Goal: Communication & Community: Answer question/provide support

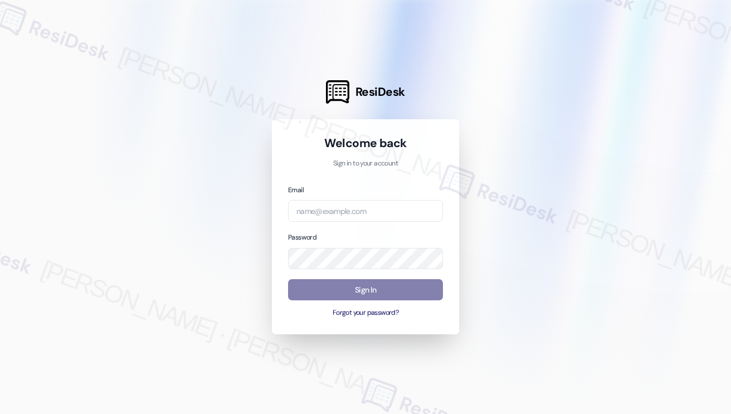
click at [154, 16] on div at bounding box center [365, 207] width 731 height 414
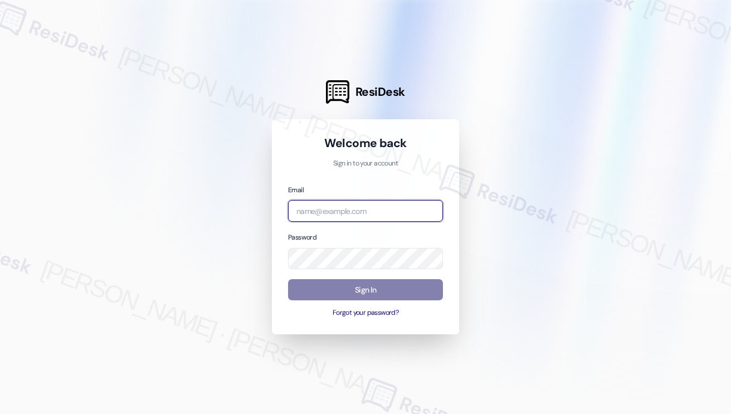
click at [353, 205] on input "email" at bounding box center [365, 211] width 155 height 22
click at [0, 414] on com-1password-button at bounding box center [0, 414] width 0 height 0
paste input "ImBlessed88!"
type input "ImBlessed88!"
click at [351, 211] on input "ImBlessed88!" at bounding box center [365, 211] width 155 height 22
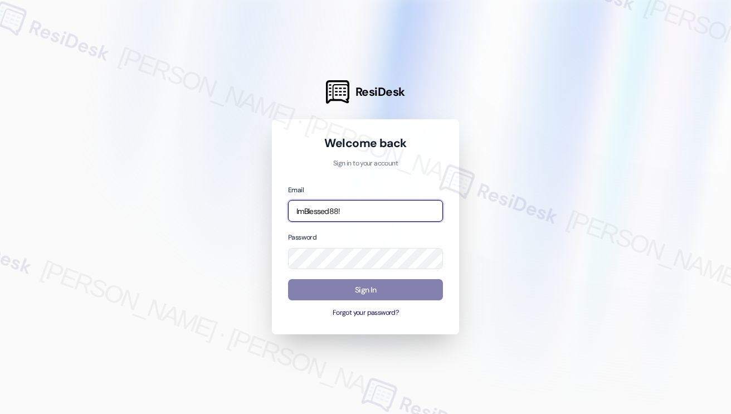
click at [351, 211] on input "ImBlessed88!" at bounding box center [365, 211] width 155 height 22
click at [351, 211] on input "email" at bounding box center [365, 211] width 155 height 22
click at [0, 414] on com-1password-button at bounding box center [0, 414] width 0 height 0
click at [374, 211] on input "email" at bounding box center [365, 211] width 155 height 22
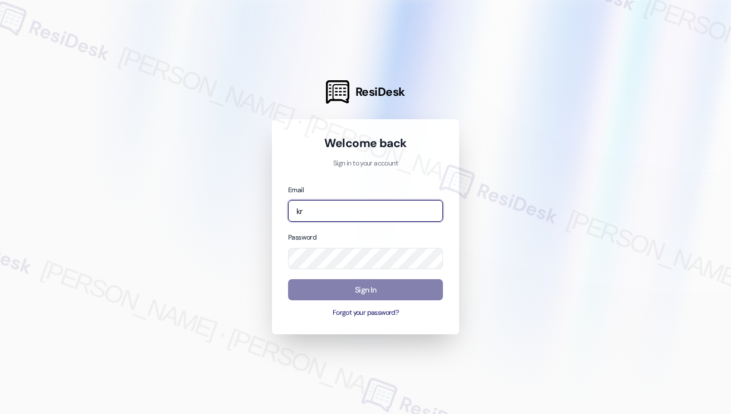
click at [0, 414] on com-1password-button at bounding box center [0, 414] width 0 height 0
type input "[EMAIL_ADDRESS][PERSON_NAME][PERSON_NAME][DOMAIN_NAME]"
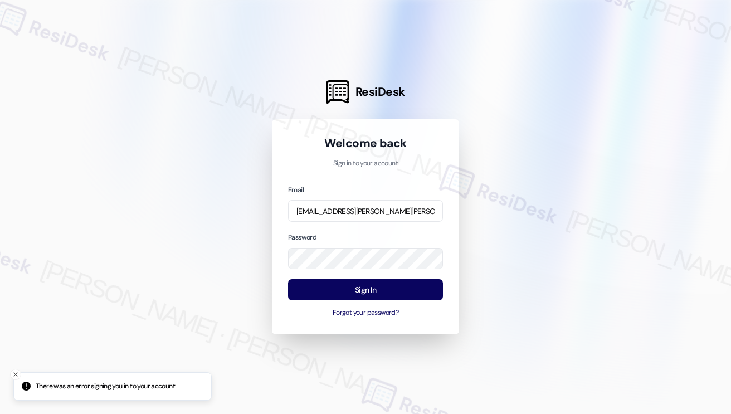
click at [192, 191] on div at bounding box center [365, 207] width 731 height 414
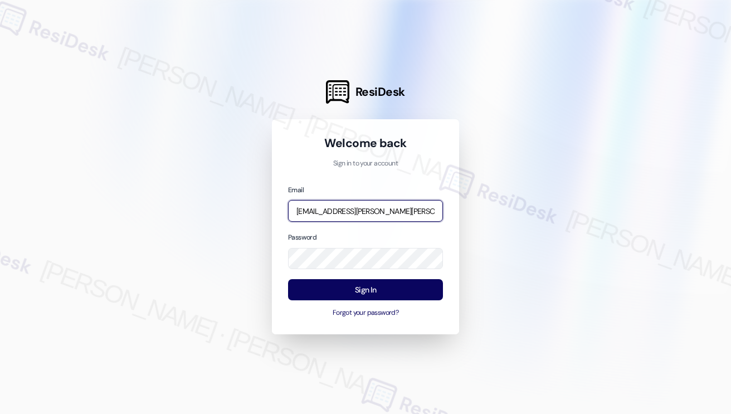
click at [336, 209] on input "[EMAIL_ADDRESS][PERSON_NAME][PERSON_NAME][DOMAIN_NAME]" at bounding box center [365, 211] width 155 height 22
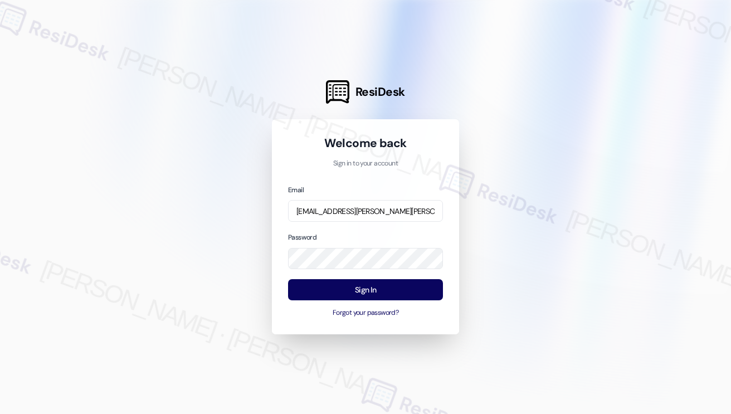
click at [540, 230] on div at bounding box center [365, 207] width 731 height 414
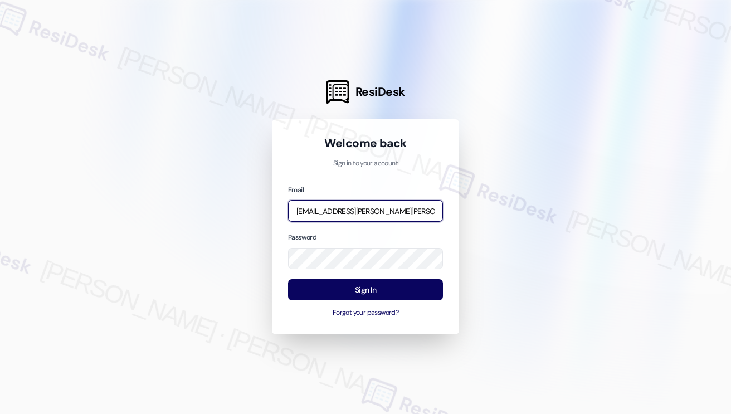
click at [399, 216] on input "[EMAIL_ADDRESS][PERSON_NAME][PERSON_NAME][DOMAIN_NAME]" at bounding box center [365, 211] width 155 height 22
click at [354, 204] on input "[EMAIL_ADDRESS][PERSON_NAME][PERSON_NAME][DOMAIN_NAME]" at bounding box center [365, 211] width 155 height 22
type input "[EMAIL_ADDRESS][PERSON_NAME][PERSON_NAME][DOMAIN_NAME]"
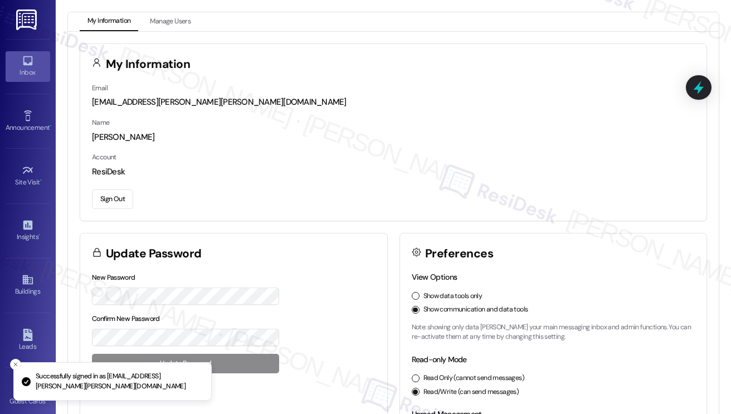
click at [30, 75] on div "Inbox" at bounding box center [28, 72] width 56 height 11
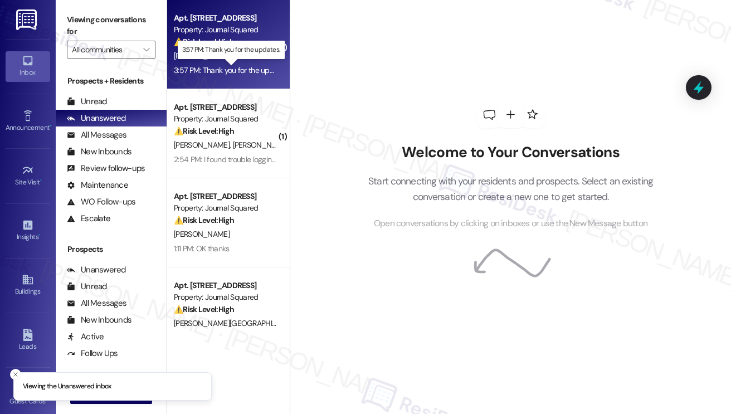
click at [240, 70] on div "3:57 PM: Thank you for the updates. 3:57 PM: Thank you for the updates." at bounding box center [232, 70] width 116 height 10
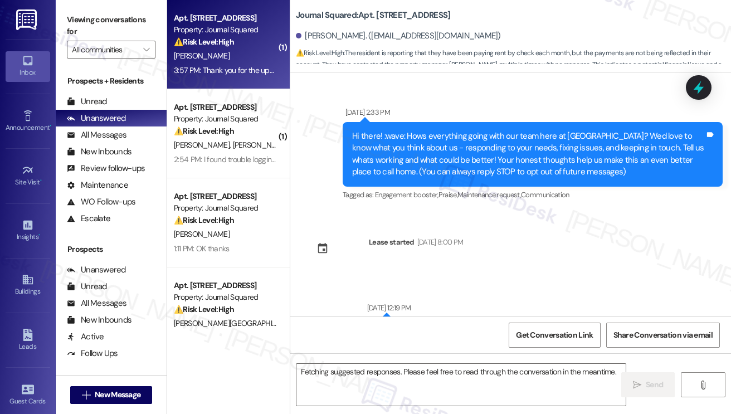
scroll to position [9262, 0]
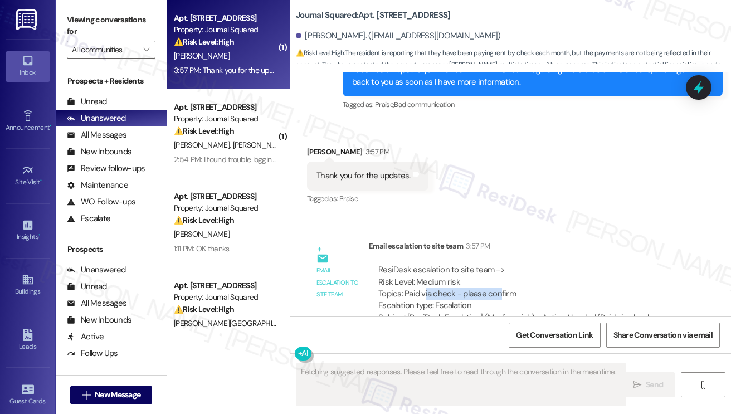
drag, startPoint x: 424, startPoint y: 263, endPoint x: 498, endPoint y: 262, distance: 74.1
click at [498, 264] on div "ResiDesk escalation to site team -> Risk Level: Medium risk Topics: Paid via ch…" at bounding box center [527, 288] width 299 height 48
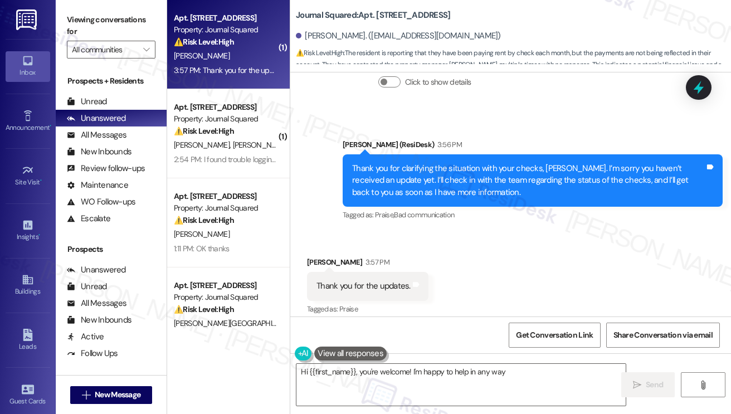
scroll to position [9151, 0]
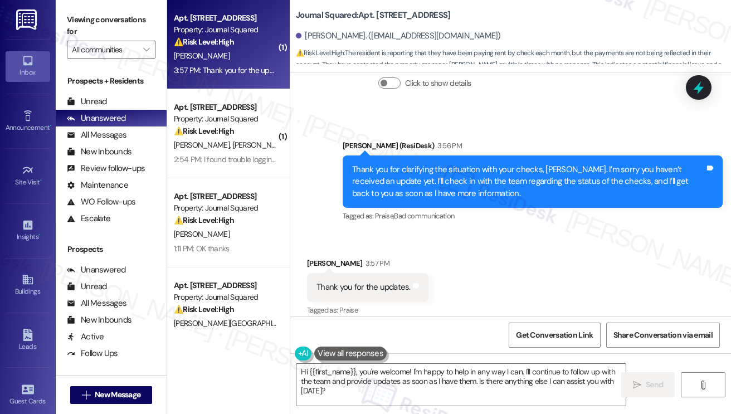
click at [415, 164] on div "Thank you for clarifying the situation with your checks, [PERSON_NAME]. I’m sor…" at bounding box center [528, 182] width 353 height 36
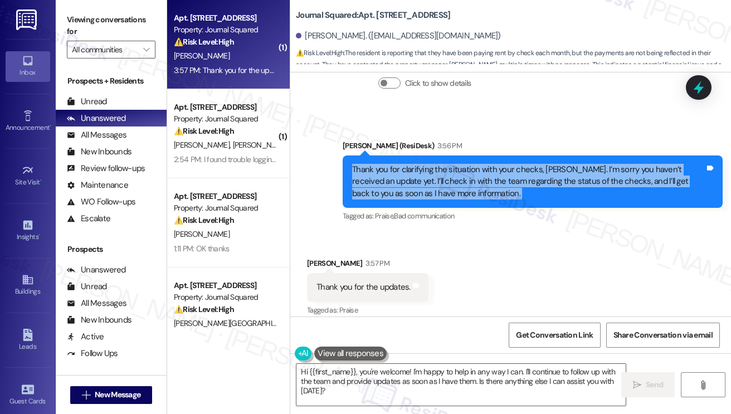
click at [415, 164] on div "Thank you for clarifying the situation with your checks, [PERSON_NAME]. I’m sor…" at bounding box center [528, 182] width 353 height 36
click at [537, 164] on div "Thank you for clarifying the situation with your checks, [PERSON_NAME]. I’m sor…" at bounding box center [528, 182] width 353 height 36
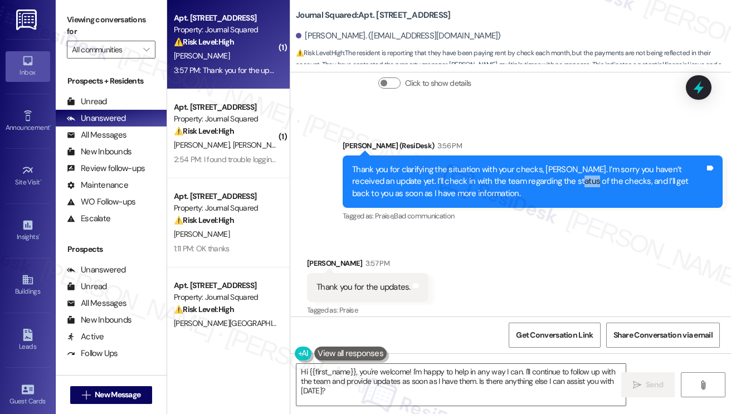
click at [537, 164] on div "Thank you for clarifying the situation with your checks, [PERSON_NAME]. I’m sor…" at bounding box center [528, 182] width 353 height 36
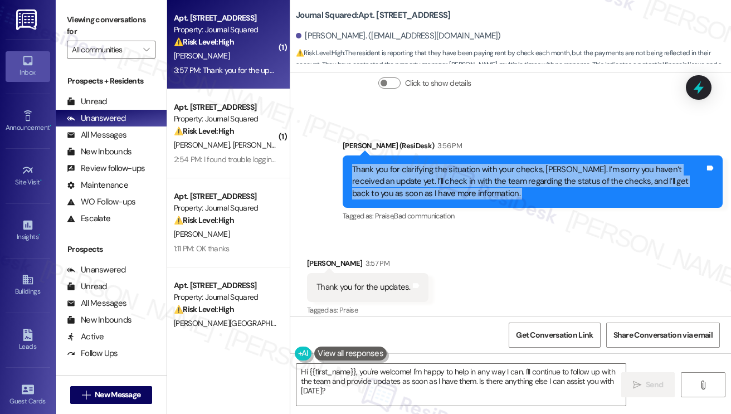
click at [537, 164] on div "Thank you for clarifying the situation with your checks, [PERSON_NAME]. I’m sor…" at bounding box center [528, 182] width 353 height 36
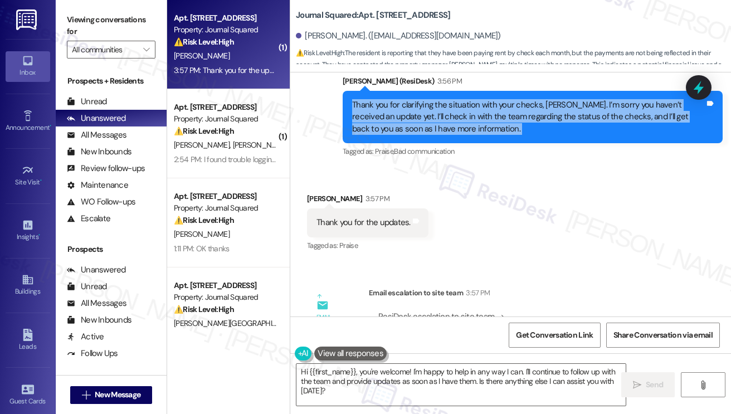
scroll to position [9262, 0]
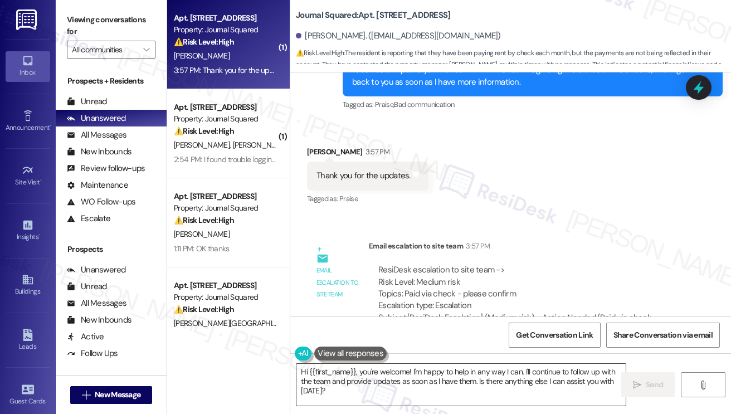
click at [410, 371] on textarea "Hi {{first_name}}, you're welcome! I'm happy to help in any way I can. I'll con…" at bounding box center [461, 385] width 329 height 42
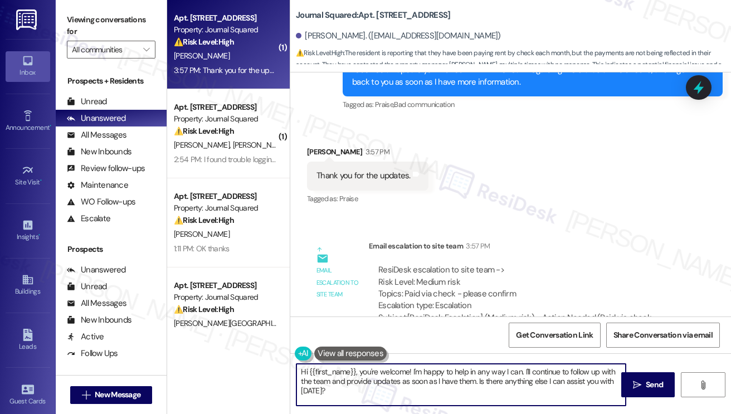
click at [410, 371] on textarea "Hi {{first_name}}, you're welcome! I'm happy to help in any way I can. I'll con…" at bounding box center [461, 385] width 329 height 42
click at [388, 391] on textarea "Hi {{first_name}}, you're welcome! I'm happy to help in any way I can. I'll con…" at bounding box center [461, 385] width 329 height 42
drag, startPoint x: 361, startPoint y: 376, endPoint x: 266, endPoint y: 368, distance: 94.5
click at [266, 368] on div "( 1 ) Apt. 6503, [STREET_ADDRESS] Property: Journal Squared ⚠️ Risk Level: High…" at bounding box center [449, 207] width 564 height 414
drag, startPoint x: 591, startPoint y: 381, endPoint x: 355, endPoint y: 371, distance: 236.0
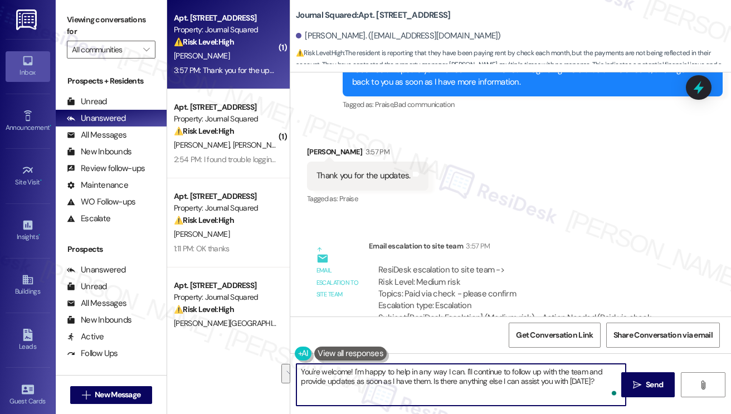
click at [355, 371] on textarea "You're welcome! I'm happy to help in any way I can. I'll continue to follow up …" at bounding box center [461, 385] width 329 height 42
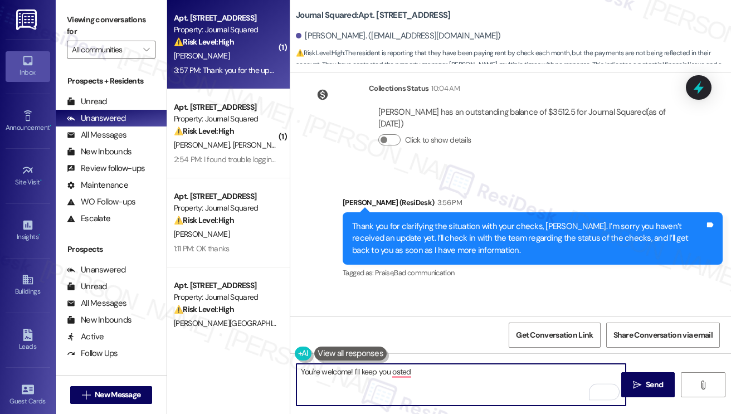
scroll to position [9095, 0]
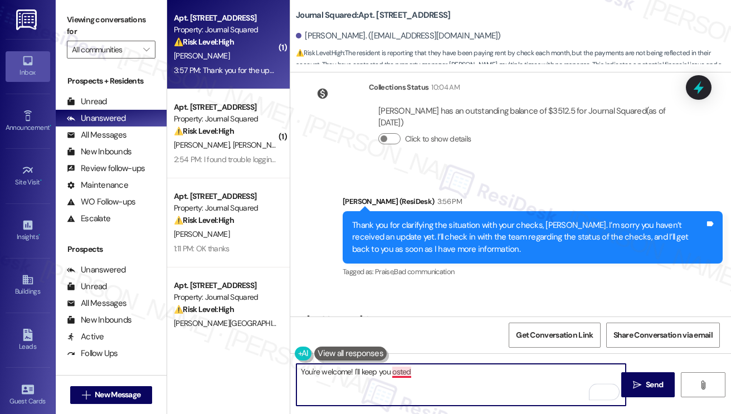
click at [393, 372] on textarea "You're welcome! I'll keep you osted" at bounding box center [461, 385] width 329 height 42
click at [359, 370] on textarea "You're welcome! I'll keep you posted" at bounding box center [461, 385] width 329 height 42
type textarea "You're welcome! I'll be sure to keep you posted"
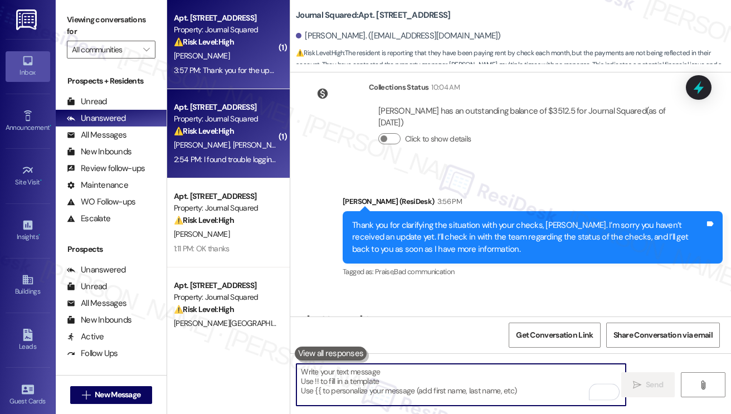
scroll to position [9125, 0]
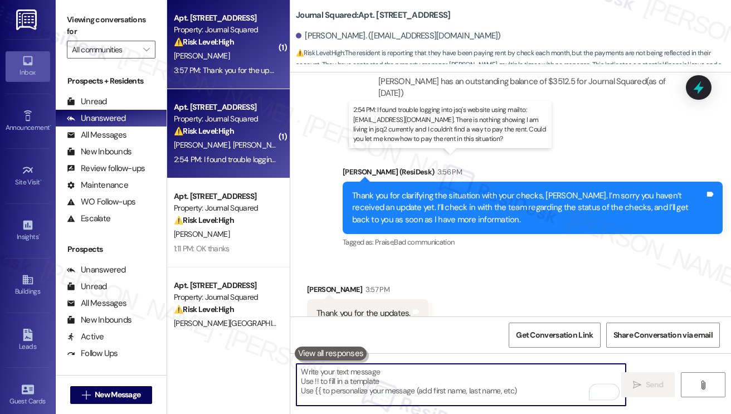
click at [236, 155] on div "2:54 PM: I found trouble logging into jsq's website using mailto:[EMAIL_ADDRESS…" at bounding box center [579, 159] width 810 height 10
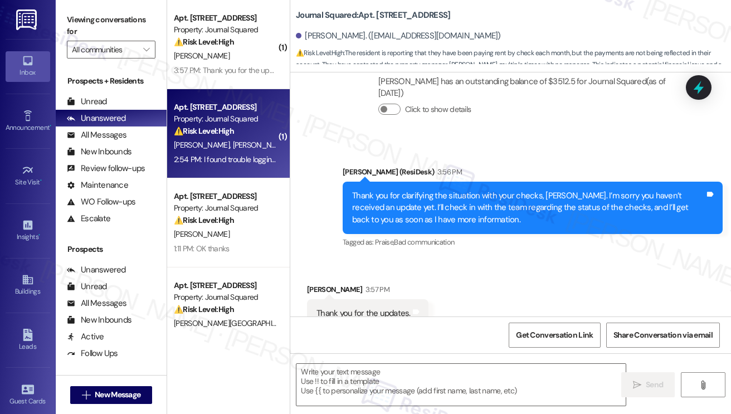
type textarea "Fetching suggested responses. Please feel free to read through the conversation…"
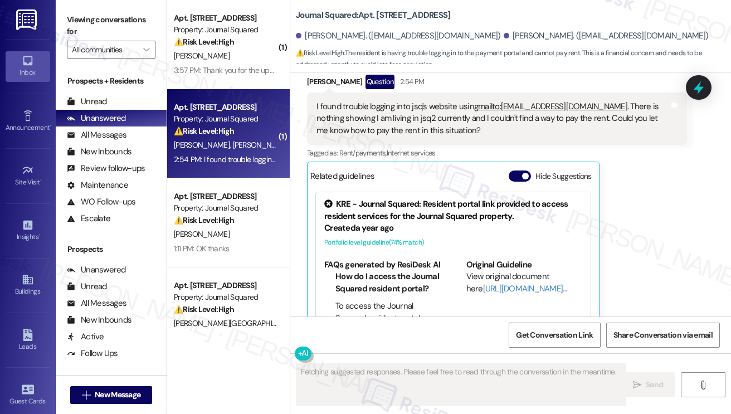
scroll to position [488, 0]
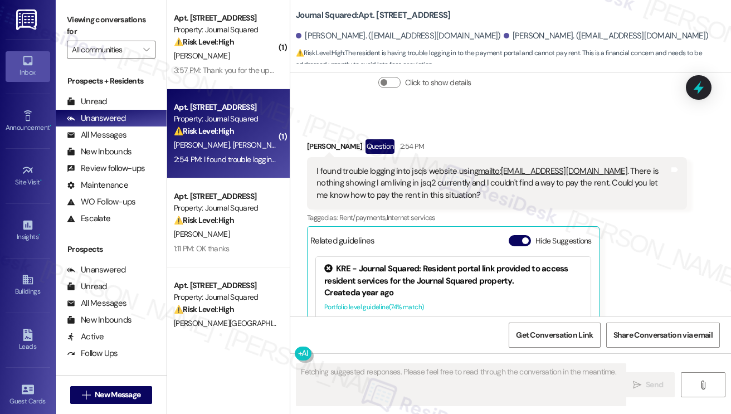
click at [412, 174] on div "I found trouble logging into jsq's website using mailto:[EMAIL_ADDRESS][DOMAIN_…" at bounding box center [493, 184] width 353 height 36
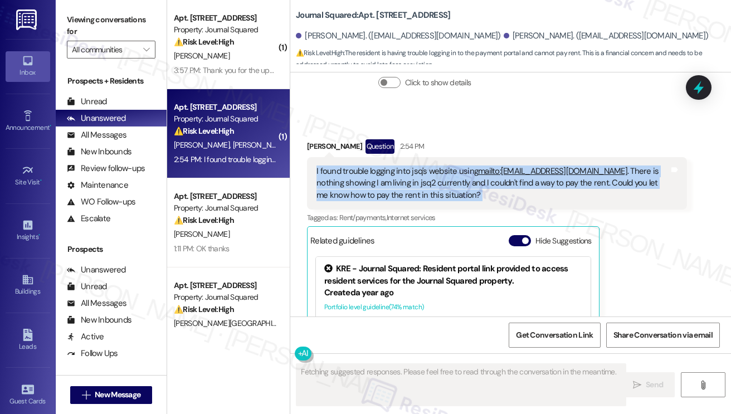
click at [412, 174] on div "I found trouble logging into jsq's website using mailto:[EMAIL_ADDRESS][DOMAIN_…" at bounding box center [493, 184] width 353 height 36
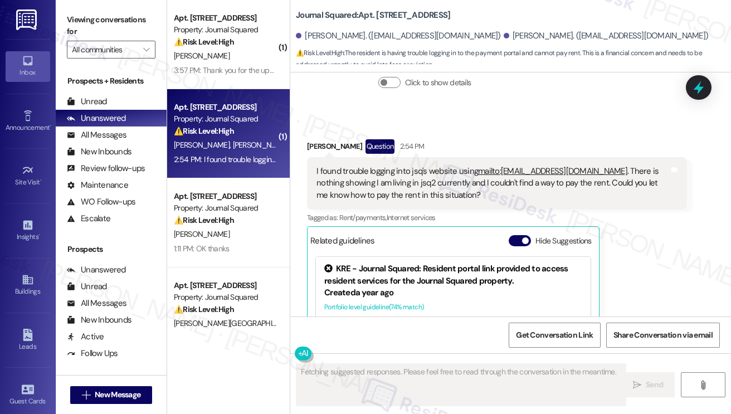
click at [498, 131] on div "Received via SMS [PERSON_NAME] Question 2:54 PM I found trouble logging into js…" at bounding box center [497, 280] width 397 height 298
click at [425, 172] on div "I found trouble logging into jsq's website using mailto:[EMAIL_ADDRESS][DOMAIN_…" at bounding box center [493, 184] width 353 height 36
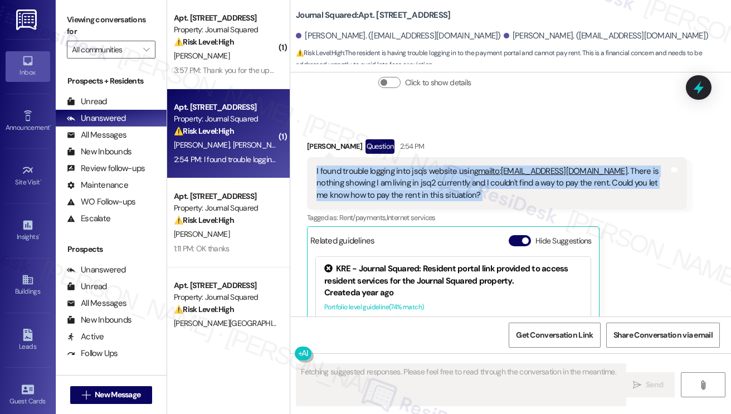
click at [425, 172] on div "I found trouble logging into jsq's website using mailto:[EMAIL_ADDRESS][DOMAIN_…" at bounding box center [493, 184] width 353 height 36
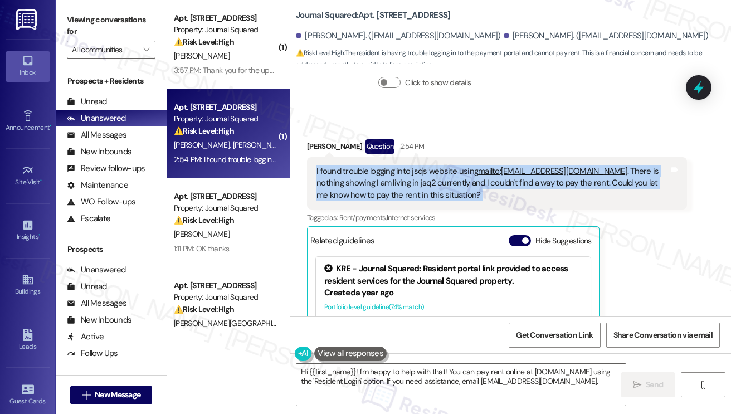
click at [373, 180] on div "I found trouble logging into jsq's website using mailto:[EMAIL_ADDRESS][DOMAIN_…" at bounding box center [493, 184] width 353 height 36
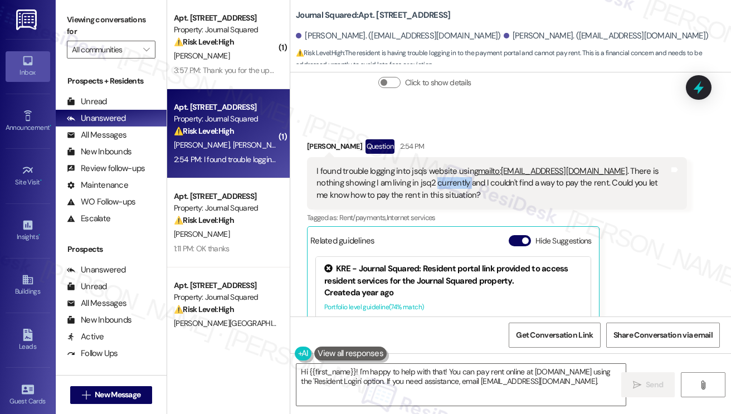
click at [373, 180] on div "I found trouble logging into jsq's website using mailto:[EMAIL_ADDRESS][DOMAIN_…" at bounding box center [493, 184] width 353 height 36
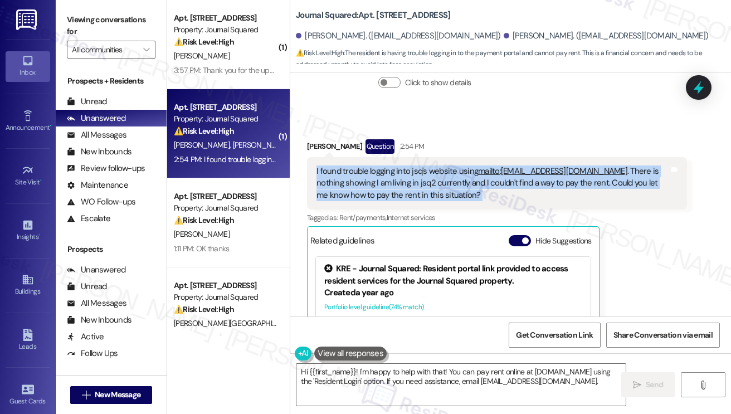
click at [373, 180] on div "I found trouble logging into jsq's website using mailto:[EMAIL_ADDRESS][DOMAIN_…" at bounding box center [493, 184] width 353 height 36
click at [429, 192] on div "I found trouble logging into jsq's website using mailto:[EMAIL_ADDRESS][DOMAIN_…" at bounding box center [493, 184] width 353 height 36
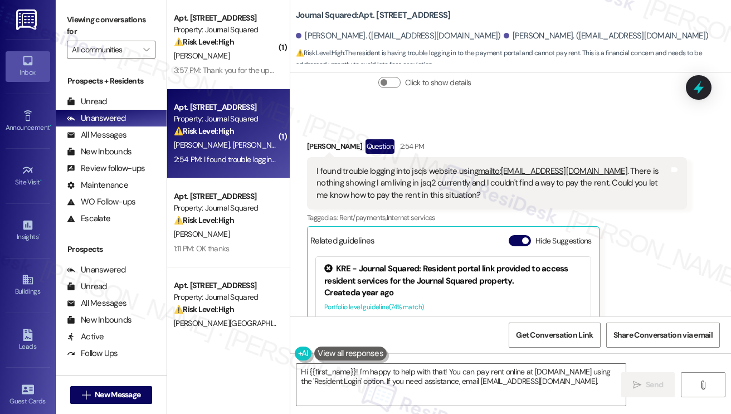
click at [429, 192] on div "I found trouble logging into jsq's website using mailto:[EMAIL_ADDRESS][DOMAIN_…" at bounding box center [493, 184] width 353 height 36
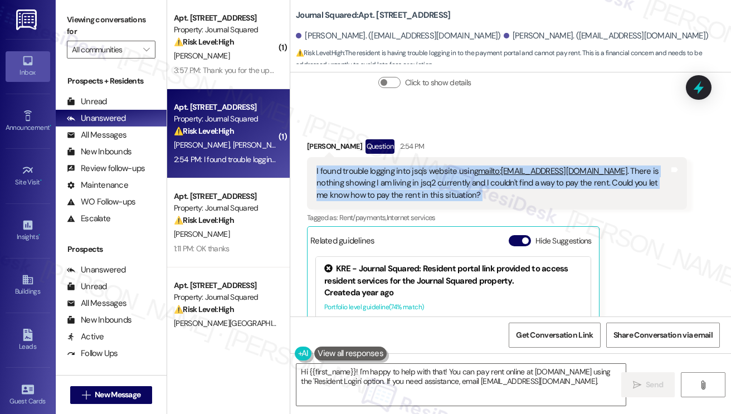
click at [429, 196] on div "I found trouble logging into jsq's website using mailto:[EMAIL_ADDRESS][DOMAIN_…" at bounding box center [493, 184] width 353 height 36
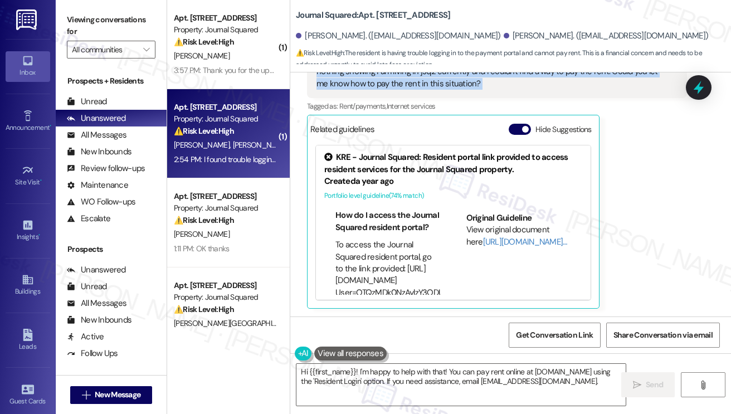
scroll to position [56, 0]
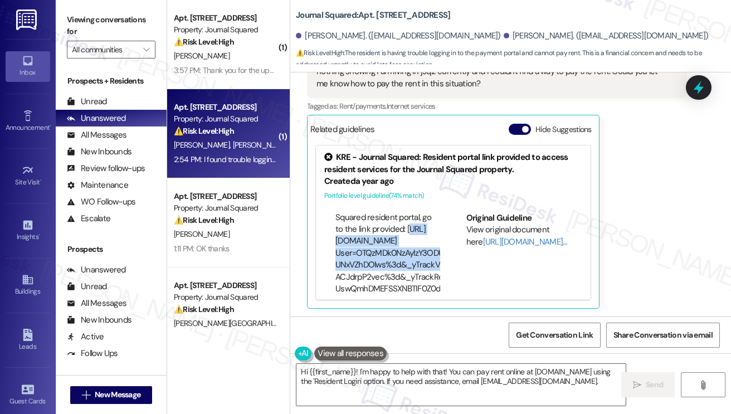
drag, startPoint x: 339, startPoint y: 260, endPoint x: 418, endPoint y: 272, distance: 80.0
click at [418, 272] on li "To access the Journal Squared resident portal, go to the link provided: [URL][D…" at bounding box center [388, 247] width 105 height 95
click at [417, 271] on li "To access the Journal Squared resident portal, go to the link provided: [URL][D…" at bounding box center [388, 247] width 105 height 95
click at [418, 274] on li "To access the Journal Squared resident portal, go to the link provided: [URL][D…" at bounding box center [388, 247] width 105 height 95
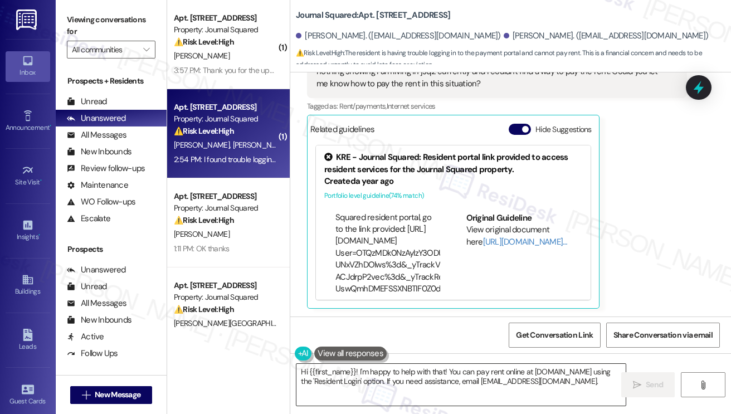
click at [477, 376] on textarea "Hi {{first_name}}! I'm happy to help with that! You can pay rent online at [DOM…" at bounding box center [461, 385] width 329 height 42
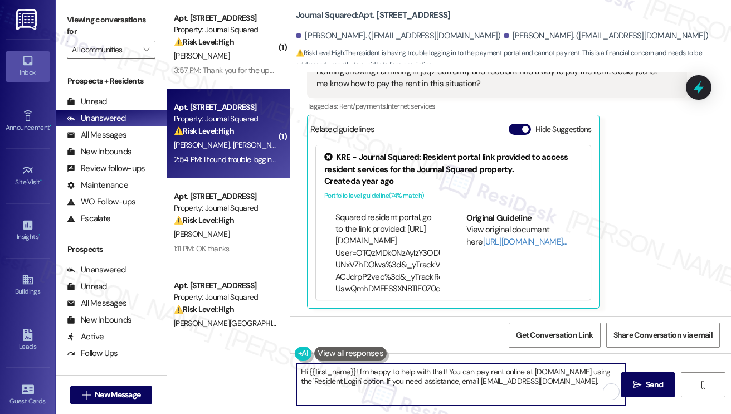
click at [477, 376] on textarea "Hi {{first_name}}! I'm happy to help with that! You can pay rent online at [DOM…" at bounding box center [461, 385] width 329 height 42
click at [406, 387] on textarea "Hi {{first_name}}! I'm happy to help with that! You can pay rent online at [DOM…" at bounding box center [461, 385] width 329 height 42
click at [438, 396] on textarea "Hi {{first_name}}! I'm happy to help with that! You can pay rent online at [DOM…" at bounding box center [461, 385] width 329 height 42
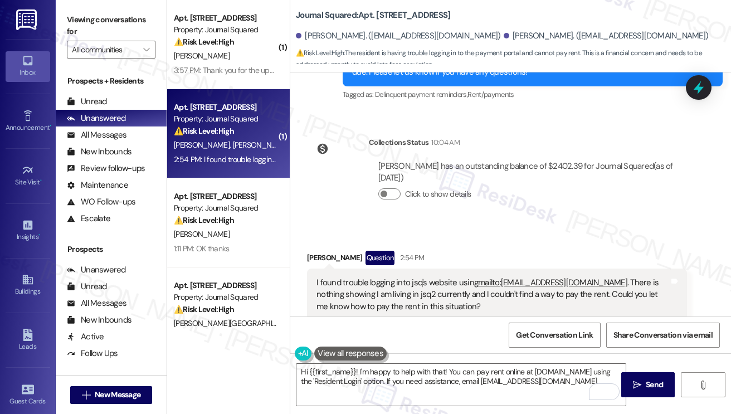
click at [319, 253] on div "[PERSON_NAME] Question 2:54 PM" at bounding box center [497, 260] width 380 height 18
click at [319, 254] on div "[PERSON_NAME] Question 2:54 PM" at bounding box center [497, 260] width 380 height 18
copy div "Ziyang"
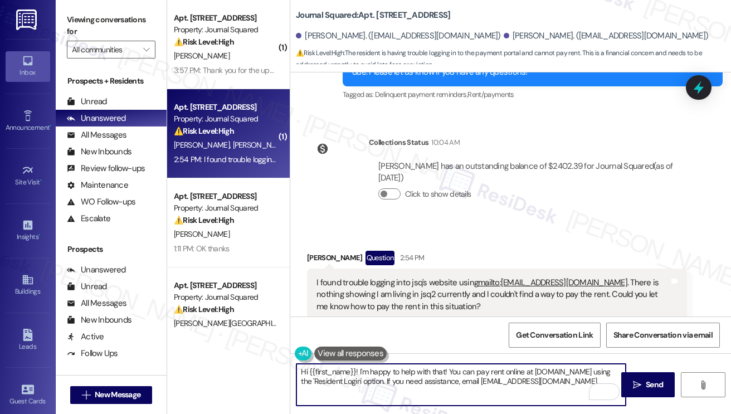
drag, startPoint x: 309, startPoint y: 371, endPoint x: 357, endPoint y: 370, distance: 47.4
click at [357, 370] on textarea "Hi {{first_name}}! I'm happy to help with that! You can pay rent online at [DOM…" at bounding box center [461, 385] width 329 height 42
paste textarea "Ziyang"
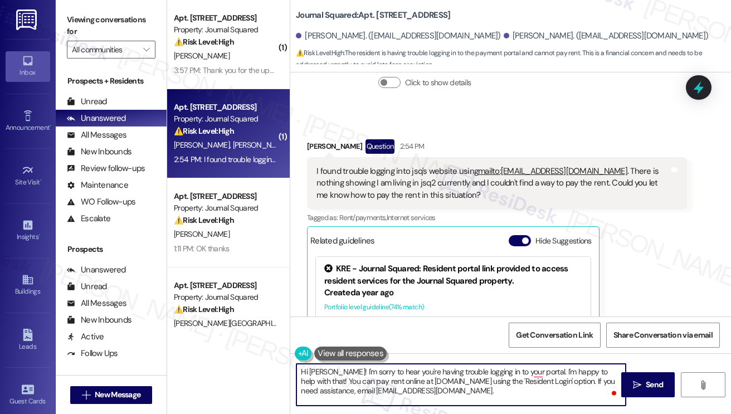
scroll to position [488, 0]
click at [330, 391] on textarea "Hi [PERSON_NAME]! I'm sorry to hear you're having trouble logging in to your po…" at bounding box center [461, 385] width 329 height 42
click at [408, 388] on textarea "Hi [PERSON_NAME]! I'm sorry to hear you're having trouble logging in to your po…" at bounding box center [461, 385] width 329 height 42
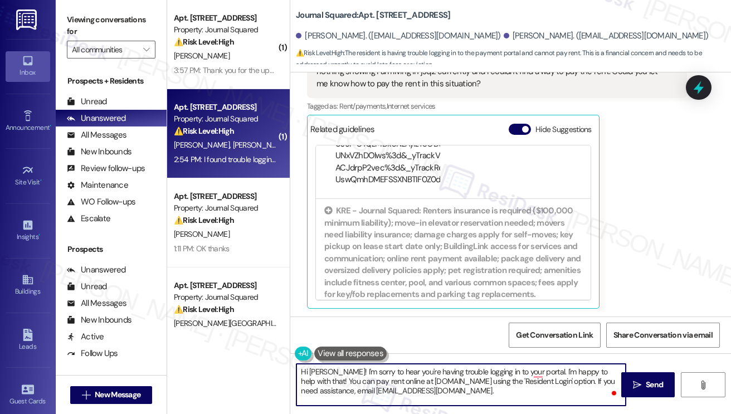
scroll to position [0, 0]
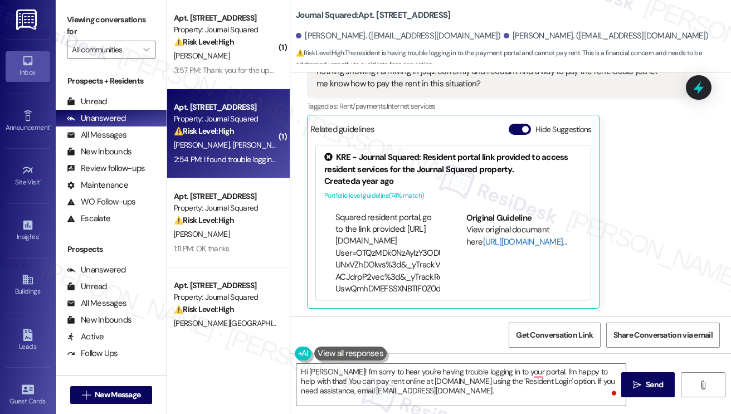
click at [491, 239] on link "[URL][DOMAIN_NAME]…" at bounding box center [525, 241] width 84 height 11
click at [508, 395] on textarea "Hi [PERSON_NAME]! I'm sorry to hear you're having trouble logging in to your po…" at bounding box center [461, 385] width 329 height 42
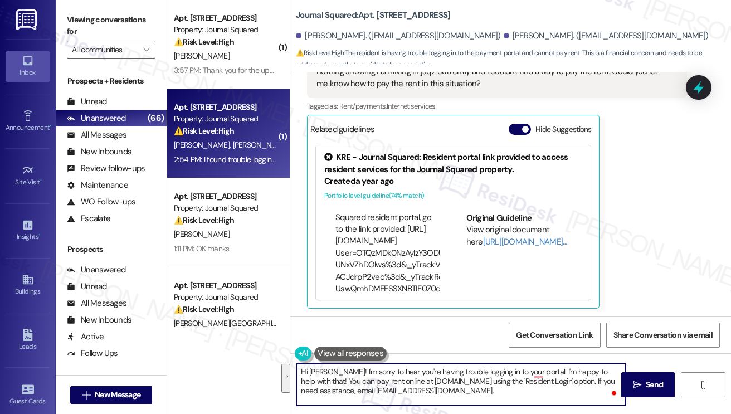
drag, startPoint x: 512, startPoint y: 393, endPoint x: 533, endPoint y: 370, distance: 32.0
click at [533, 370] on textarea "Hi [PERSON_NAME]! I'm sorry to hear you're having trouble logging in to your po…" at bounding box center [461, 385] width 329 height 42
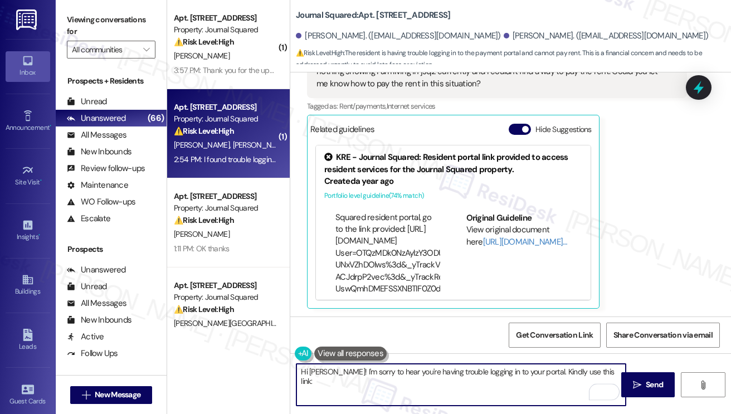
paste textarea "[URL][DOMAIN_NAME]"
click at [424, 398] on textarea "Hi [PERSON_NAME]! I'm sorry to hear you're having trouble logging in to your po…" at bounding box center [461, 385] width 329 height 42
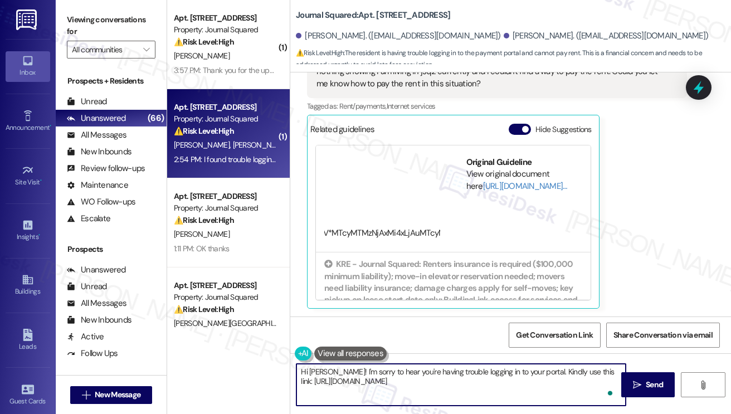
scroll to position [107, 947]
click at [424, 399] on textarea "Hi [PERSON_NAME]! I'm sorry to hear you're having trouble logging in to your po…" at bounding box center [461, 385] width 329 height 42
type textarea "Hi [PERSON_NAME]! I'm sorry to hear you're having trouble logging in to your po…"
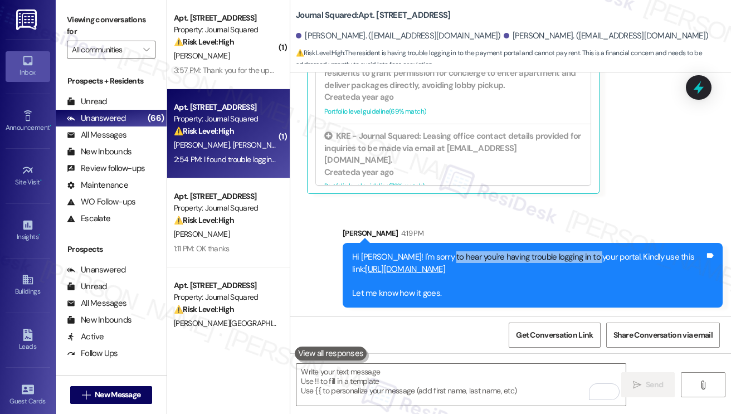
drag, startPoint x: 443, startPoint y: 175, endPoint x: 585, endPoint y: 176, distance: 142.7
click at [585, 251] on div "Hi [PERSON_NAME]! I'm sorry to hear you're having trouble logging in to your po…" at bounding box center [528, 275] width 353 height 48
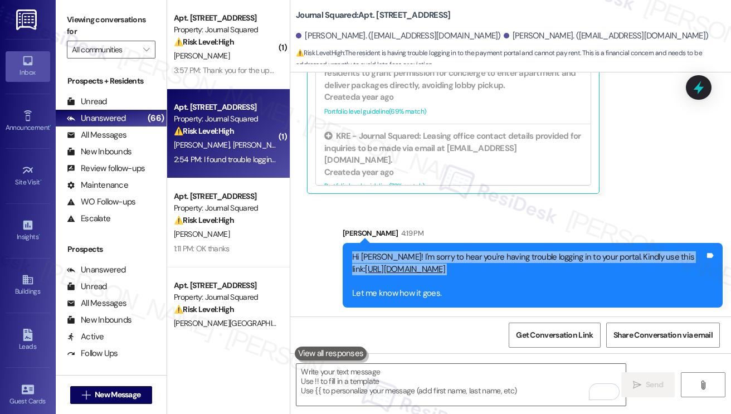
click at [585, 251] on div "Hi [PERSON_NAME]! I'm sorry to hear you're having trouble logging in to your po…" at bounding box center [528, 275] width 353 height 48
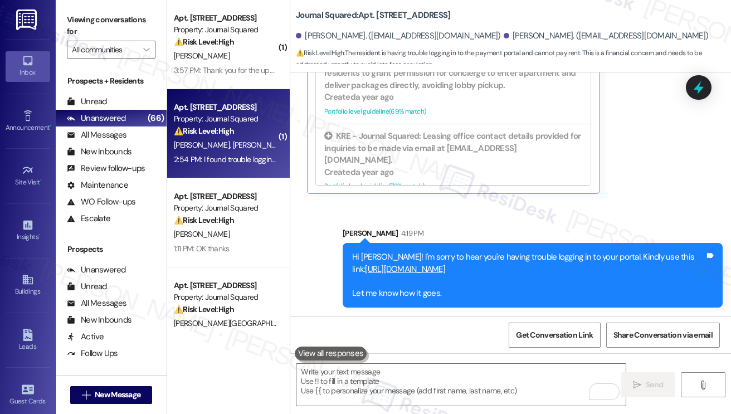
click at [558, 227] on div "[PERSON_NAME] 4:19 PM" at bounding box center [533, 235] width 380 height 16
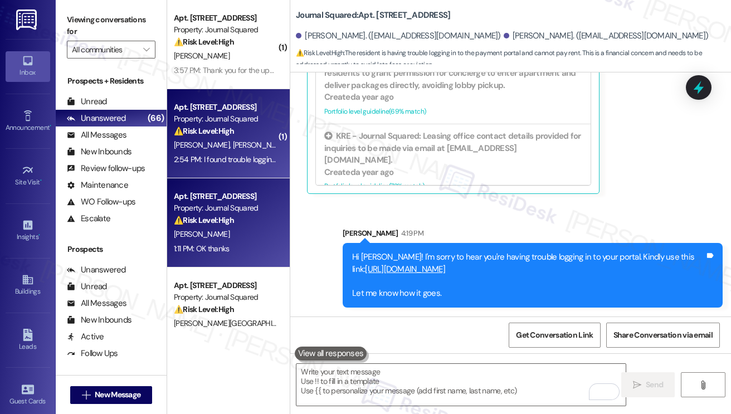
click at [247, 217] on div "⚠️ Risk Level: High The resident is questioning a charge on their account, spec…" at bounding box center [225, 221] width 103 height 12
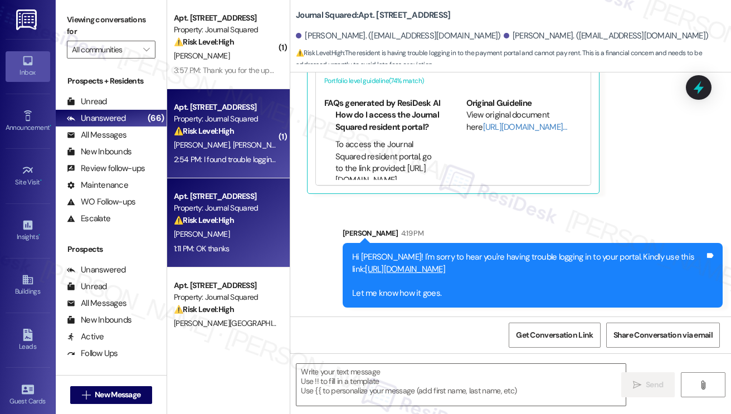
type textarea "Fetching suggested responses. Please feel free to read through the conversation…"
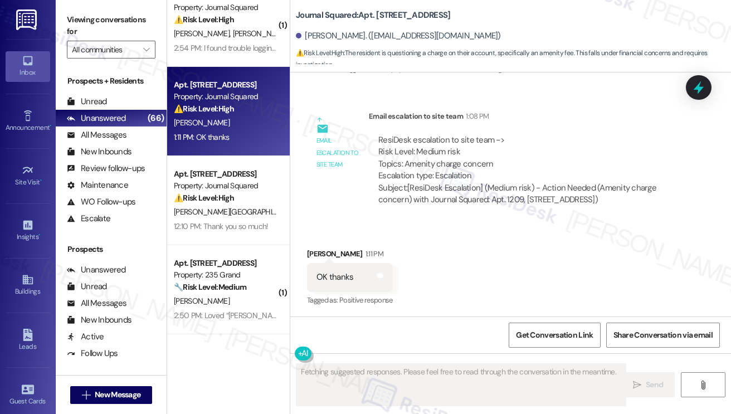
click at [231, 150] on div "Apt. 1209, [STREET_ADDRESS] Property: Journal Squared ⚠️ Risk Level: High The r…" at bounding box center [228, 111] width 123 height 89
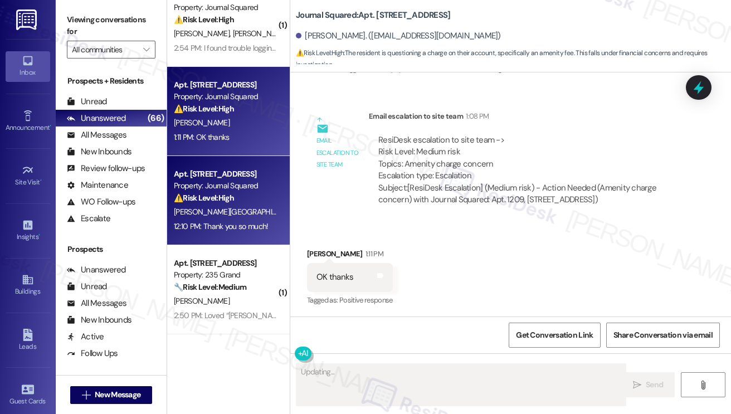
type textarea "Hi"
click at [237, 209] on div "[PERSON_NAME][GEOGRAPHIC_DATA]" at bounding box center [225, 212] width 105 height 14
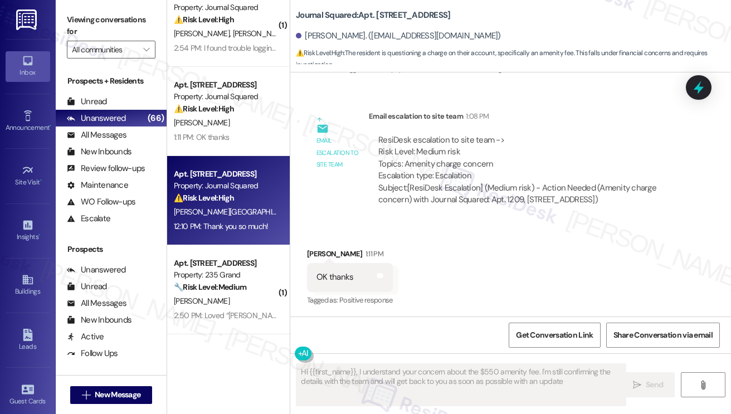
type textarea "Hi {{first_name}}, I understand your concern about the $550 amenity fee. I'm st…"
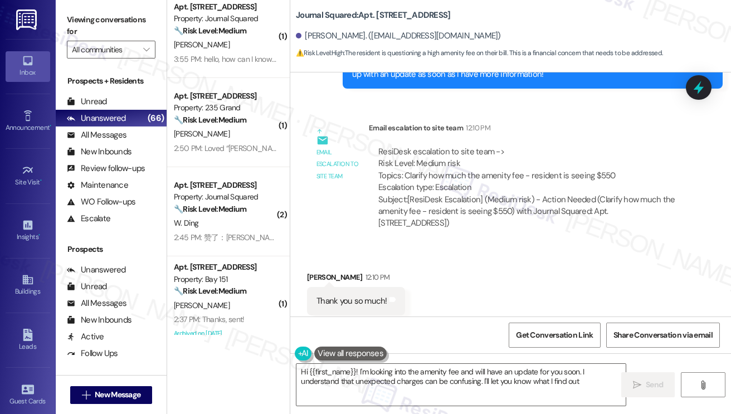
type textarea "Hi {{first_name}}! I'm looking into the amenity fee and will have an update for…"
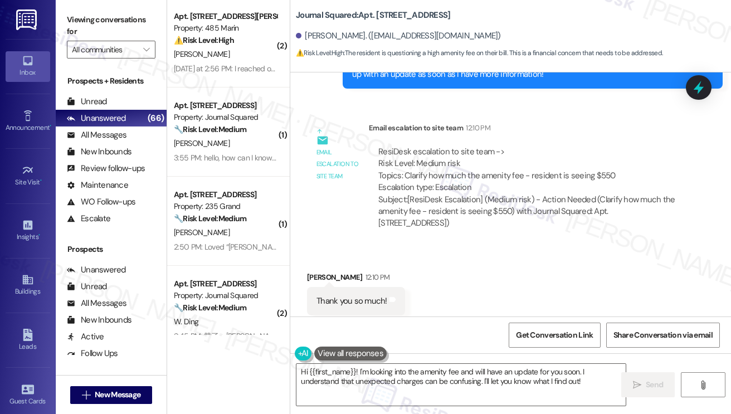
scroll to position [56, 0]
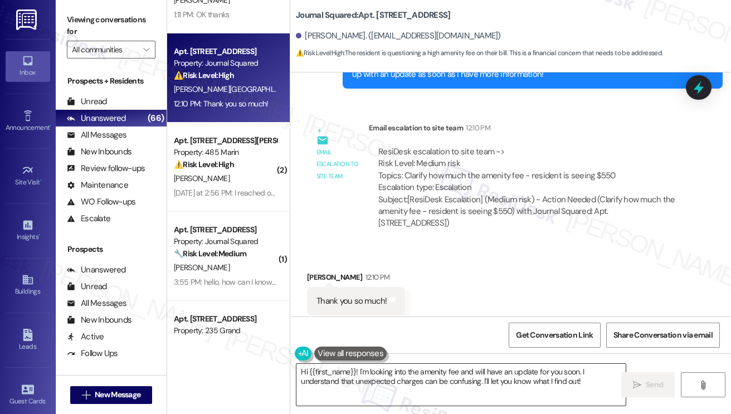
click at [354, 375] on textarea "Hi {{first_name}}! I'm looking into the amenity fee and will have an update for…" at bounding box center [461, 385] width 329 height 42
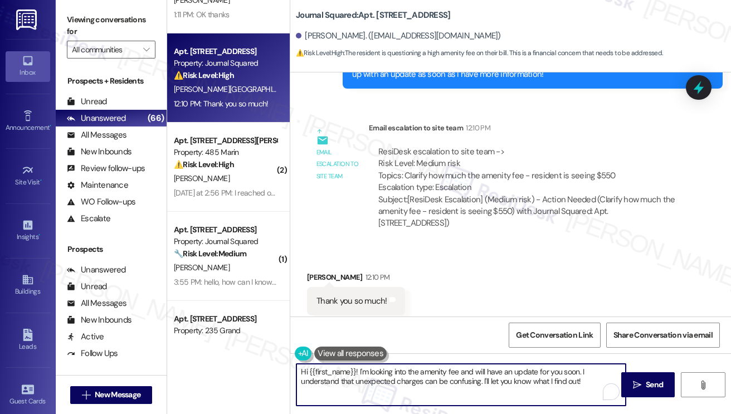
click at [354, 376] on textarea "Hi {{first_name}}! I'm looking into the amenity fee and will have an update for…" at bounding box center [461, 385] width 329 height 42
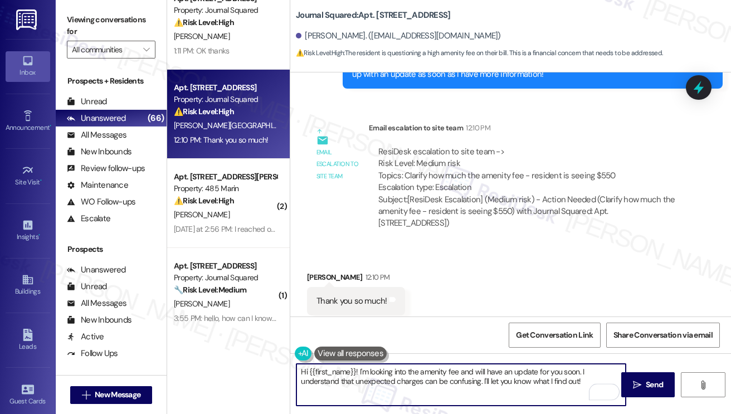
scroll to position [0, 0]
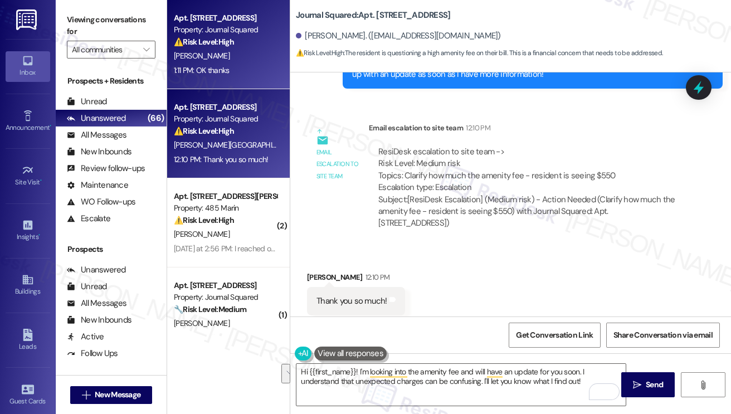
click at [205, 38] on strong "⚠️ Risk Level: High" at bounding box center [204, 42] width 60 height 10
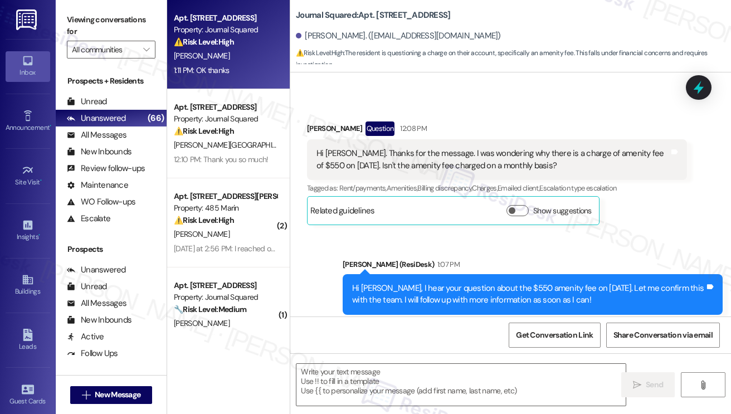
type textarea "Fetching suggested responses. Please feel free to read through the conversation…"
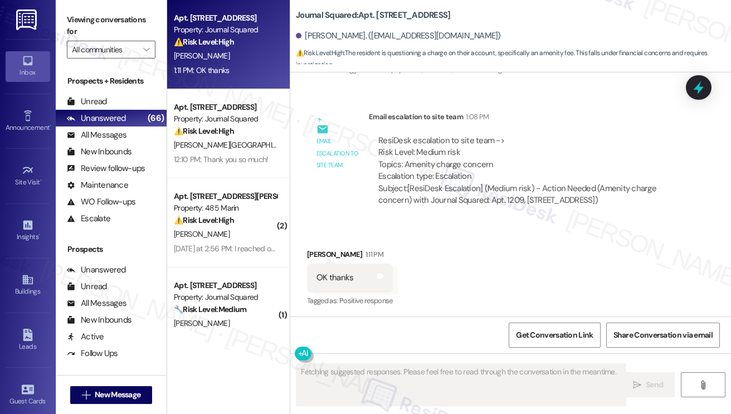
scroll to position [525, 0]
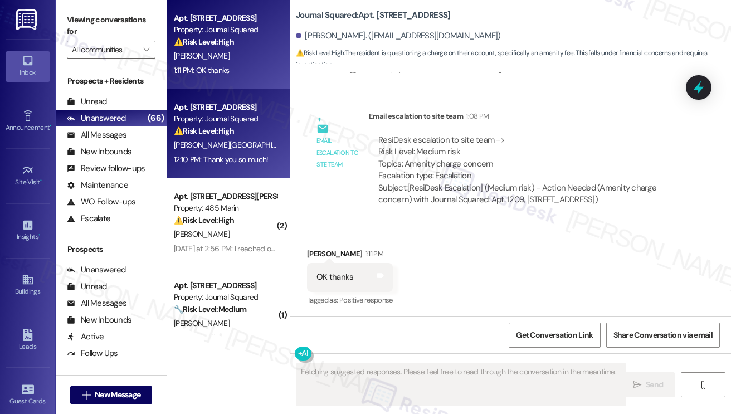
click at [222, 158] on div "12:10 PM: Thank you so much! 12:10 PM: Thank you so much!" at bounding box center [221, 159] width 94 height 10
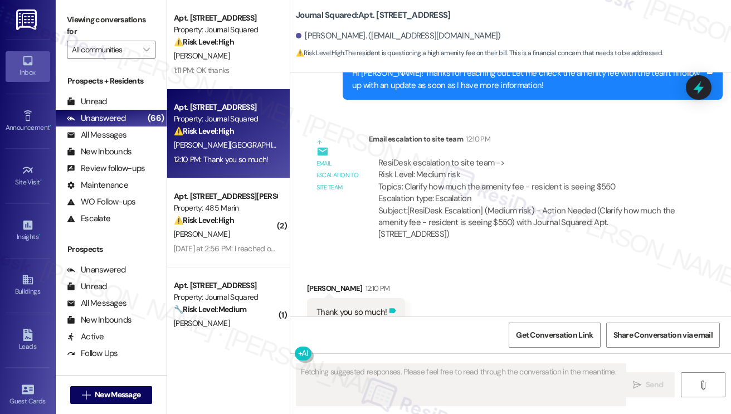
scroll to position [6494, 0]
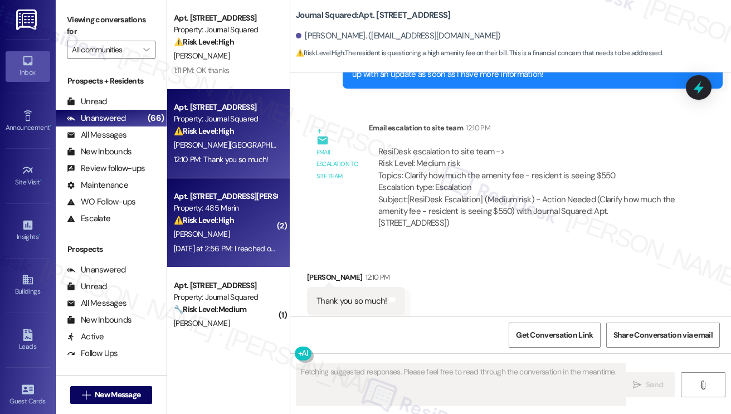
click at [259, 236] on div "[PERSON_NAME]" at bounding box center [225, 234] width 105 height 14
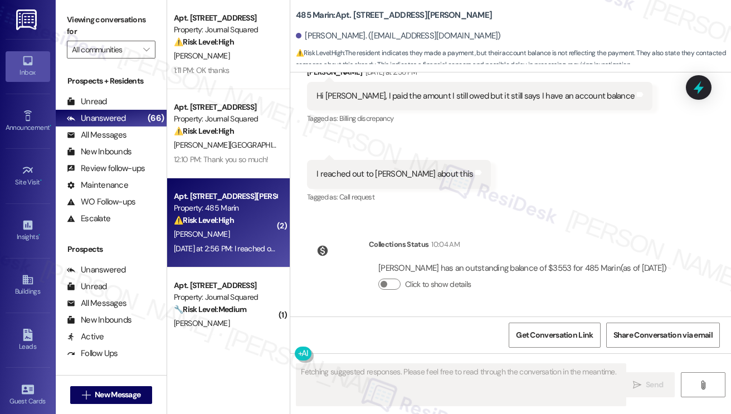
scroll to position [174, 0]
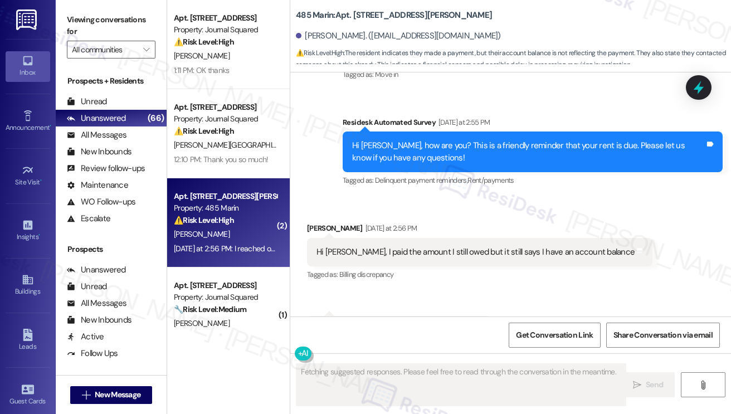
click at [339, 253] on div "Hi [PERSON_NAME], I paid the amount I still owed but it still says I have an ac…" at bounding box center [476, 252] width 318 height 12
click at [339, 254] on div "Hi [PERSON_NAME], I paid the amount I still owed but it still says I have an ac…" at bounding box center [476, 252] width 318 height 12
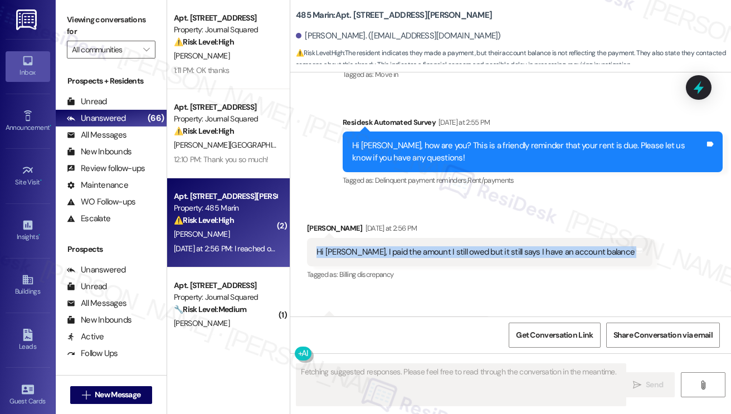
click at [339, 254] on div "Hi [PERSON_NAME], I paid the amount I still owed but it still says I have an ac…" at bounding box center [476, 252] width 318 height 12
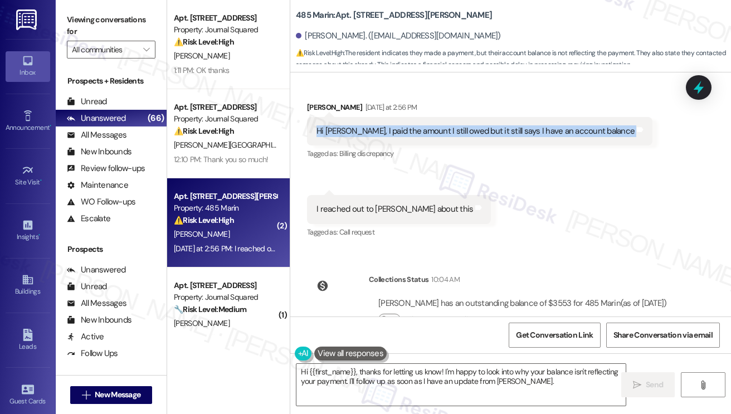
scroll to position [341, 0]
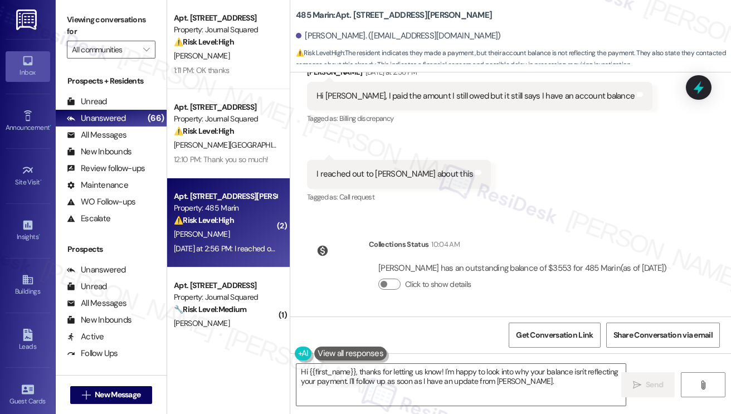
click at [397, 290] on div "Click to show details" at bounding box center [522, 285] width 288 height 12
click at [397, 286] on button "Click to show details" at bounding box center [389, 284] width 22 height 11
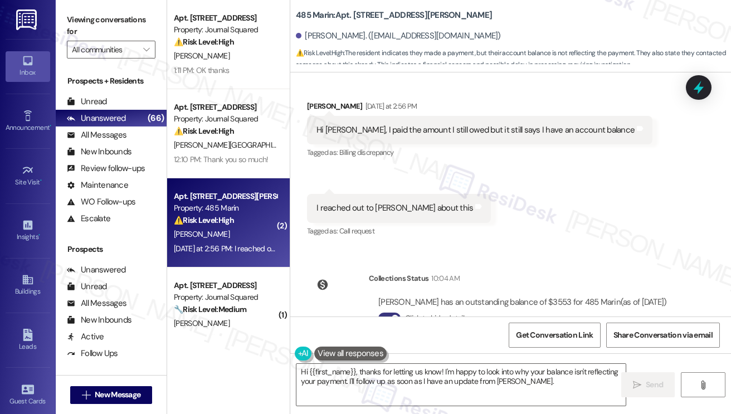
scroll to position [230, 0]
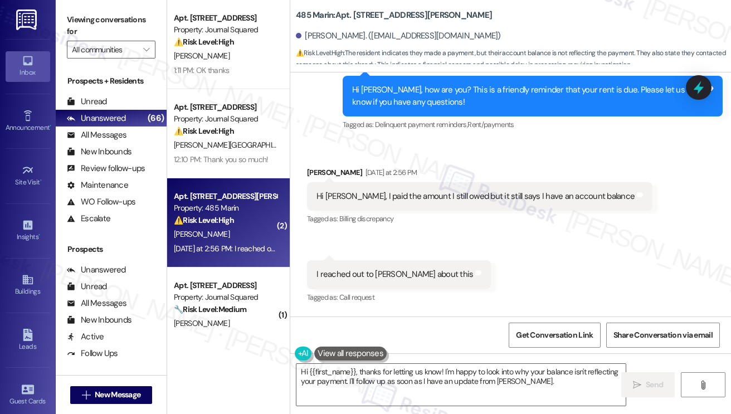
click at [410, 208] on div "Hi [PERSON_NAME], I paid the amount I still owed but it still says I have an ac…" at bounding box center [480, 196] width 346 height 28
click at [417, 200] on div "Hi [PERSON_NAME], I paid the amount I still owed but it still says I have an ac…" at bounding box center [476, 197] width 318 height 12
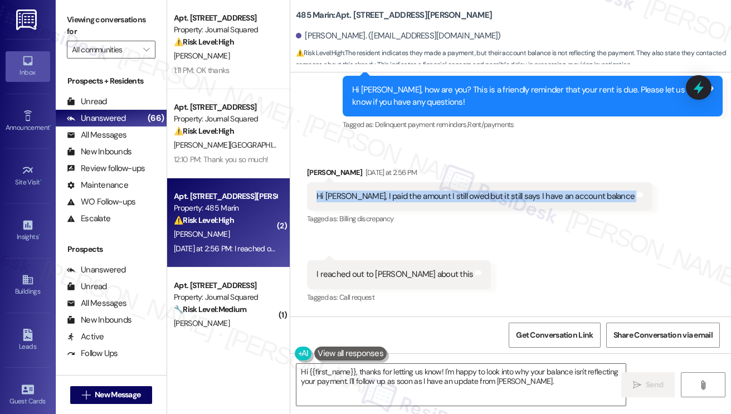
click at [417, 200] on div "Hi [PERSON_NAME], I paid the amount I still owed but it still says I have an ac…" at bounding box center [476, 197] width 318 height 12
copy div "Hi [PERSON_NAME], I paid the amount I still owed but it still says I have an ac…"
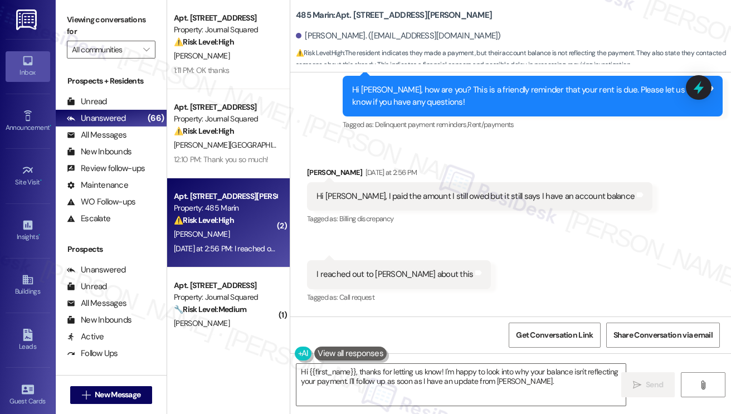
click at [120, 28] on label "Viewing conversations for" at bounding box center [111, 26] width 89 height 30
drag, startPoint x: 104, startPoint y: 26, endPoint x: 111, endPoint y: 30, distance: 8.0
click at [104, 26] on label "Viewing conversations for" at bounding box center [111, 26] width 89 height 30
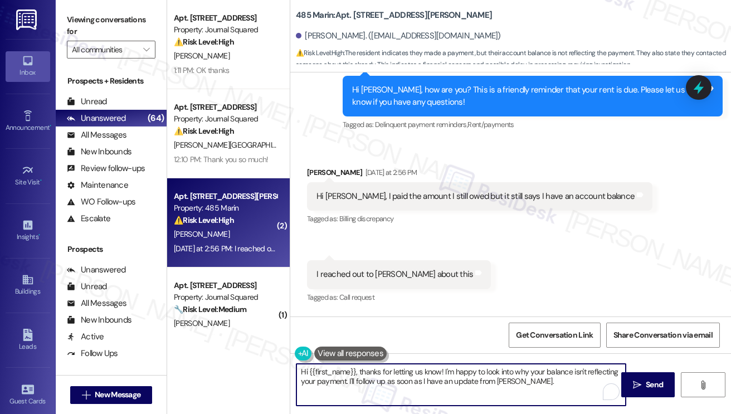
drag, startPoint x: 546, startPoint y: 381, endPoint x: 478, endPoint y: 376, distance: 68.7
click at [490, 374] on textarea "Hi {{first_name}}, thanks for letting us know! I'm happy to look into why your …" at bounding box center [461, 385] width 329 height 42
click at [366, 383] on textarea "Hi {{first_name}}, thanks for letting us know! I'm happy to look into why your …" at bounding box center [461, 385] width 329 height 42
drag, startPoint x: 444, startPoint y: 370, endPoint x: 541, endPoint y: 383, distance: 97.8
click at [541, 383] on textarea "Hi {{first_name}}, thanks for letting us know! I'm happy to look into why your …" at bounding box center [461, 385] width 329 height 42
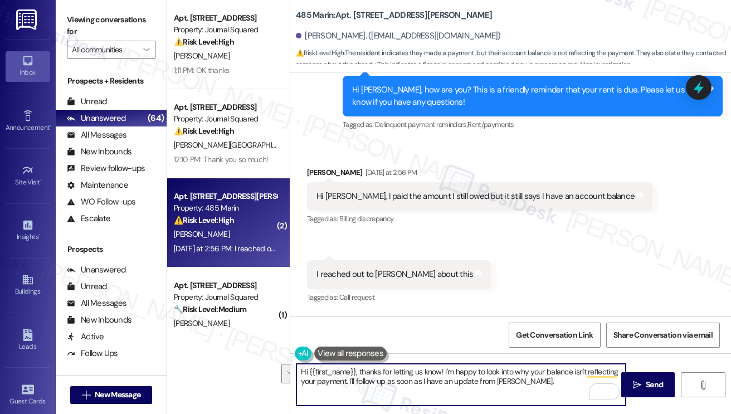
click at [541, 383] on textarea "Hi {{first_name}}, thanks for letting us know! I'm happy to look into why your …" at bounding box center [461, 385] width 329 height 42
drag, startPoint x: 548, startPoint y: 387, endPoint x: 441, endPoint y: 370, distance: 108.4
click at [441, 370] on textarea "Hi {{first_name}}, thanks for letting us know! I'm happy to look into why your …" at bounding box center [461, 385] width 329 height 42
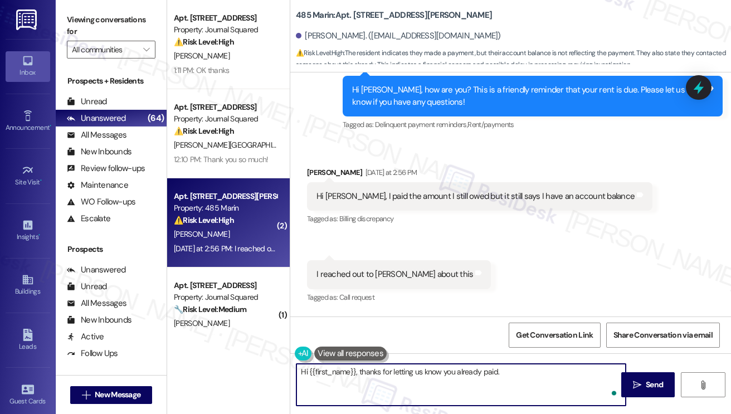
paste textarea "Was it paid through the portal, by check, or another method? Could you share a …"
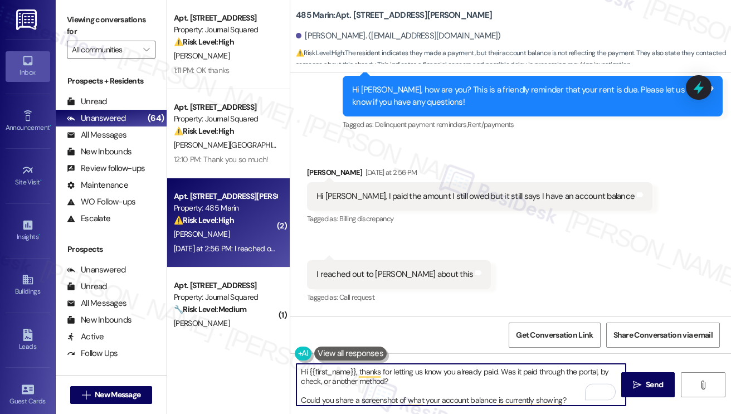
click at [503, 372] on textarea "Hi {{first_name}}, thanks for letting us know you already paid. Was it paid thr…" at bounding box center [461, 385] width 329 height 42
click at [499, 372] on textarea "Hi {{first_name}}, thanks for letting us know you already paid. Was it paid thr…" at bounding box center [461, 385] width 329 height 42
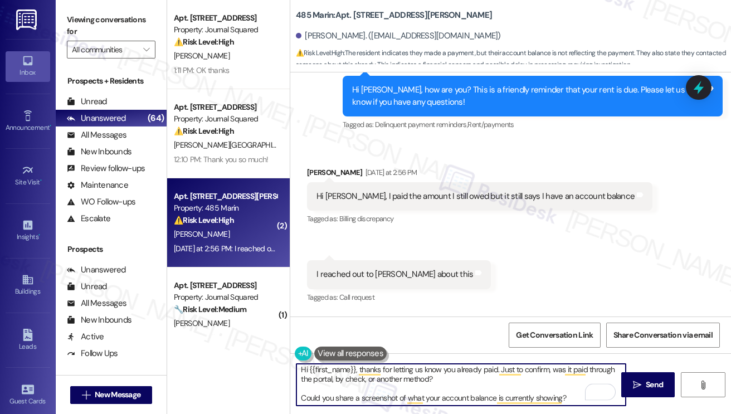
click at [300, 401] on textarea "Hi {{first_name}}, thanks for letting us know you already paid. Just to confirm…" at bounding box center [461, 385] width 329 height 42
click at [311, 398] on textarea "Hi {{first_name}}, thanks for letting us know you already paid. Just to confirm…" at bounding box center [461, 385] width 329 height 42
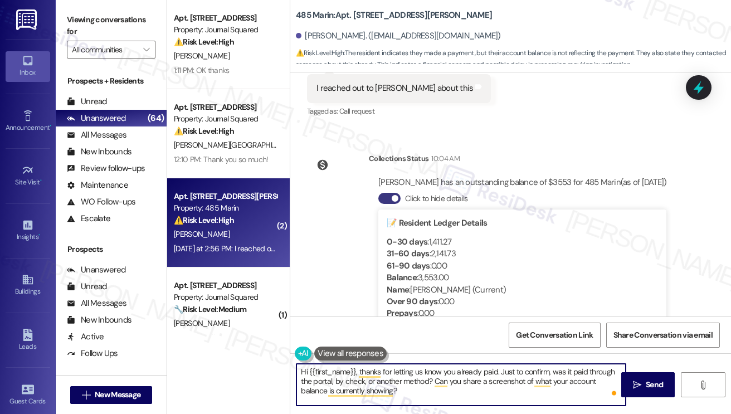
scroll to position [397, 0]
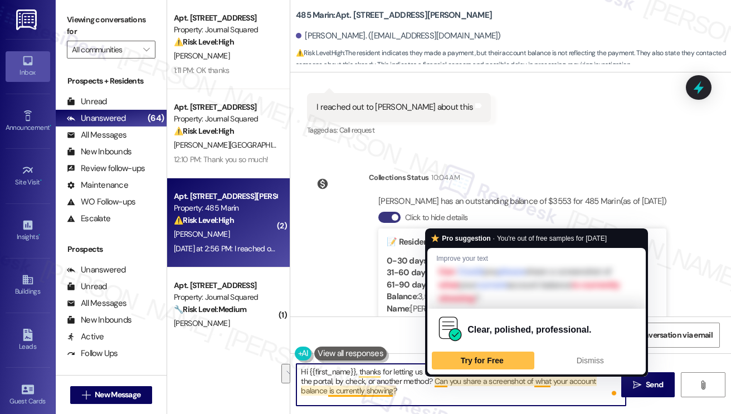
drag, startPoint x: 419, startPoint y: 396, endPoint x: 441, endPoint y: 373, distance: 31.5
click at [435, 381] on textarea "Hi {{first_name}}, thanks for letting us know you already paid. Just to confirm…" at bounding box center [461, 385] width 329 height 42
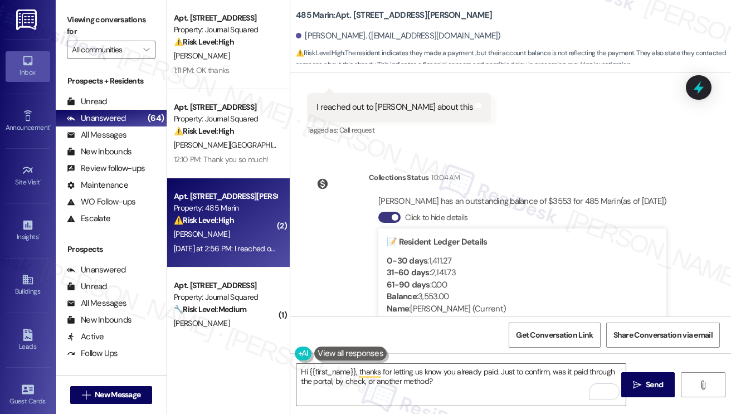
click at [109, 22] on label "Viewing conversations for" at bounding box center [111, 26] width 89 height 30
click at [495, 391] on textarea "Hi {{first_name}}, thanks for letting us know you already paid. Just to confirm…" at bounding box center [461, 385] width 329 height 42
click at [109, 32] on label "Viewing conversations for" at bounding box center [111, 26] width 89 height 30
click at [468, 392] on textarea "Hi {{first_name}}, thanks for letting us know you already paid. Just to confirm…" at bounding box center [461, 385] width 329 height 42
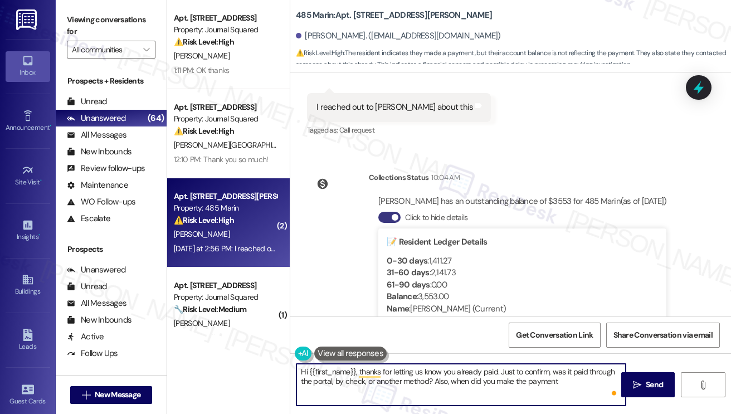
type textarea "Hi {{first_name}}, thanks for letting us know you already paid. Just to confirm…"
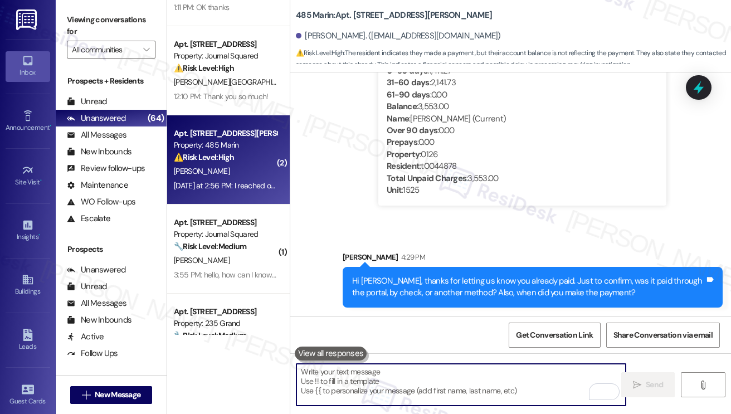
scroll to position [111, 0]
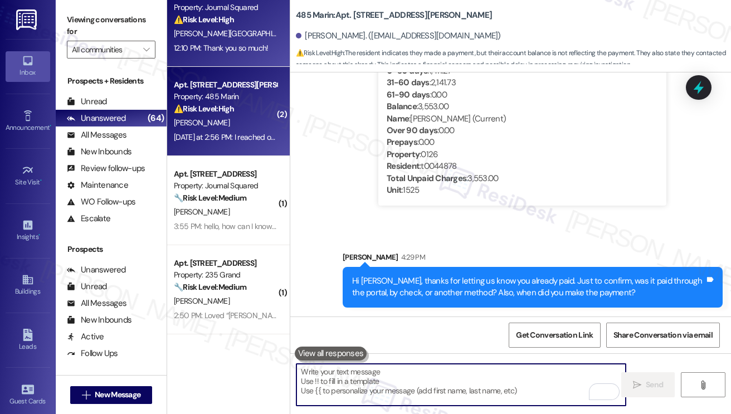
click at [244, 25] on div "⚠️ Risk Level: High The resident is questioning a high amenity fee on their bil…" at bounding box center [225, 20] width 103 height 12
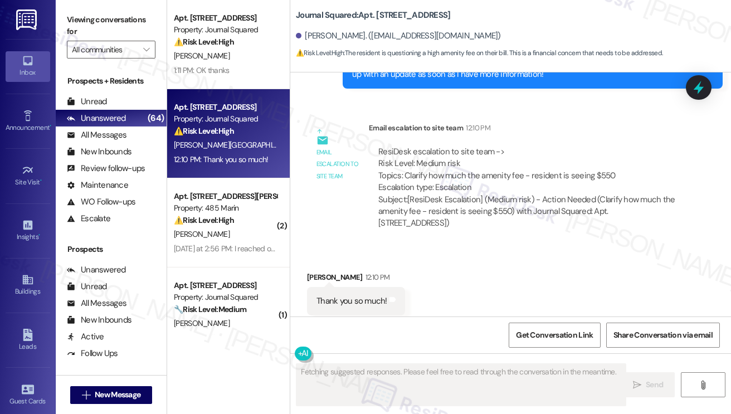
scroll to position [6494, 0]
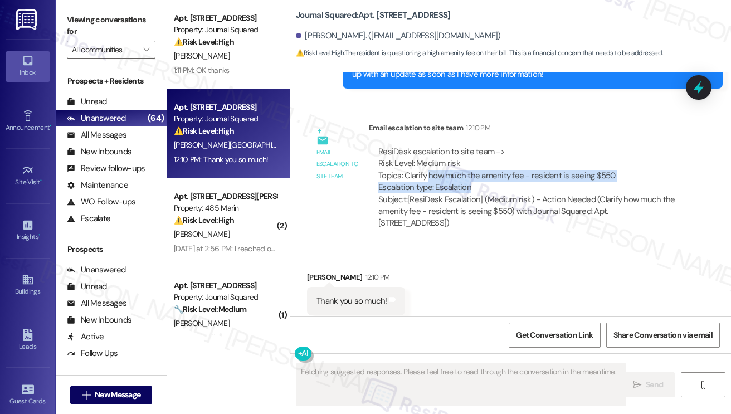
drag, startPoint x: 427, startPoint y: 155, endPoint x: 518, endPoint y: 158, distance: 90.9
click at [518, 158] on div "ResiDesk escalation to site team -> Risk Level: Medium risk Topics: Clarify how…" at bounding box center [527, 170] width 299 height 48
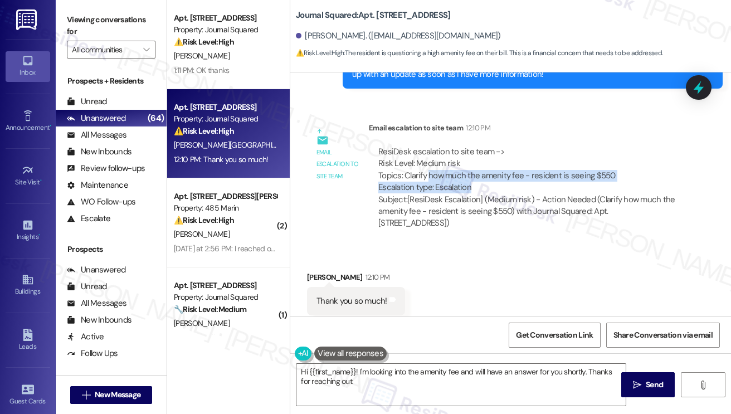
type textarea "Hi {{first_name}}! I'm looking into the amenity fee and will have an answer for…"
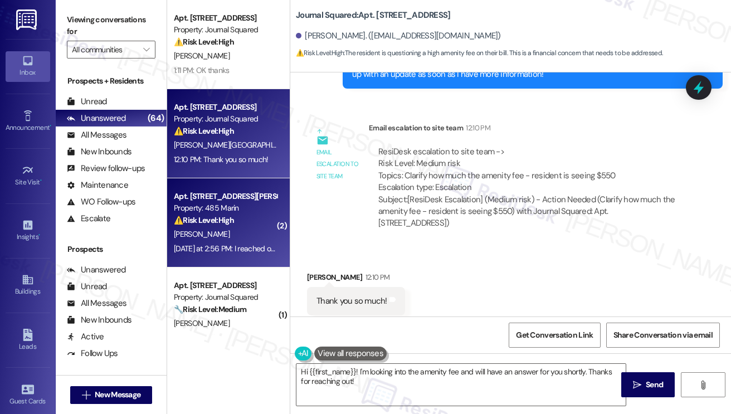
click at [227, 212] on div "Property: 485 Marin" at bounding box center [225, 208] width 103 height 12
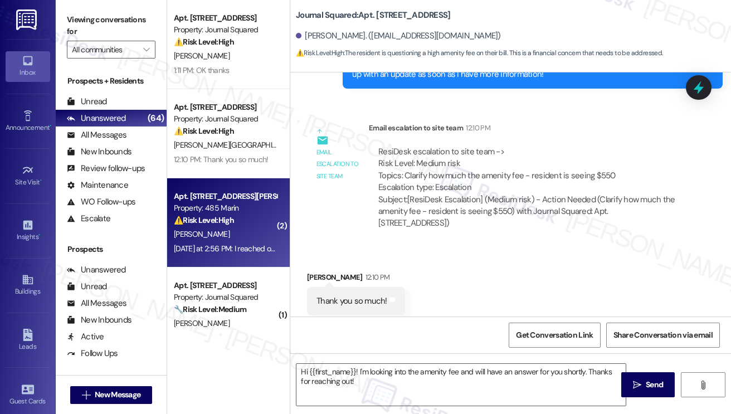
type textarea "Fetching suggested responses. Please feel free to read through the conversation…"
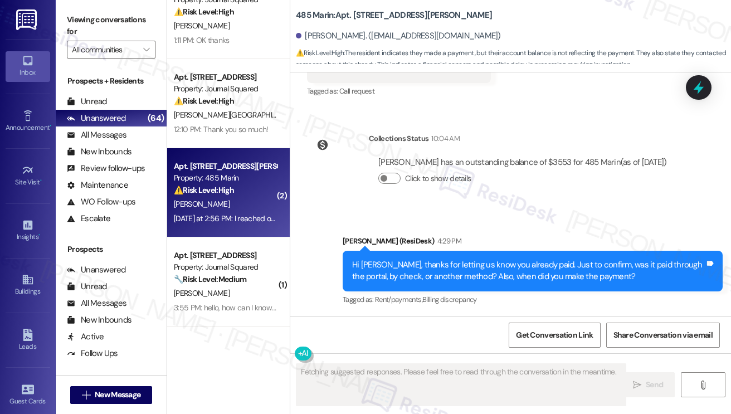
scroll to position [167, 0]
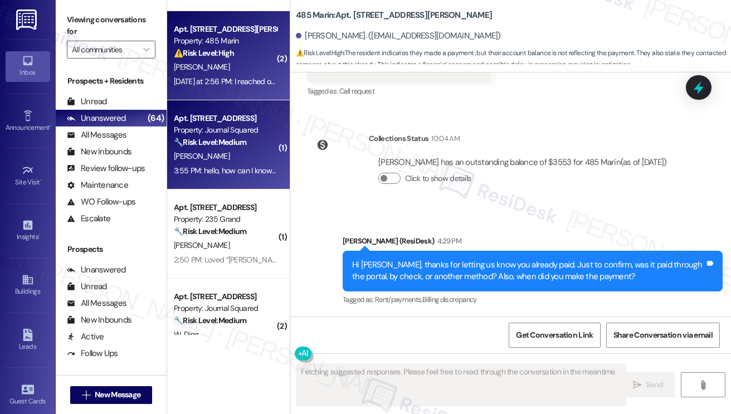
click at [231, 157] on div "[PERSON_NAME]" at bounding box center [225, 156] width 105 height 14
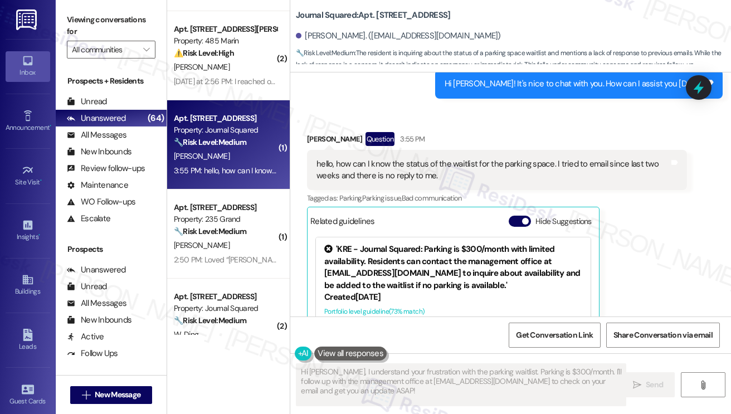
scroll to position [176, 0]
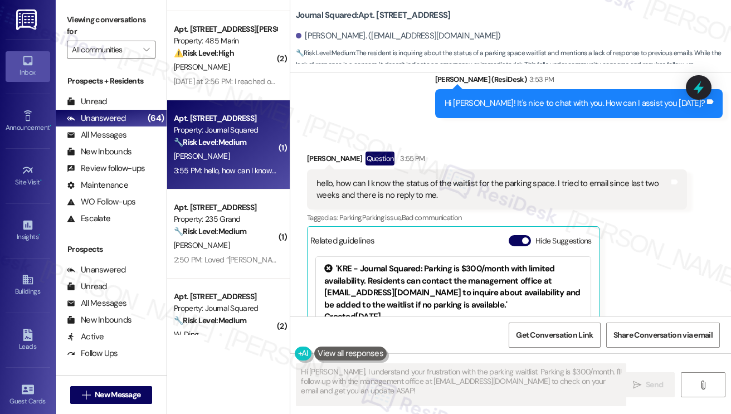
click at [430, 193] on div "hello, how can I know the status of the waitlist for the parking space. I tried…" at bounding box center [493, 190] width 353 height 24
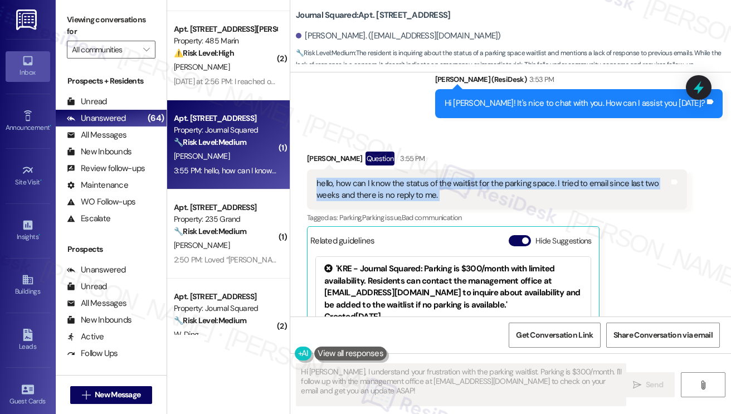
click at [430, 193] on div "hello, how can I know the status of the waitlist for the parking space. I tried…" at bounding box center [493, 190] width 353 height 24
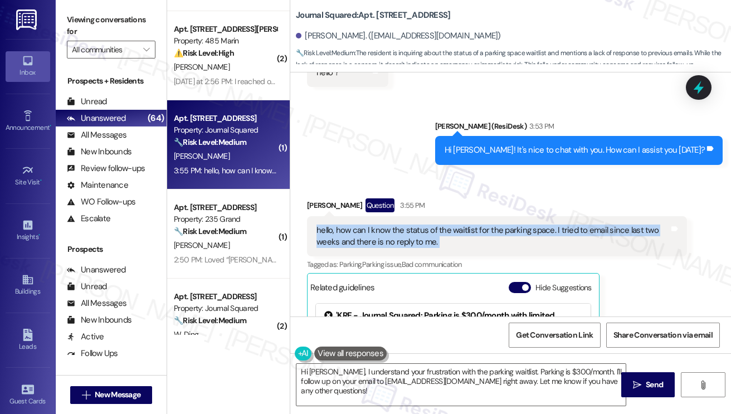
scroll to position [65, 0]
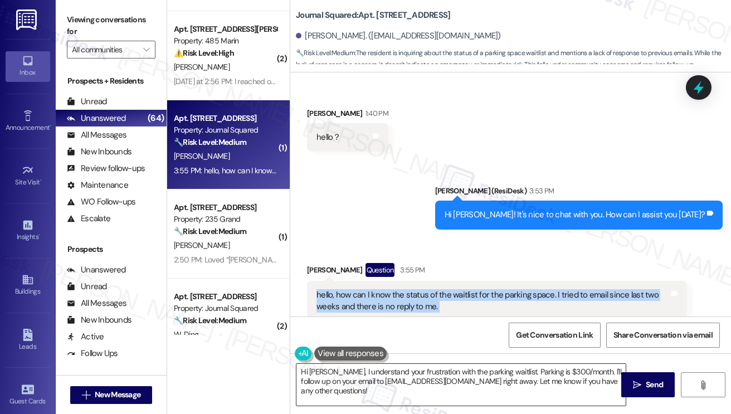
click at [396, 368] on textarea "Hi [PERSON_NAME], I understand your frustration with the parking waitlist. Park…" at bounding box center [461, 385] width 329 height 42
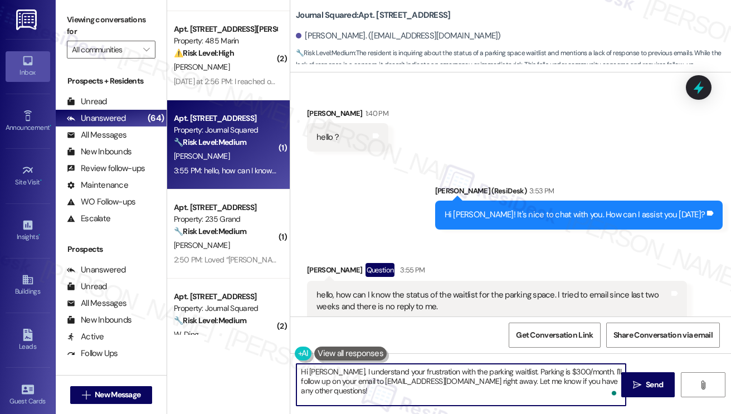
click at [410, 367] on textarea "Hi [PERSON_NAME], I understand your frustration with the parking waitlist. Park…" at bounding box center [461, 385] width 329 height 42
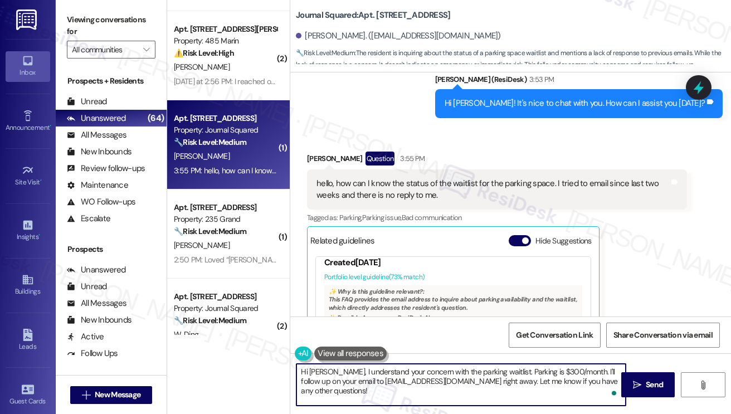
scroll to position [99, 0]
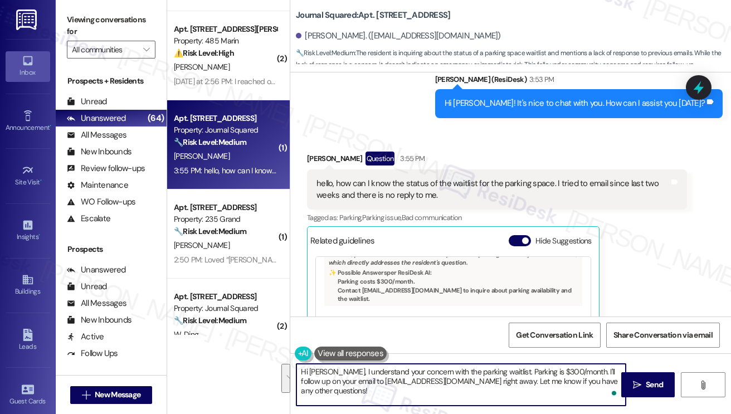
drag, startPoint x: 341, startPoint y: 391, endPoint x: 508, endPoint y: 370, distance: 167.9
click at [508, 370] on textarea "Hi [PERSON_NAME], I understand your concern with the parking waitlist. Parking …" at bounding box center [461, 385] width 329 height 42
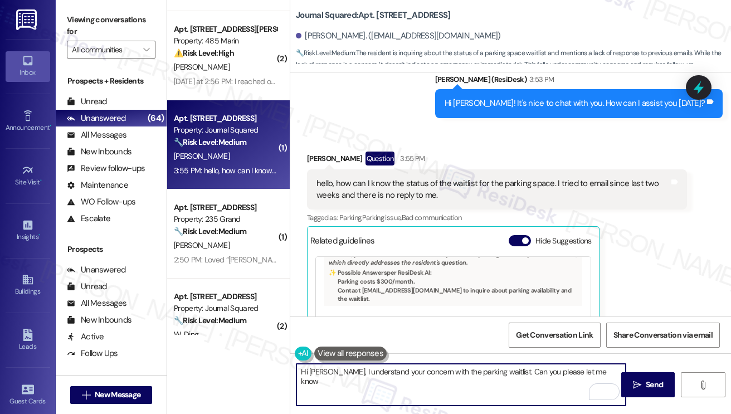
click at [610, 376] on textarea "Hi [PERSON_NAME], I understand your concern with the parking waitlist. Can you …" at bounding box center [461, 385] width 329 height 42
click at [503, 184] on div "hello, how can I know the status of the waitlist for the parking space. I tried…" at bounding box center [493, 190] width 353 height 24
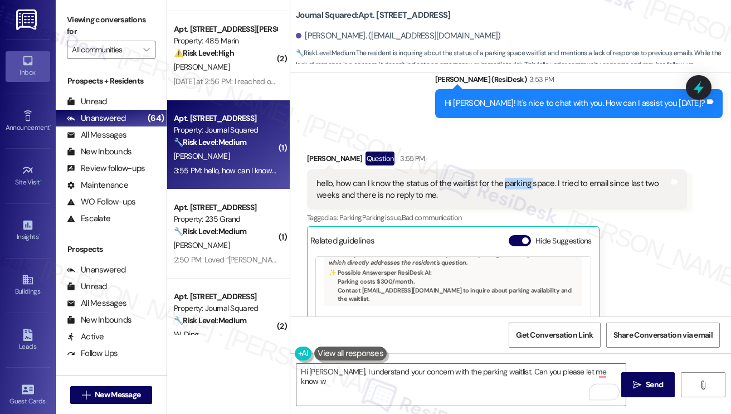
click at [503, 184] on div "hello, how can I know the status of the waitlist for the parking space. I tried…" at bounding box center [493, 190] width 353 height 24
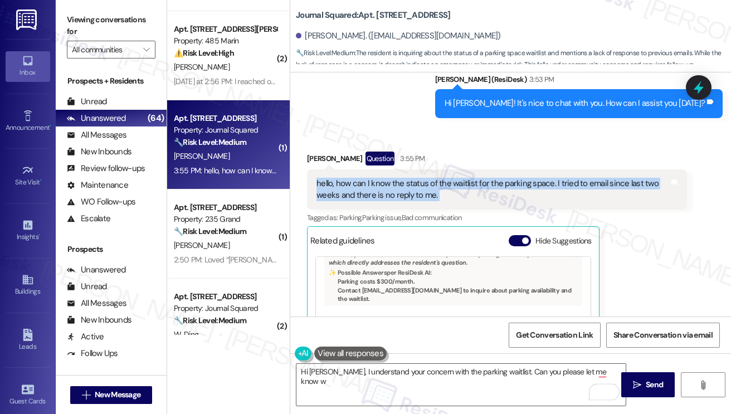
click at [503, 184] on div "hello, how can I know the status of the waitlist for the parking space. I tried…" at bounding box center [493, 190] width 353 height 24
copy div "hello, how can I know the status of the waitlist for the parking space. I tried…"
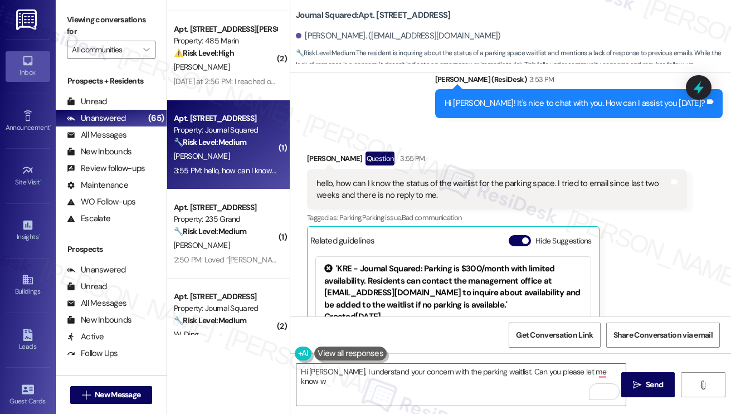
click at [114, 24] on label "Viewing conversations for" at bounding box center [111, 26] width 89 height 30
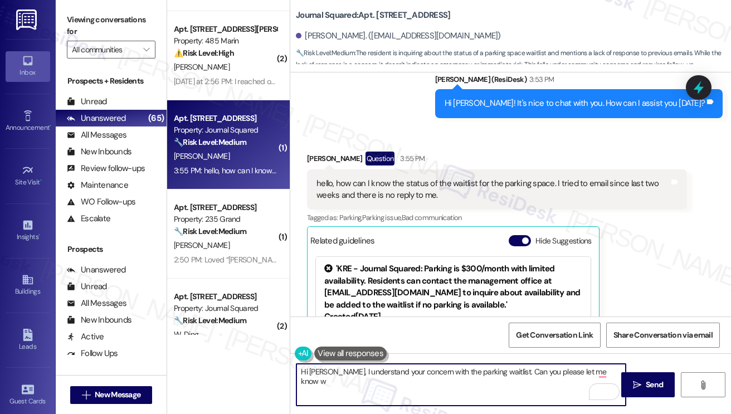
click at [611, 370] on textarea "Hi [PERSON_NAME], I understand your concern with the parking waitlist. Can you …" at bounding box center [461, 385] width 329 height 42
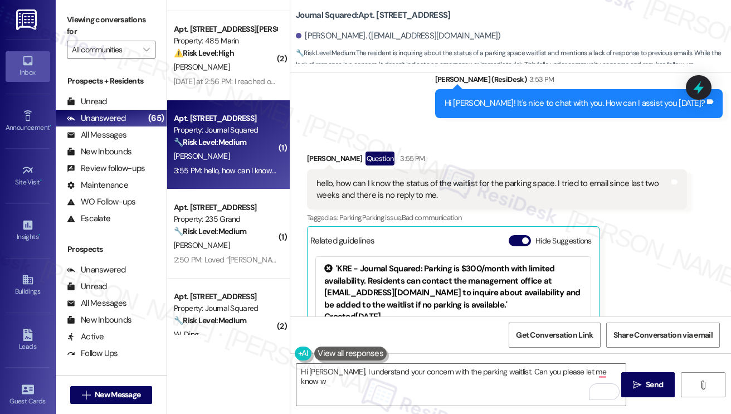
click at [103, 25] on label "Viewing conversations for" at bounding box center [111, 26] width 89 height 30
click at [603, 372] on textarea "Hi [PERSON_NAME], I understand your concern with the parking waitlist. Can you …" at bounding box center [461, 385] width 329 height 42
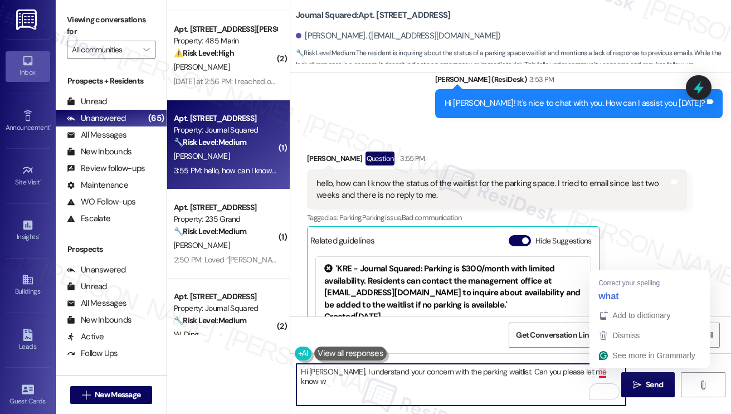
click at [603, 372] on textarea "Hi [PERSON_NAME], I understand your concern with the parking waitlist. Can you …" at bounding box center [461, 385] width 329 height 42
paste textarea "hich email address you used?"
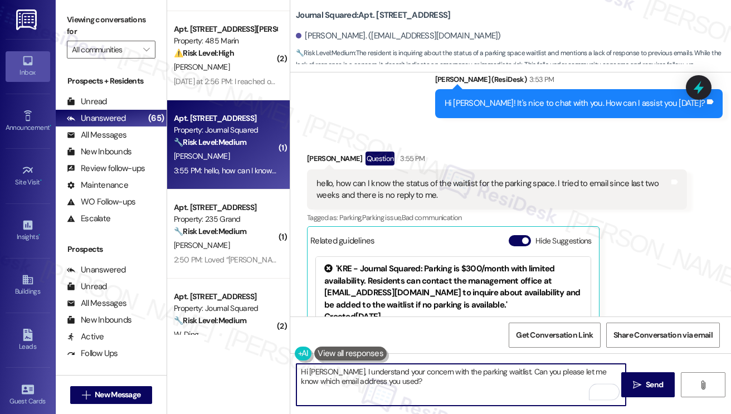
click at [434, 388] on textarea "Hi [PERSON_NAME], I understand your concern with the parking waitlist. Can you …" at bounding box center [461, 385] width 329 height 42
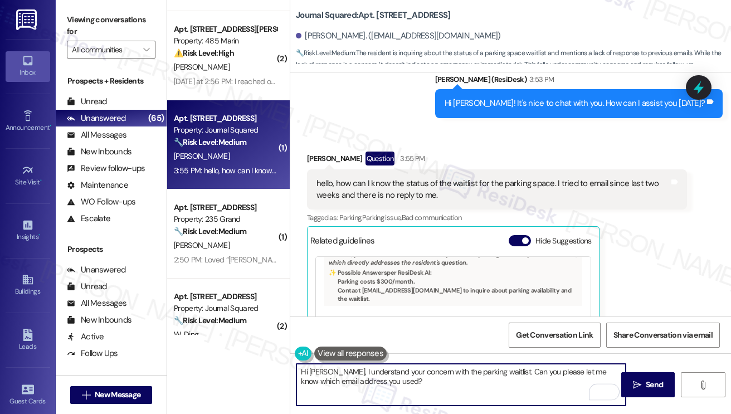
click at [398, 386] on textarea "Hi [PERSON_NAME], I understand your concern with the parking waitlist. Can you …" at bounding box center [461, 385] width 329 height 42
drag, startPoint x: 403, startPoint y: 378, endPoint x: 355, endPoint y: 380, distance: 48.0
click at [355, 380] on textarea "Hi [PERSON_NAME], I understand your concern with the parking waitlist. Can you …" at bounding box center [461, 385] width 329 height 42
type textarea "Hi [PERSON_NAME], I understand your concern with the parking waitlist. Can you …"
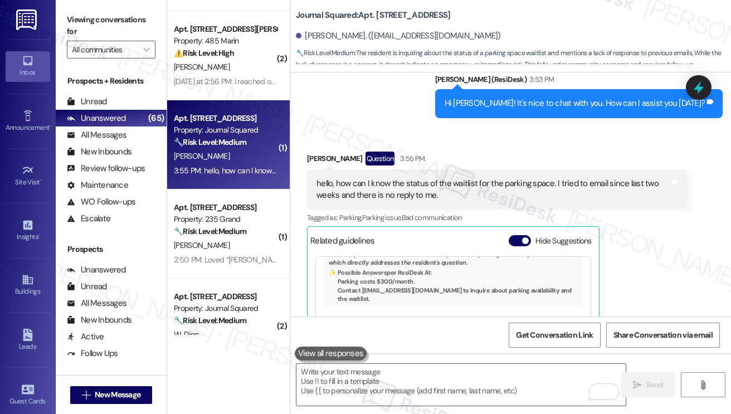
drag, startPoint x: 69, startPoint y: 8, endPoint x: 88, endPoint y: 21, distance: 22.4
click at [69, 8] on div "Viewing conversations for All communities " at bounding box center [111, 35] width 111 height 70
click at [386, 387] on textarea "To enrich screen reader interactions, please activate Accessibility in Grammarl…" at bounding box center [461, 385] width 329 height 42
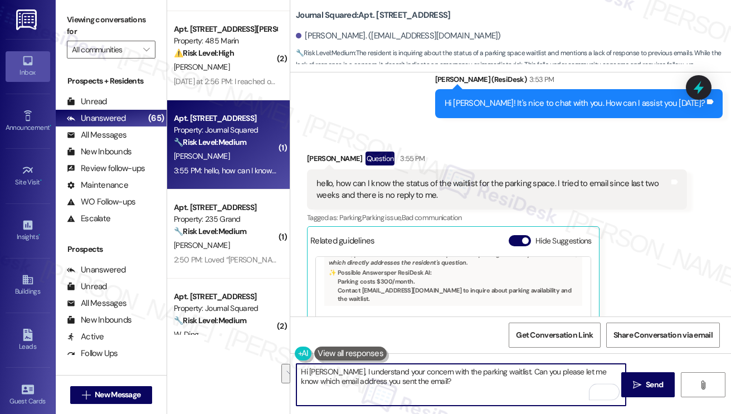
click at [426, 392] on textarea "Hi [PERSON_NAME], I understand your concern with the parking waitlist. Can you …" at bounding box center [461, 385] width 329 height 42
drag, startPoint x: 456, startPoint y: 391, endPoint x: 536, endPoint y: 370, distance: 82.6
click at [536, 370] on textarea "Hi [PERSON_NAME], I understand your concern with the parking waitlist. Can you …" at bounding box center [461, 385] width 329 height 42
click at [565, 375] on textarea "Hi [PERSON_NAME], I understand your concern with the parking waitlist. Can you …" at bounding box center [461, 385] width 329 height 42
drag, startPoint x: 537, startPoint y: 385, endPoint x: 559, endPoint y: 370, distance: 26.4
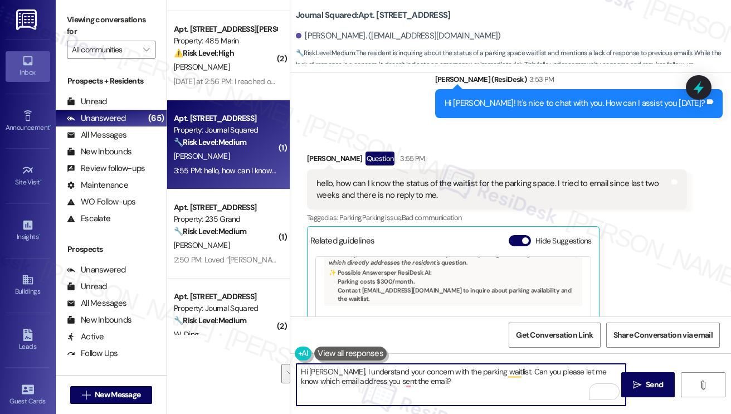
click at [559, 370] on textarea "Hi [PERSON_NAME], I understand your concern with the parking waitlist. Can you …" at bounding box center [461, 385] width 329 height 42
paste textarea "used when you reached out"
click at [447, 383] on textarea "Hi [PERSON_NAME], I understand your concern with the parking waitlist. Can you …" at bounding box center [461, 385] width 329 height 42
click at [482, 379] on textarea "Hi [PERSON_NAME], I understand your concern with the parking waitlist. Can you …" at bounding box center [461, 385] width 329 height 42
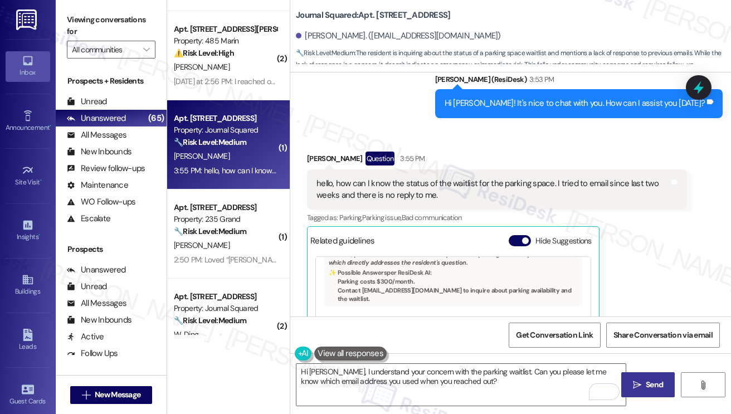
click at [660, 385] on span "Send" at bounding box center [654, 385] width 17 height 12
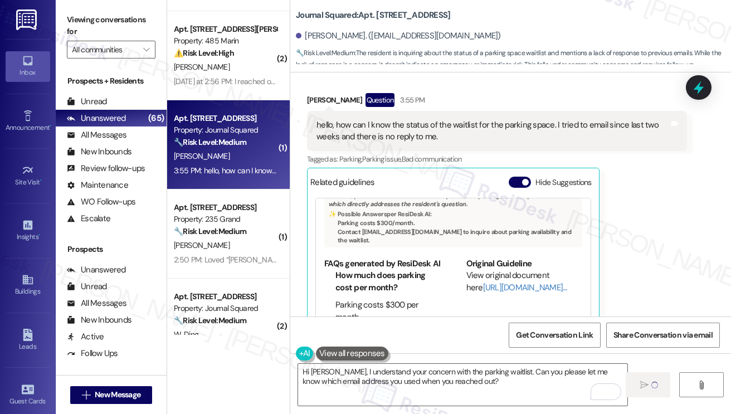
scroll to position [288, 0]
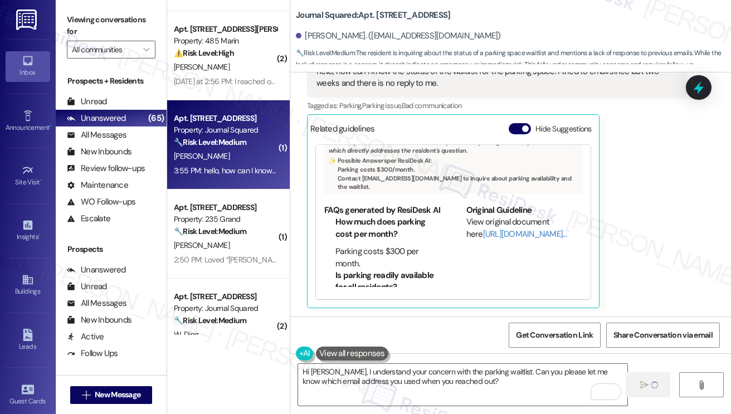
type textarea "Hi"
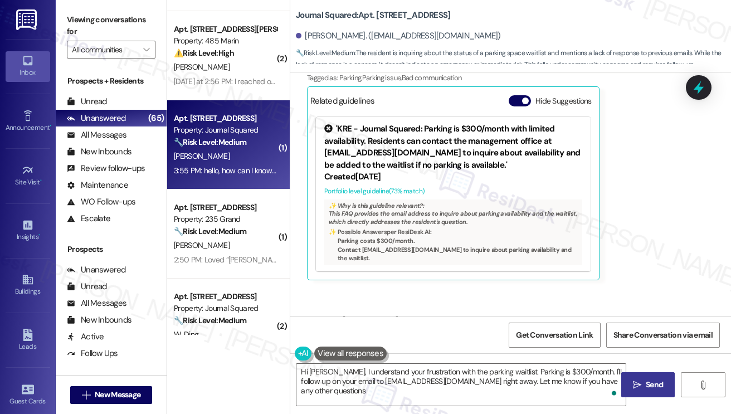
type textarea "Hi [PERSON_NAME], I understand your frustration with the parking waitlist. Park…"
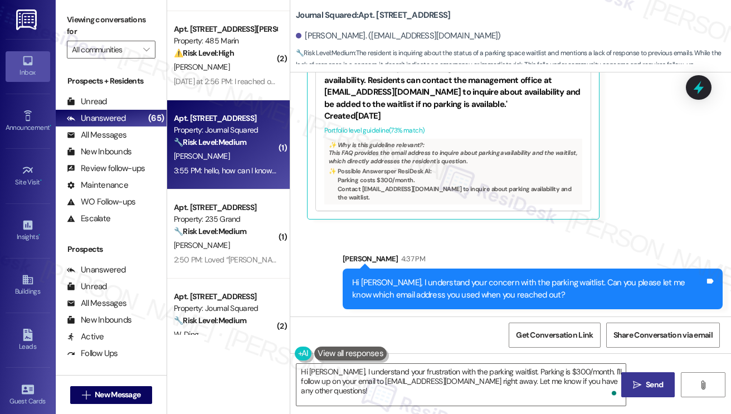
scroll to position [378, 0]
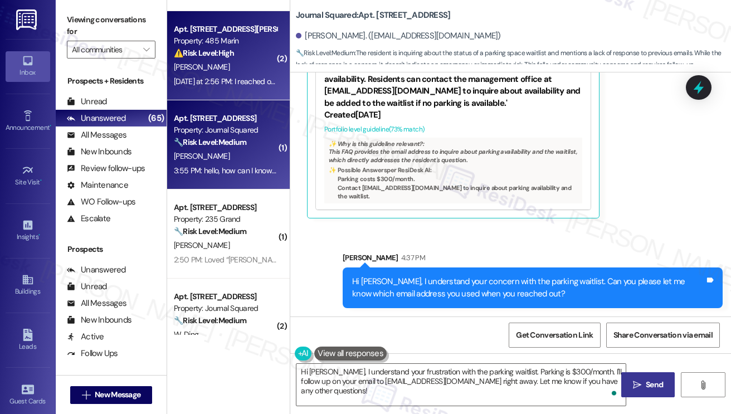
click at [239, 86] on div "[DATE] at 2:56 PM: I reached out to [PERSON_NAME] about this [DATE] at 2:56 PM:…" at bounding box center [275, 81] width 203 height 10
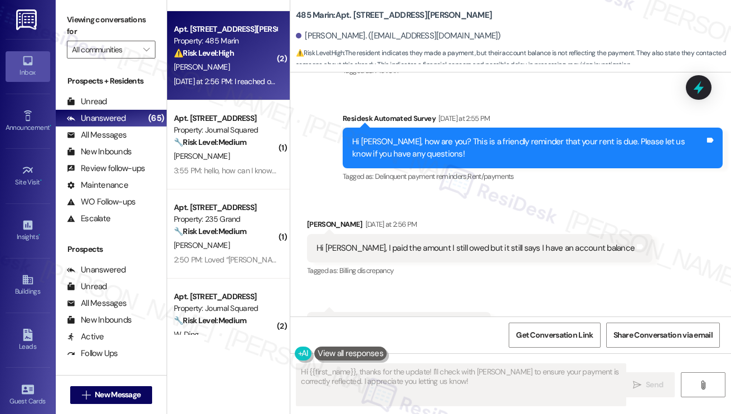
scroll to position [176, 0]
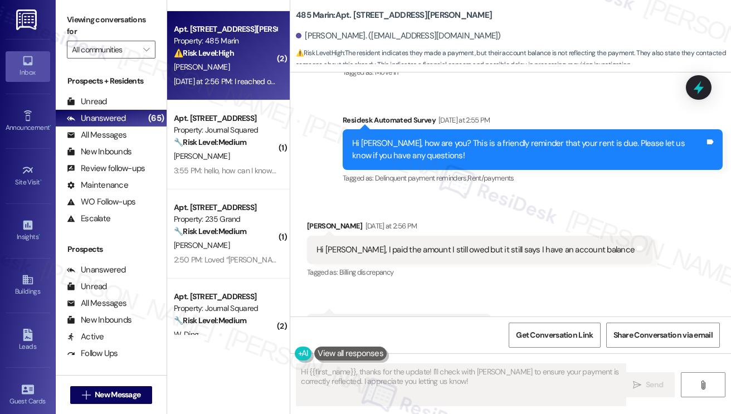
click at [388, 256] on div "Hi [PERSON_NAME], I paid the amount I still owed but it still says I have an ac…" at bounding box center [480, 250] width 346 height 28
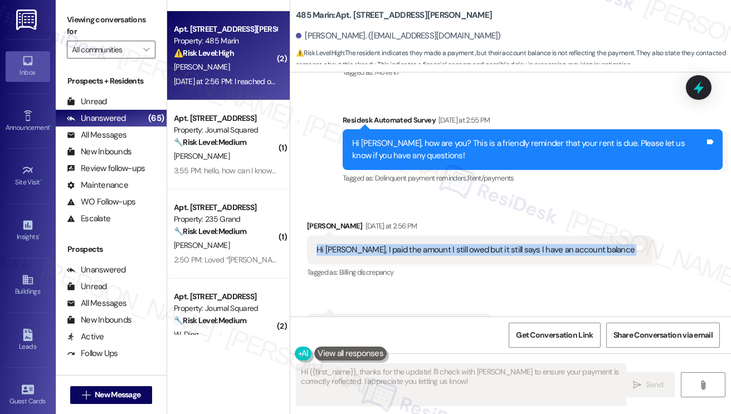
click at [388, 256] on div "Hi [PERSON_NAME], I paid the amount I still owed but it still says I have an ac…" at bounding box center [480, 250] width 346 height 28
click at [507, 251] on div "Hi [PERSON_NAME], I paid the amount I still owed but it still says I have an ac…" at bounding box center [476, 250] width 318 height 12
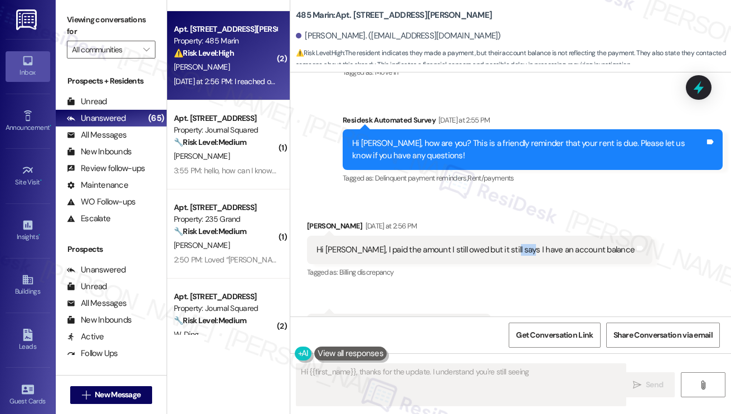
click at [507, 251] on div "Hi [PERSON_NAME], I paid the amount I still owed but it still says I have an ac…" at bounding box center [476, 250] width 318 height 12
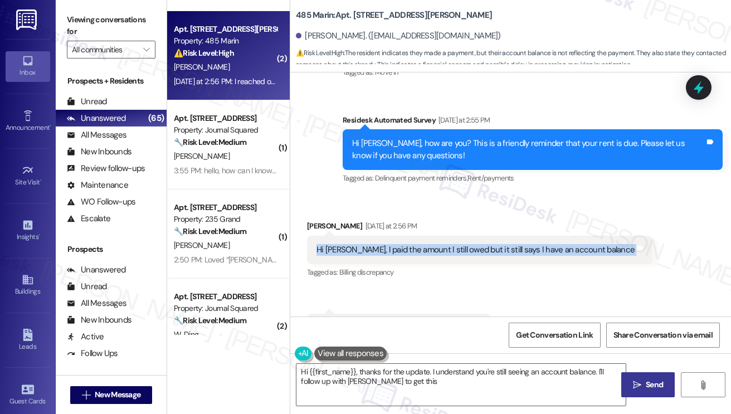
click at [507, 251] on div "Hi [PERSON_NAME], I paid the amount I still owed but it still says I have an ac…" at bounding box center [476, 250] width 318 height 12
type textarea "Hi {{first_name}}, thanks for the update. I understand you're still seeing an a…"
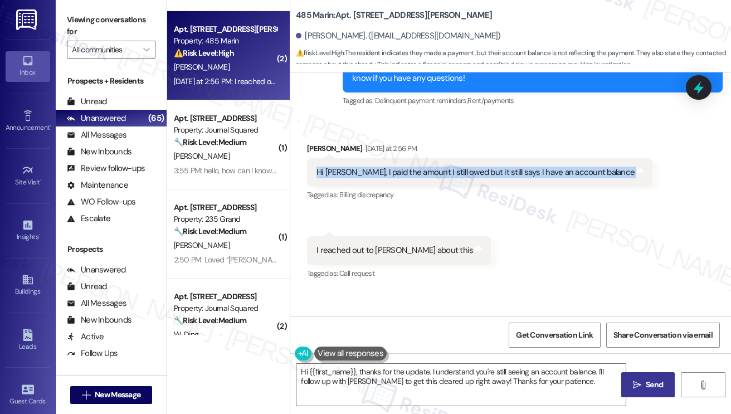
scroll to position [343, 0]
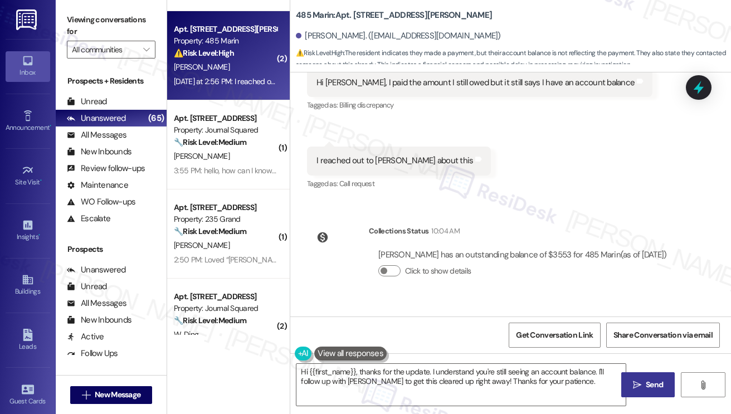
click at [362, 168] on div "I reached out to [PERSON_NAME] about this Tags and notes" at bounding box center [399, 161] width 184 height 28
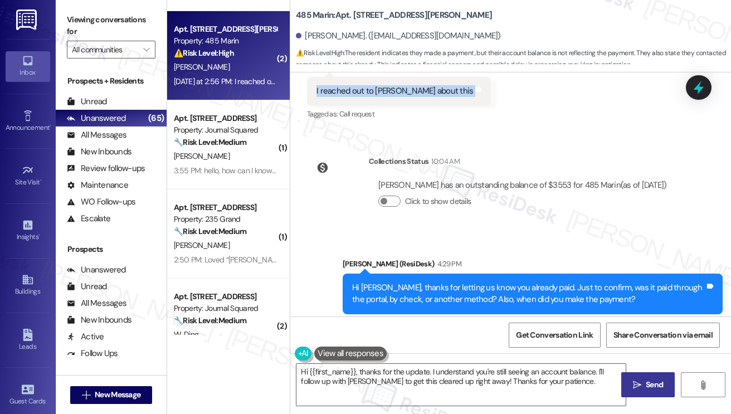
scroll to position [448, 0]
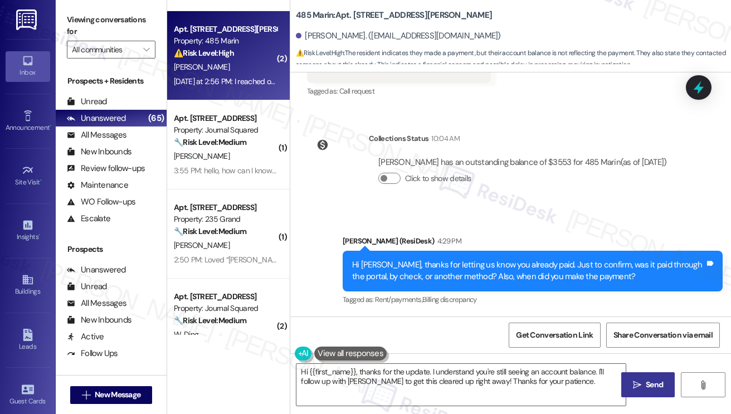
click at [431, 271] on div "Hi [PERSON_NAME], thanks for letting us know you already paid. Just to confirm,…" at bounding box center [528, 271] width 353 height 24
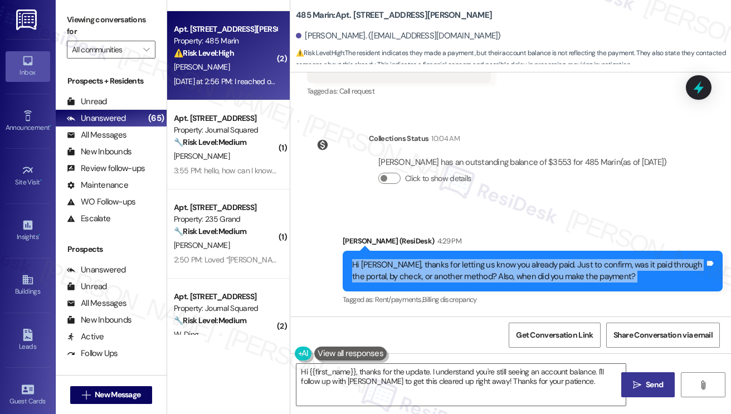
click at [431, 271] on div "Hi [PERSON_NAME], thanks for letting us know you already paid. Just to confirm,…" at bounding box center [528, 271] width 353 height 24
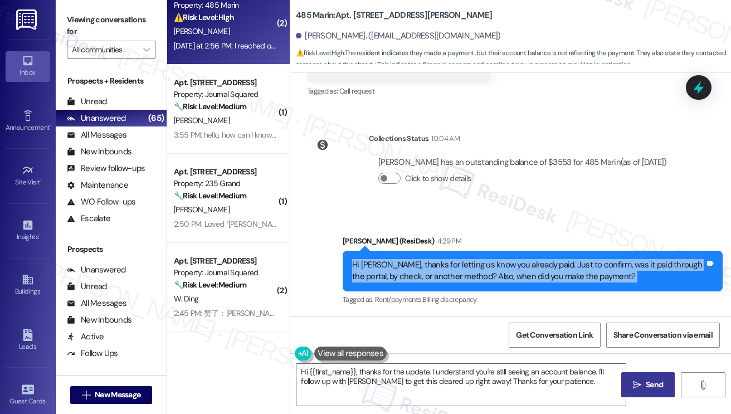
scroll to position [223, 0]
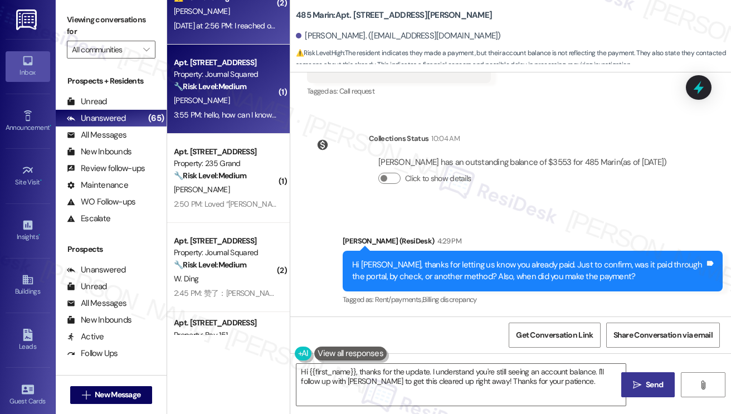
click at [234, 110] on div "3:55 PM: hello, how can I know the status of the waitlist for the parking space…" at bounding box center [401, 115] width 455 height 10
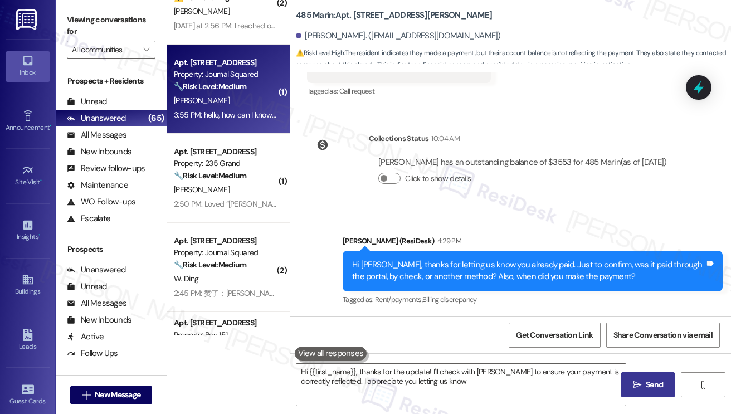
type textarea "Hi {{first_name}}, thanks for the update! I'll check with [PERSON_NAME] to ensu…"
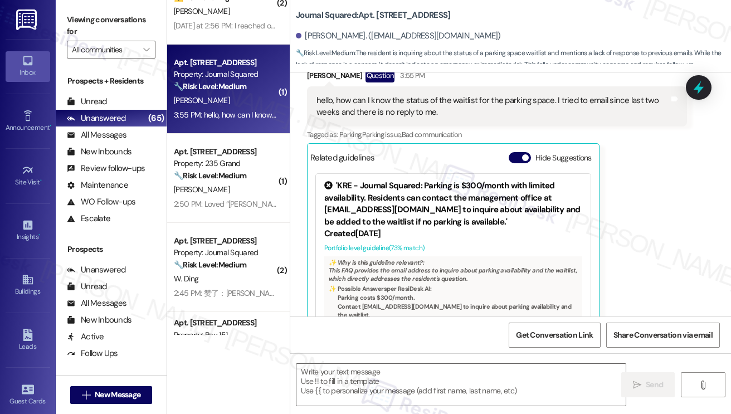
type textarea "Fetching suggested responses. Please feel free to read through the conversation…"
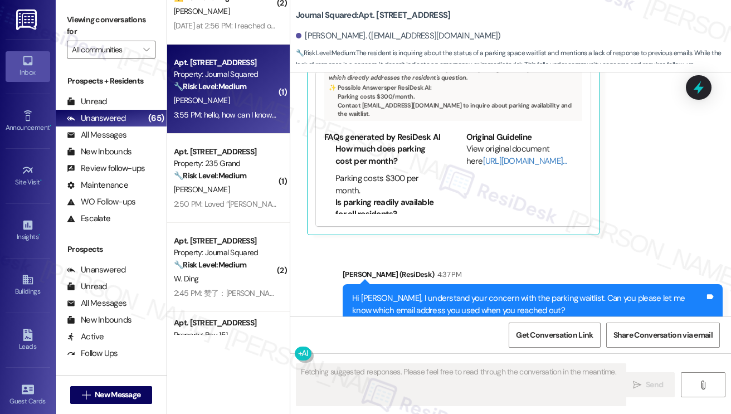
scroll to position [395, 0]
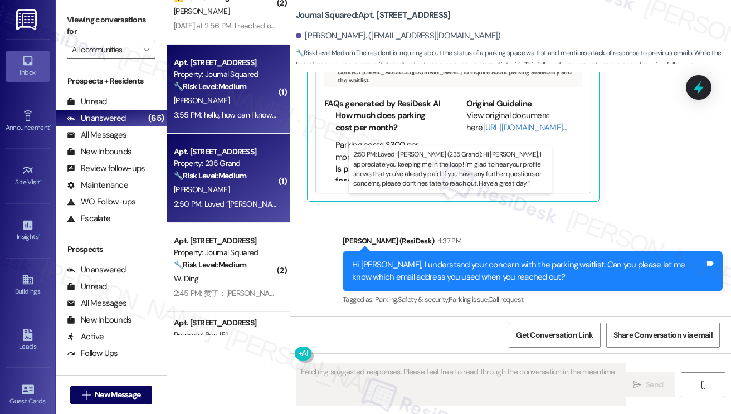
click at [249, 202] on div "2:50 PM: Loved “[PERSON_NAME] (235 Grand): Hi [PERSON_NAME], I appreciate you k…" at bounding box center [607, 204] width 866 height 10
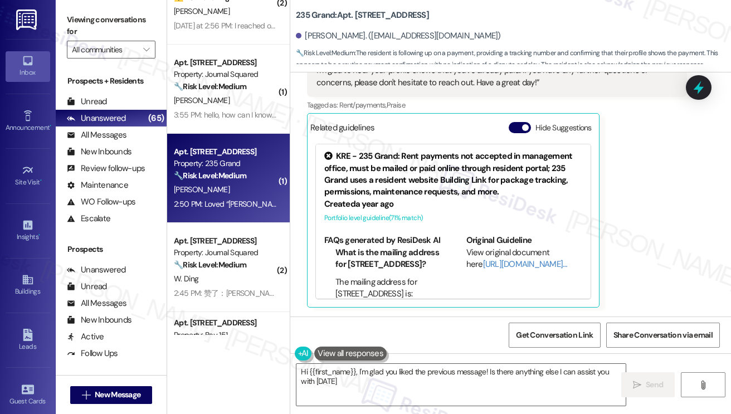
type textarea "Hi {{first_name}}, I'm glad you liked the previous message! Is there anything e…"
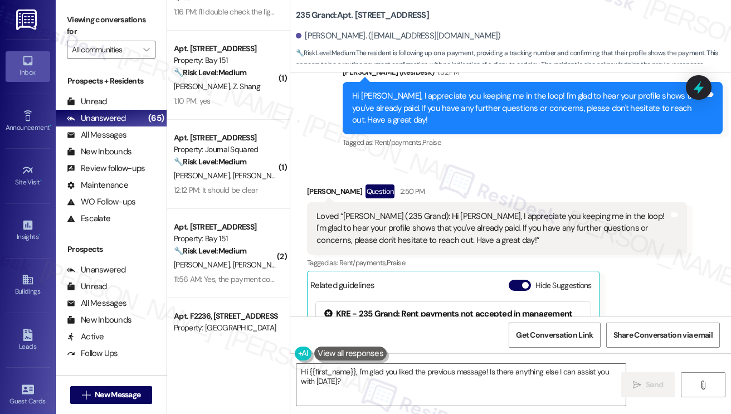
scroll to position [1170, 0]
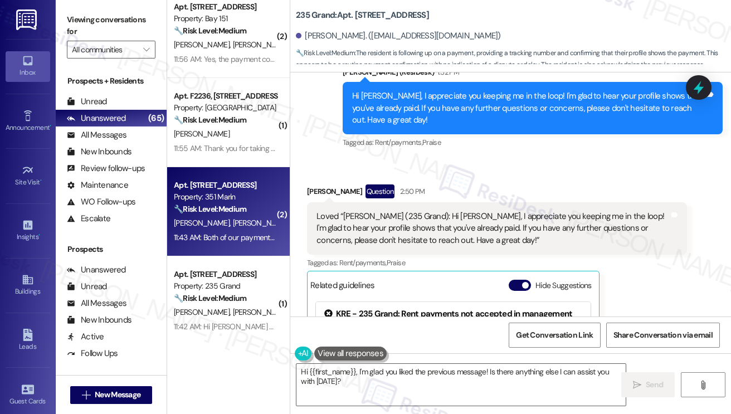
click at [235, 231] on div "11:43 AM: Both of our payments were deducted from our bank accounts 11:43 AM: B…" at bounding box center [225, 238] width 105 height 14
type textarea "Hi {{first_name}}, I'm glad you liked the previous message! Is there anything e…"
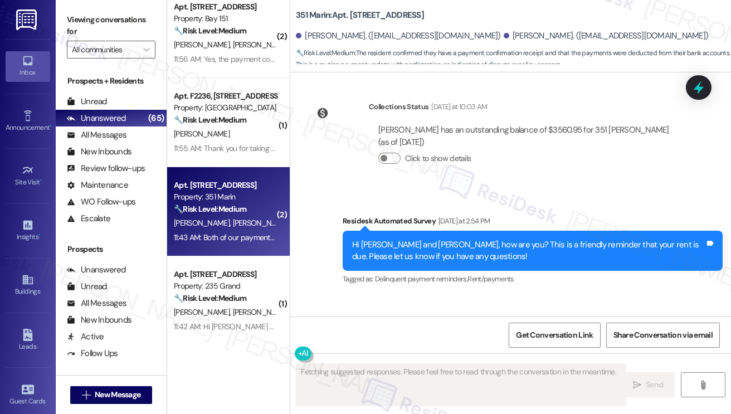
scroll to position [5261, 0]
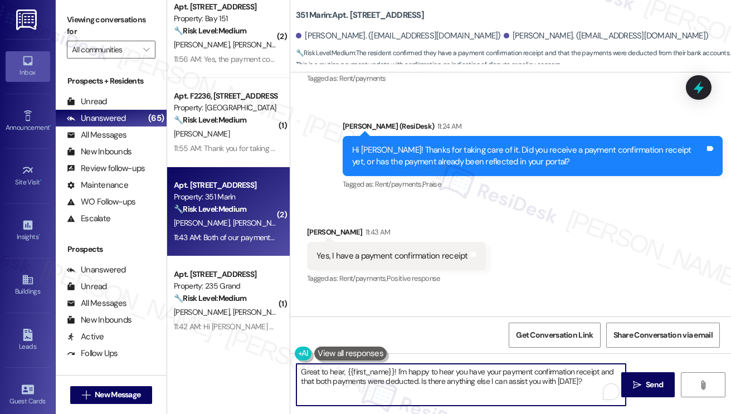
drag, startPoint x: 585, startPoint y: 383, endPoint x: 421, endPoint y: 387, distance: 163.9
click at [421, 387] on textarea "Great to hear, {{first_name}}! I'm happy to hear you have your payment confirma…" at bounding box center [461, 385] width 329 height 42
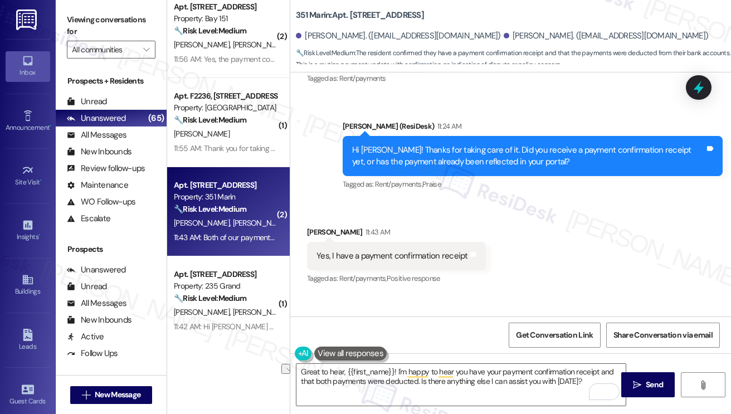
drag, startPoint x: 91, startPoint y: 17, endPoint x: 103, endPoint y: 24, distance: 13.8
click at [91, 17] on label "Viewing conversations for" at bounding box center [111, 26] width 89 height 30
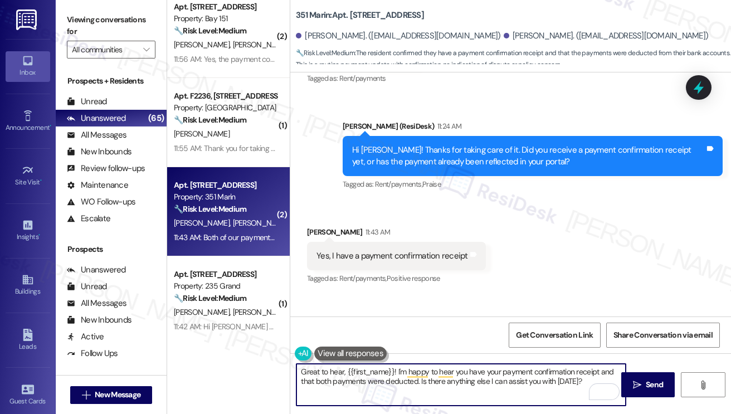
click at [449, 378] on textarea "Great to hear, {{first_name}}! I'm happy to hear you have your payment confirma…" at bounding box center [461, 385] width 329 height 42
paste textarea "Hi {{first_name}}, thanks for the heads up! If you have questions or concerns, …"
type textarea "Hi {{first_name}}, thanks for the heads up! If you have questions or concerns, …"
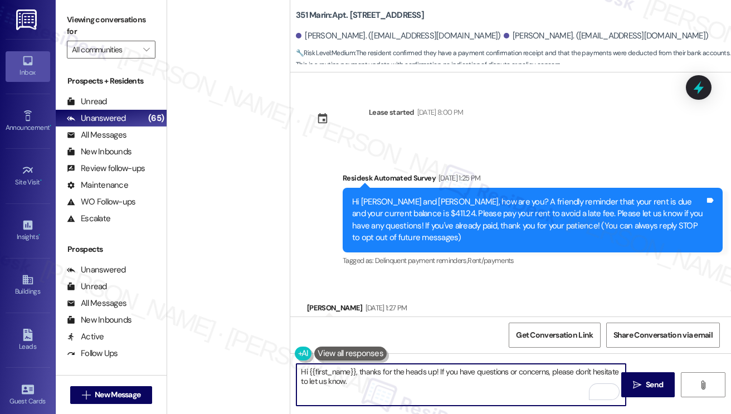
scroll to position [5261, 0]
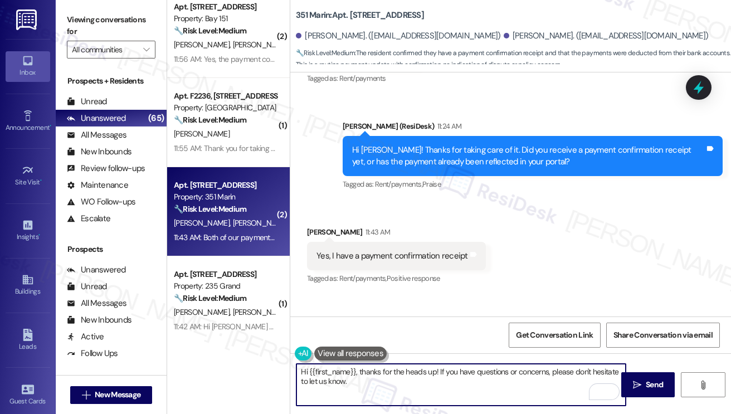
click at [562, 381] on textarea "Hi {{first_name}}, thanks for the heads up! If you have questions or concerns, …" at bounding box center [461, 385] width 329 height 42
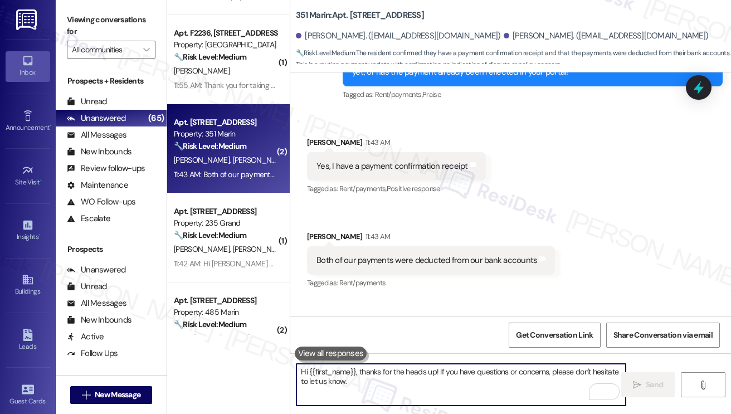
scroll to position [1282, 0]
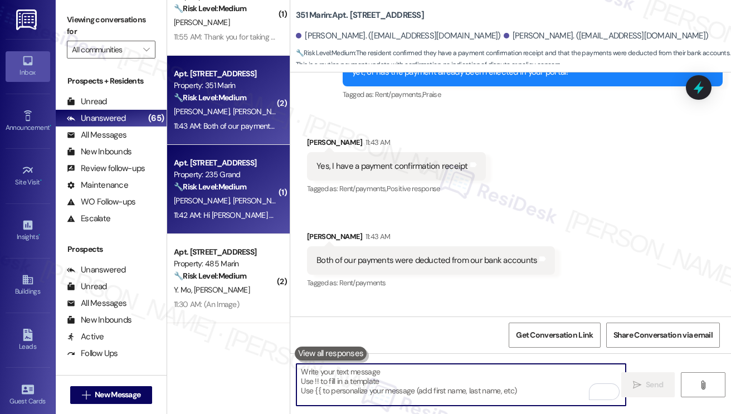
click at [244, 190] on strong "🔧 Risk Level: Medium" at bounding box center [210, 187] width 72 height 10
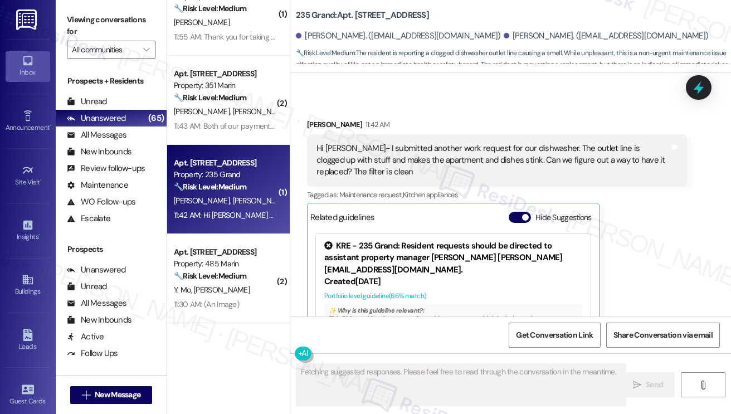
scroll to position [1108, 0]
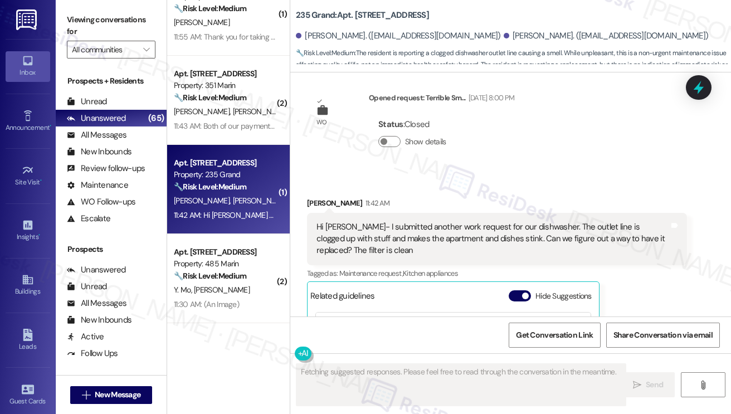
click at [444, 235] on div "Hi Jane- I submitted another work request for our dishwasher. The outlet line i…" at bounding box center [493, 239] width 353 height 36
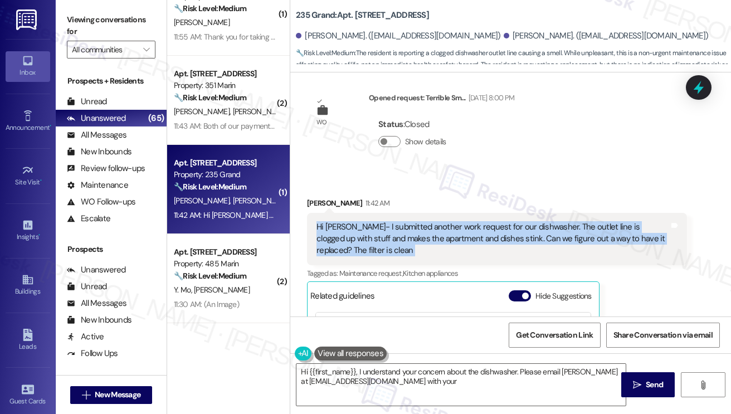
click at [444, 235] on div "Hi Jane- I submitted another work request for our dishwasher. The outlet line i…" at bounding box center [493, 239] width 353 height 36
click at [432, 239] on div "Hi Jane- I submitted another work request for our dishwasher. The outlet line i…" at bounding box center [493, 239] width 353 height 36
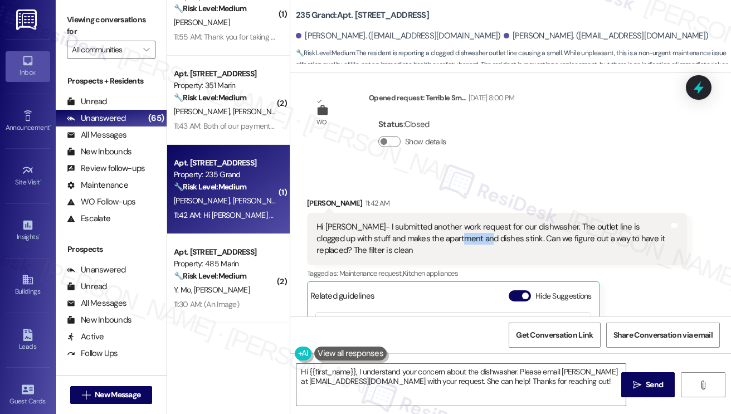
click at [431, 239] on div "Hi Jane- I submitted another work request for our dishwasher. The outlet line i…" at bounding box center [493, 239] width 353 height 36
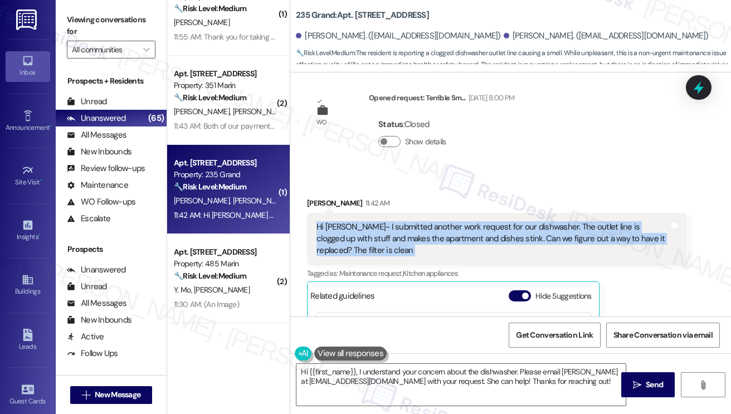
click at [431, 239] on div "Hi Jane- I submitted another work request for our dishwasher. The outlet line i…" at bounding box center [493, 239] width 353 height 36
click at [409, 243] on div "Hi Jane- I submitted another work request for our dishwasher. The outlet line i…" at bounding box center [493, 239] width 353 height 36
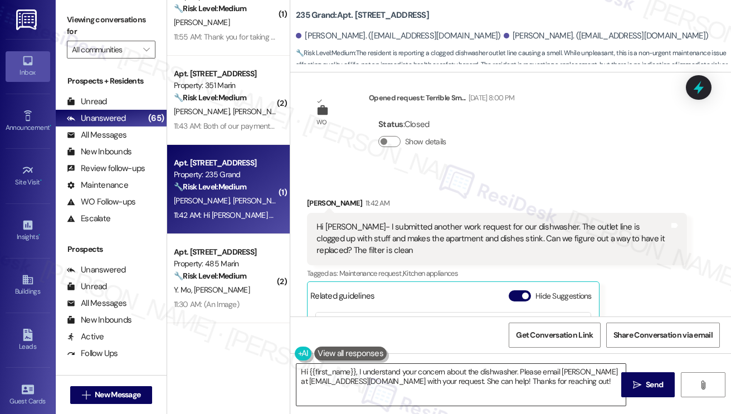
click at [430, 381] on textarea "Hi {{first_name}}, I understand your concern about the dishwasher. Please email…" at bounding box center [461, 385] width 329 height 42
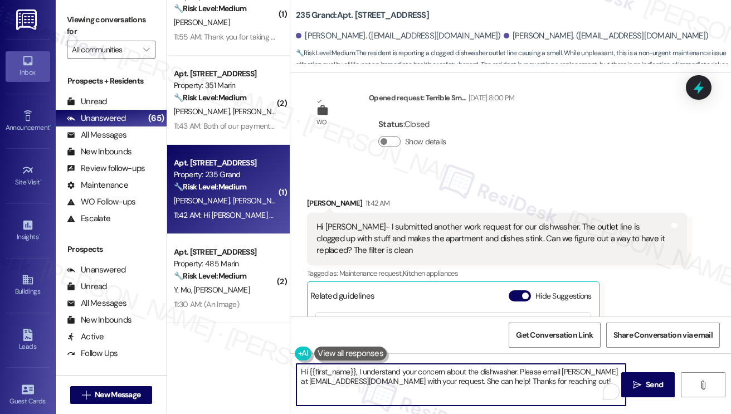
click at [430, 381] on textarea "Hi {{first_name}}, I understand your concern about the dishwasher. Please email…" at bounding box center [461, 385] width 329 height 42
click at [517, 377] on textarea "Hi {{first_name}}, I understand your concern about the dishwasher. Please email…" at bounding box center [461, 385] width 329 height 42
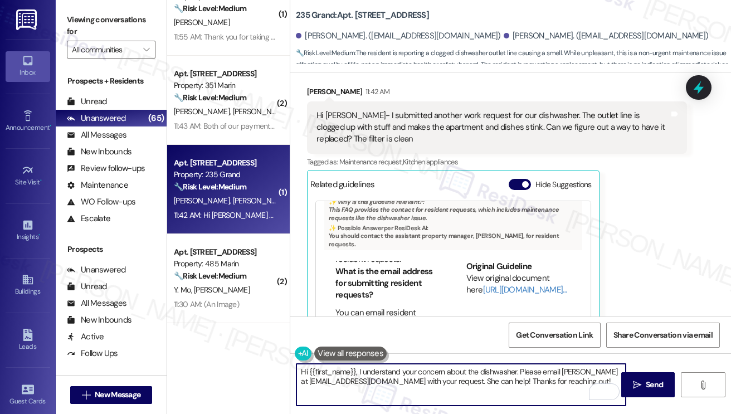
scroll to position [111, 0]
click at [495, 290] on link "[URL][DOMAIN_NAME]…" at bounding box center [525, 289] width 84 height 11
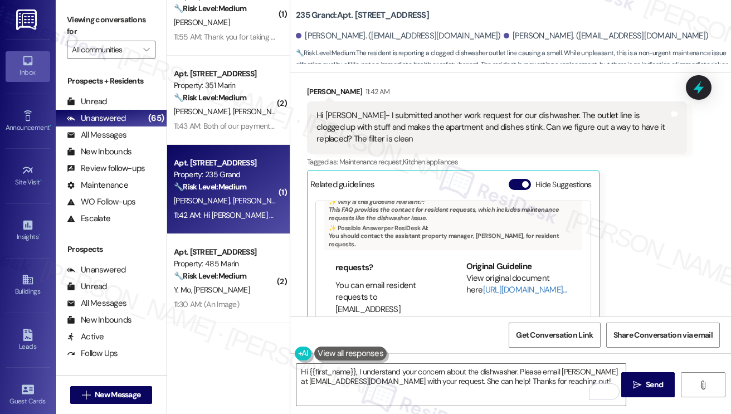
click at [532, 126] on div "Hi Jane- I submitted another work request for our dishwasher. The outlet line i…" at bounding box center [493, 128] width 353 height 36
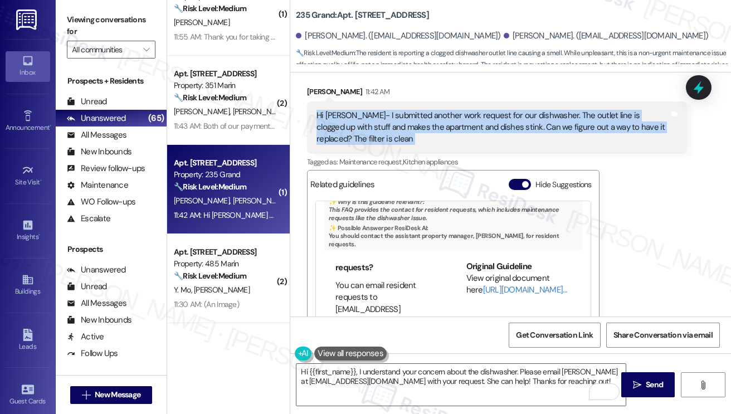
click at [532, 126] on div "Hi Jane- I submitted another work request for our dishwasher. The outlet line i…" at bounding box center [493, 128] width 353 height 36
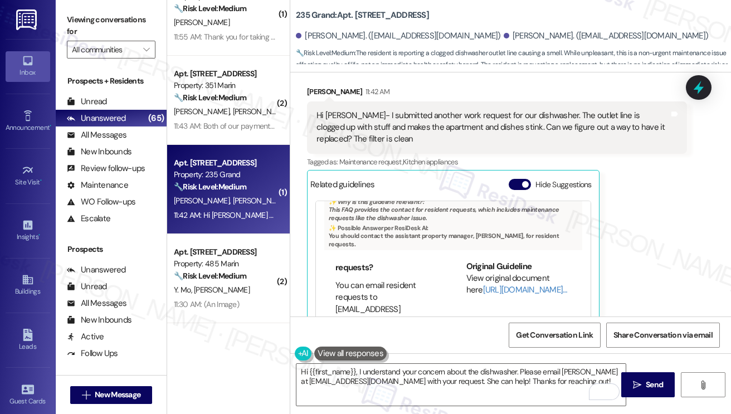
click at [315, 93] on div "Anmol Sahai 11:42 AM" at bounding box center [497, 94] width 380 height 16
copy div "Anmol"
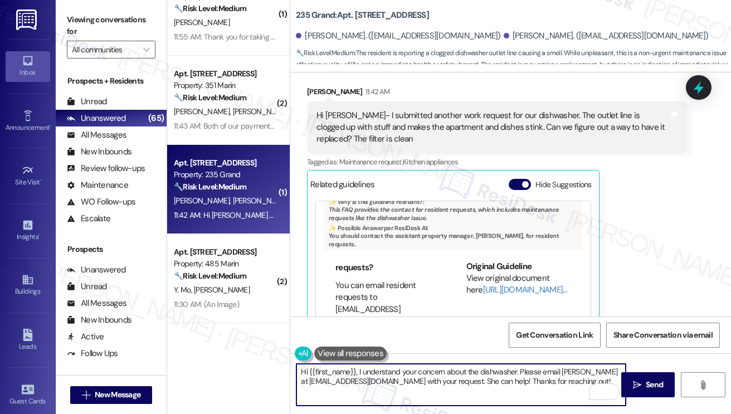
drag, startPoint x: 308, startPoint y: 371, endPoint x: 357, endPoint y: 367, distance: 49.2
click at [357, 367] on textarea "Hi {{first_name}}, I understand your concern about the dishwasher. Please email…" at bounding box center [461, 385] width 329 height 42
paste textarea "Anmol"
click at [411, 117] on div "Hi Jane- I submitted another work request for our dishwasher. The outlet line i…" at bounding box center [493, 128] width 353 height 36
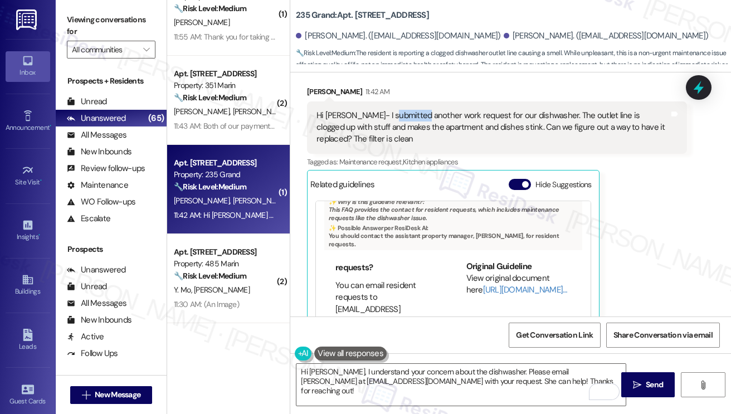
click at [411, 117] on div "Hi Jane- I submitted another work request for our dishwasher. The outlet line i…" at bounding box center [493, 128] width 353 height 36
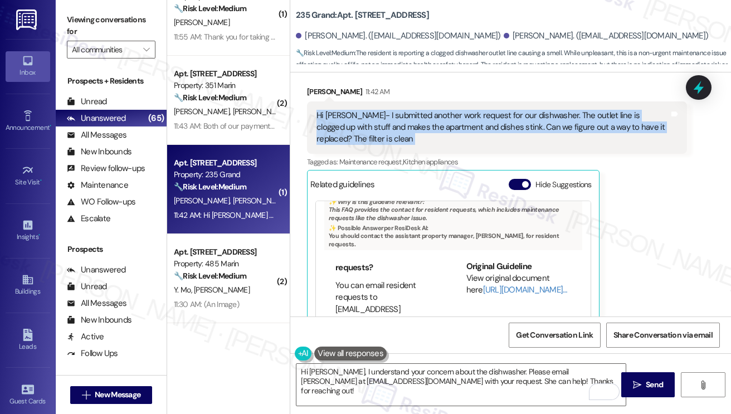
click at [411, 117] on div "Hi Jane- I submitted another work request for our dishwasher. The outlet line i…" at bounding box center [493, 128] width 353 height 36
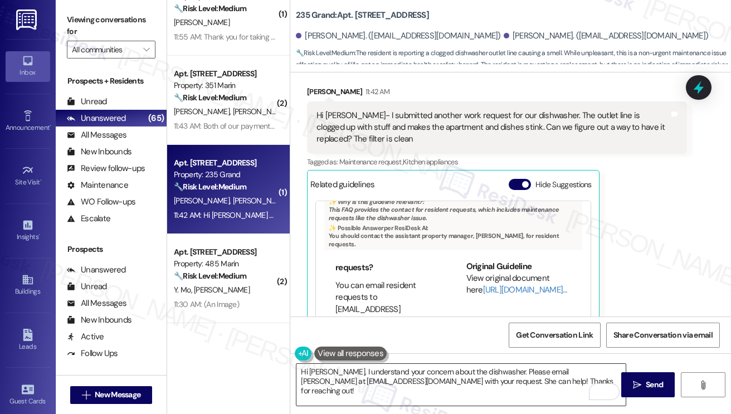
click at [490, 373] on textarea "Hi Anmol, I understand your concern about the dishwasher. Please email Jessica …" at bounding box center [461, 385] width 329 height 42
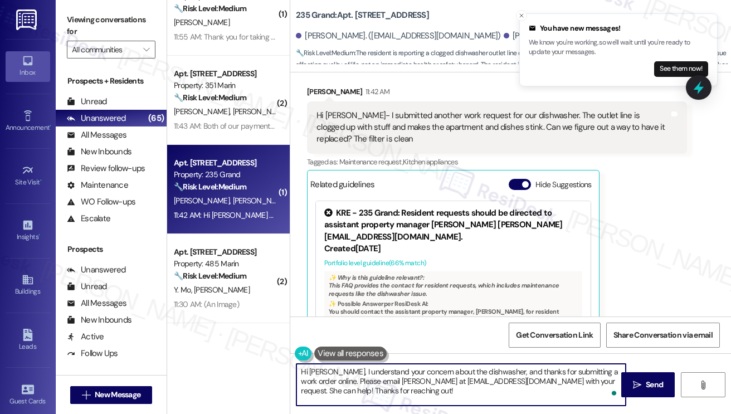
click at [455, 394] on textarea "Hi Anmol, I understand your concern about the dishwasher, and thanks for submit…" at bounding box center [461, 385] width 329 height 42
type textarea "Hi Anmol, I understand your concern about the dishwasher, and thanks for submit…"
click at [635, 382] on icon "" at bounding box center [637, 385] width 8 height 9
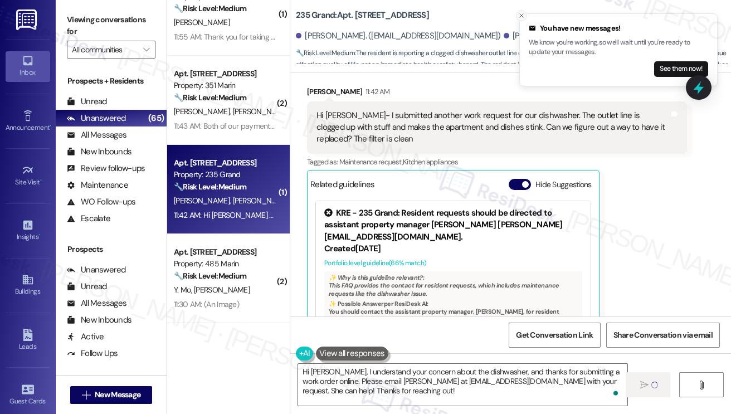
click at [522, 15] on line "Close toast" at bounding box center [521, 15] width 3 height 3
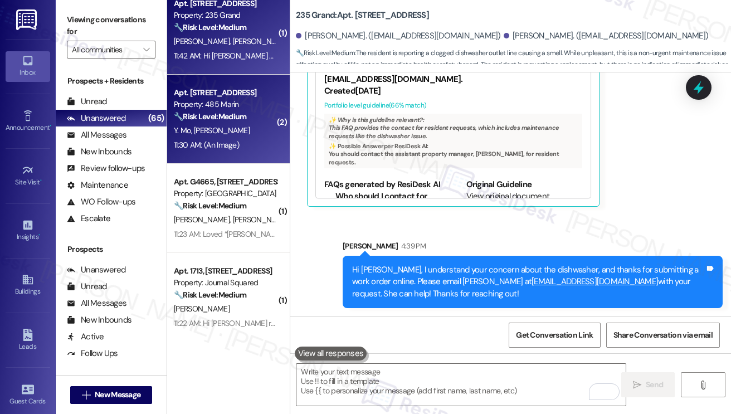
scroll to position [1449, 0]
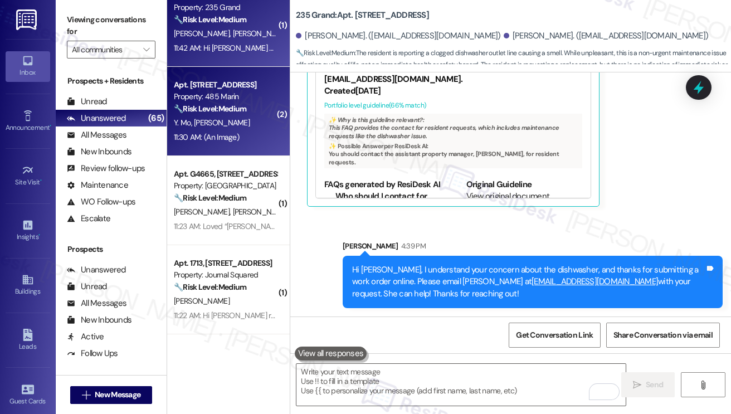
click at [240, 135] on div "11:30 AM: (An Image) 11:30 AM: (An Image)" at bounding box center [225, 137] width 105 height 14
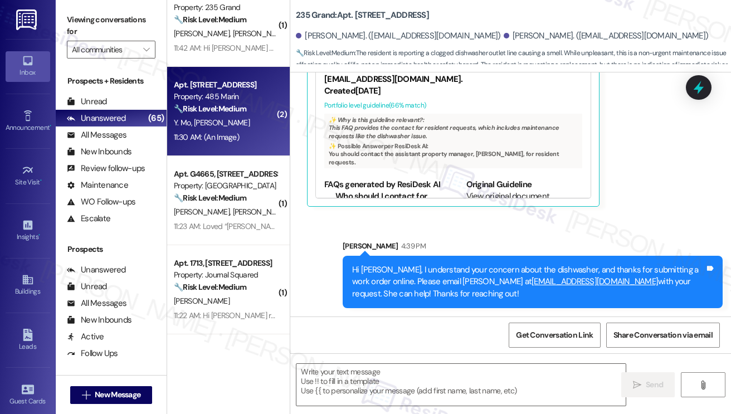
type textarea "Fetching suggested responses. Please feel free to read through the conversation…"
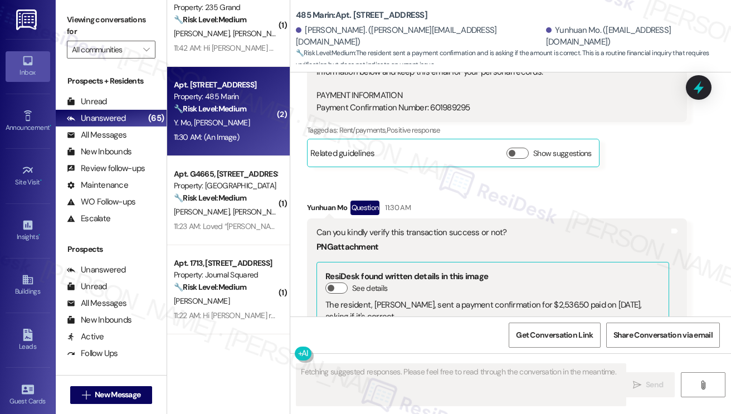
scroll to position [5384, 0]
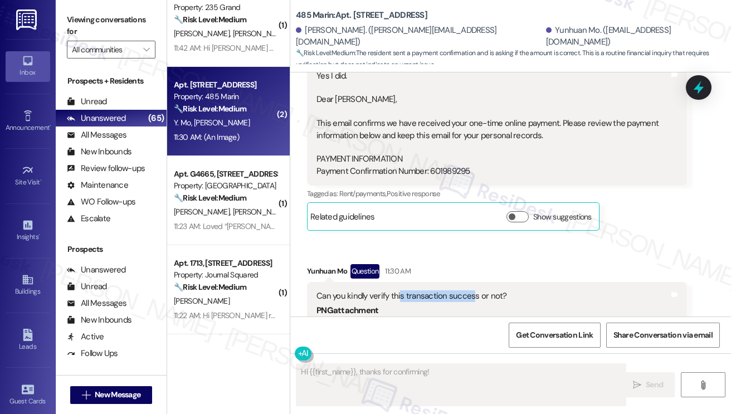
drag, startPoint x: 398, startPoint y: 268, endPoint x: 469, endPoint y: 268, distance: 71.3
click at [469, 290] on div "Can you kindly verify this transaction success or not?" at bounding box center [493, 296] width 353 height 12
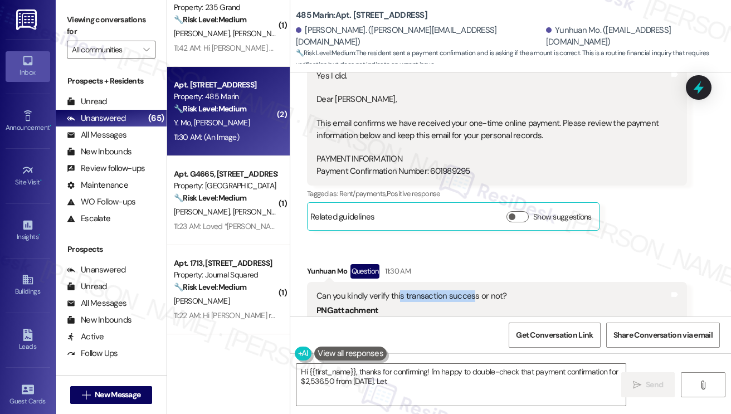
click at [469, 290] on div "Can you kindly verify this transaction success or not?" at bounding box center [493, 296] width 353 height 12
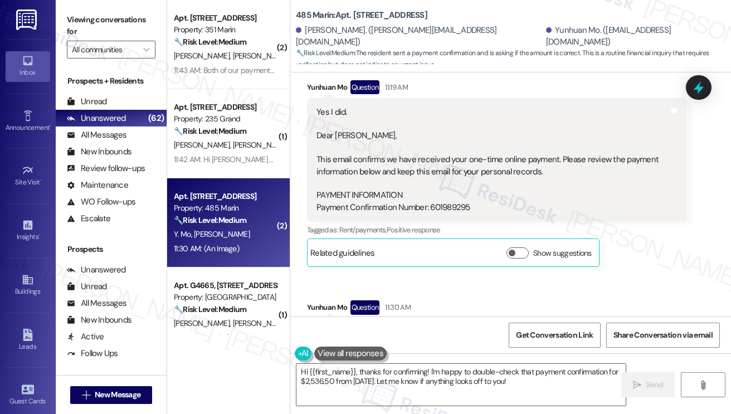
scroll to position [5328, 0]
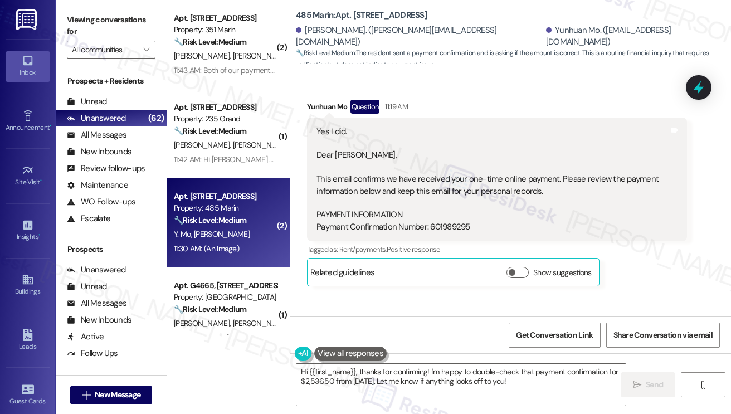
click at [474, 159] on div "Yes I did. Dear Yunhuan, This email confirms we have received your one-time onl…" at bounding box center [493, 180] width 353 height 108
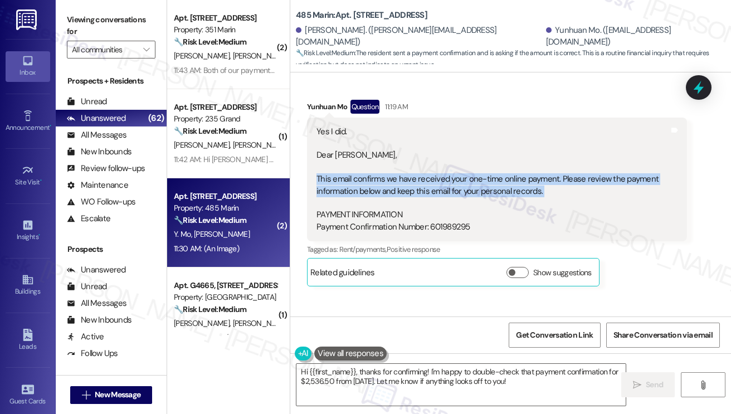
click at [474, 159] on div "Yes I did. Dear Yunhuan, This email confirms we have received your one-time onl…" at bounding box center [493, 180] width 353 height 108
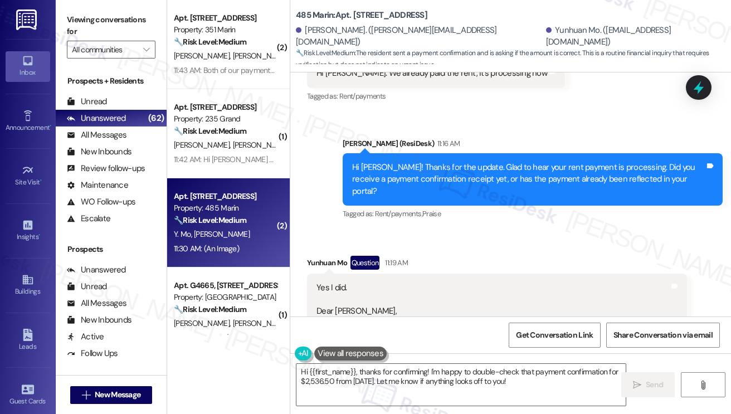
scroll to position [5161, 0]
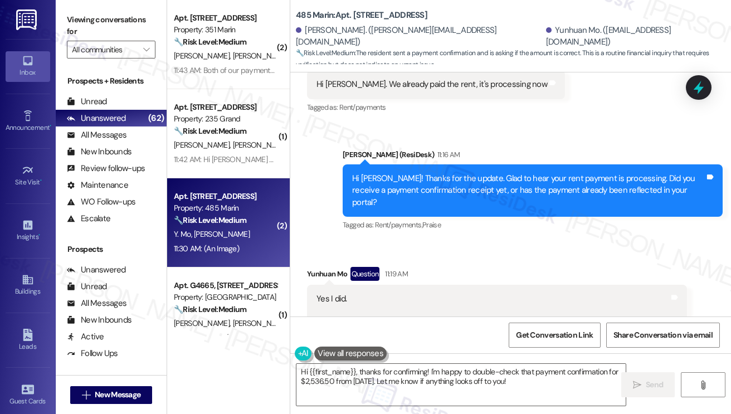
click at [457, 173] on div "Hi Yunhuan! Thanks for the update. Glad to hear your rent payment is processing…" at bounding box center [528, 191] width 353 height 36
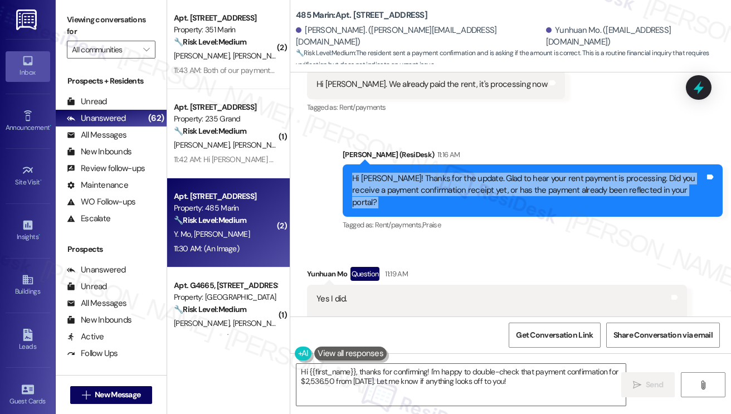
click at [457, 173] on div "Hi Yunhuan! Thanks for the update. Glad to hear your rent payment is processing…" at bounding box center [528, 191] width 353 height 36
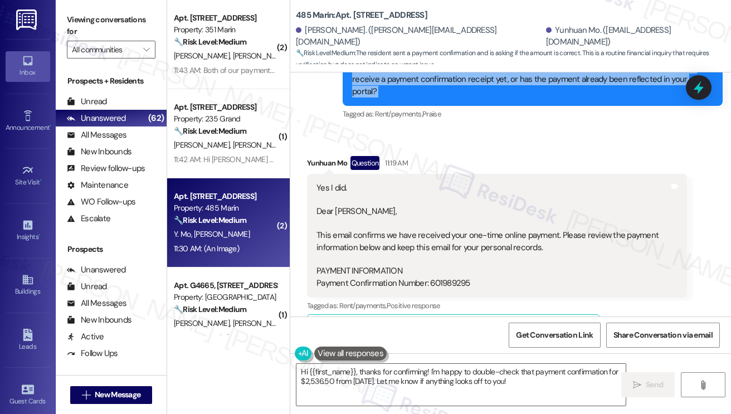
scroll to position [5272, 0]
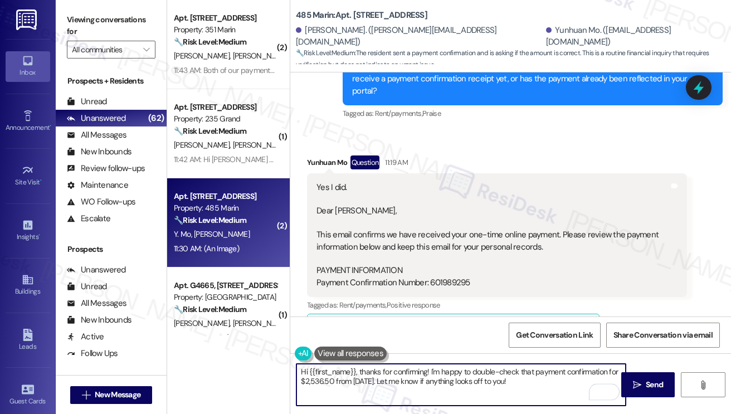
drag, startPoint x: 546, startPoint y: 387, endPoint x: 432, endPoint y: 371, distance: 114.9
click at [432, 371] on textarea "Hi {{first_name}}, thanks for confirming! I'm happy to double-check that paymen…" at bounding box center [461, 385] width 329 height 42
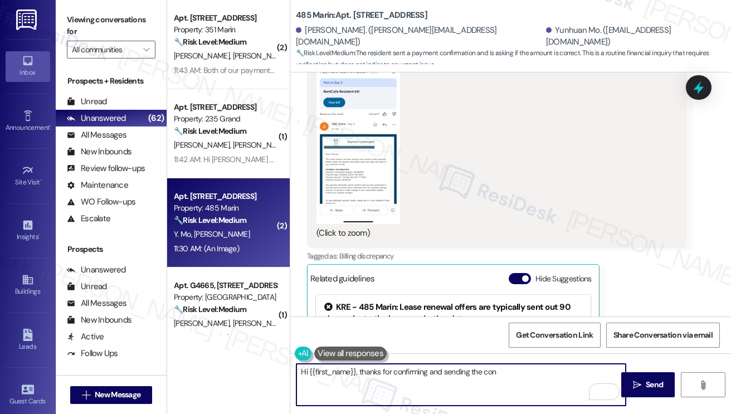
scroll to position [5774, 0]
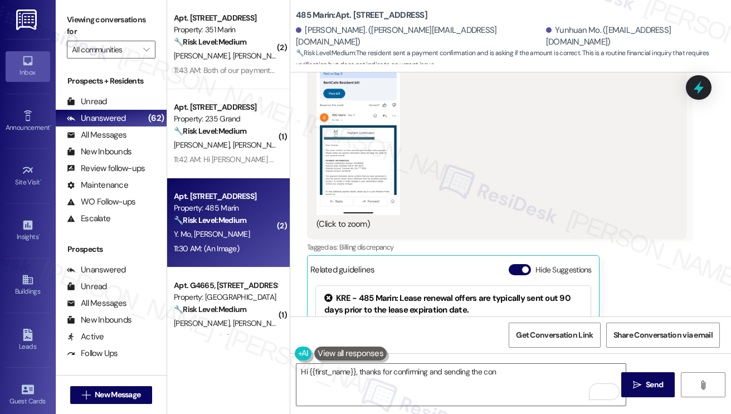
click at [346, 148] on button "Zoom image" at bounding box center [359, 124] width 84 height 181
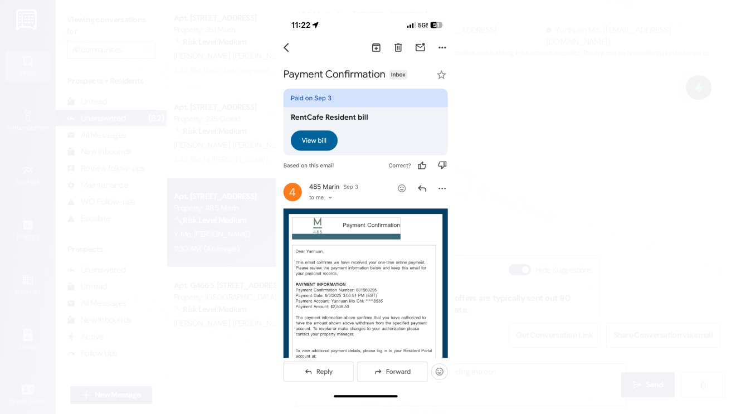
click at [528, 229] on button "Unzoom image" at bounding box center [365, 207] width 731 height 414
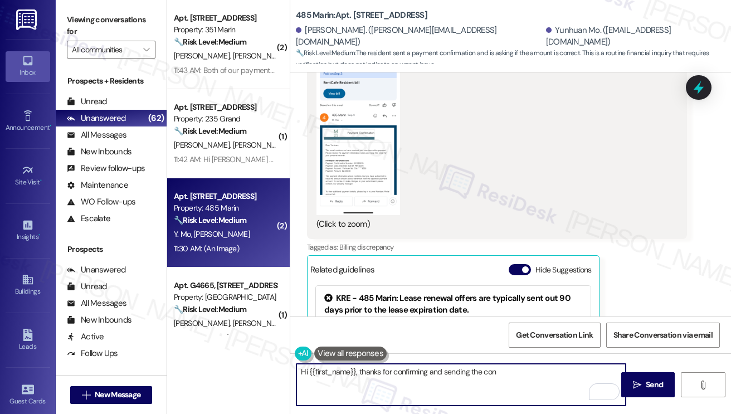
click at [506, 374] on textarea "Hi {{first_name}}, thanks for confirming and sending the con" at bounding box center [461, 385] width 329 height 42
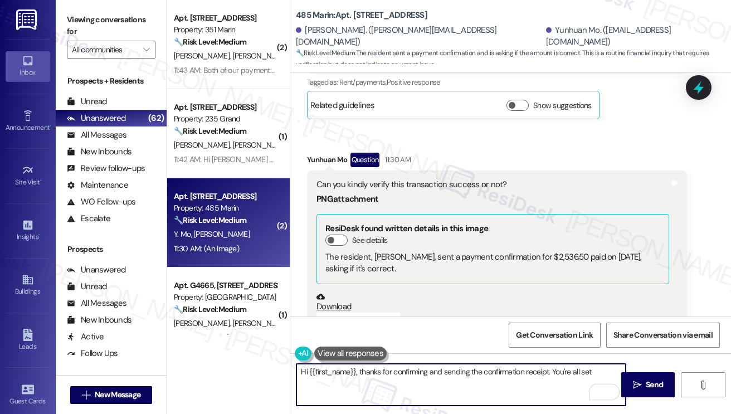
scroll to position [5384, 0]
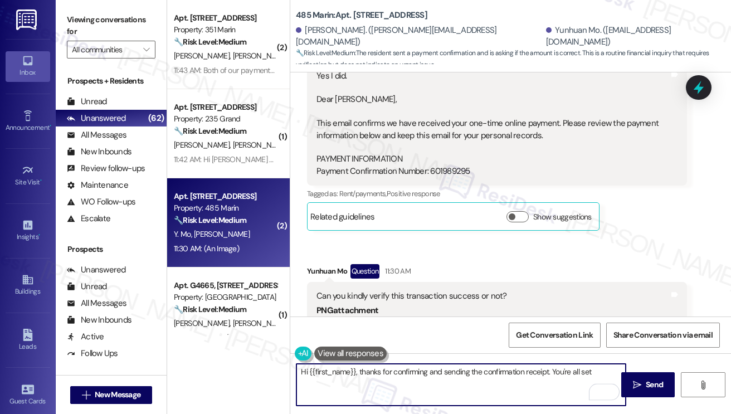
type textarea "Hi {{first_name}}, thanks for confirming and sending the confirmation receipt. …"
click at [308, 264] on div "Yunhuan Mo Question 11:30 AM" at bounding box center [497, 273] width 380 height 18
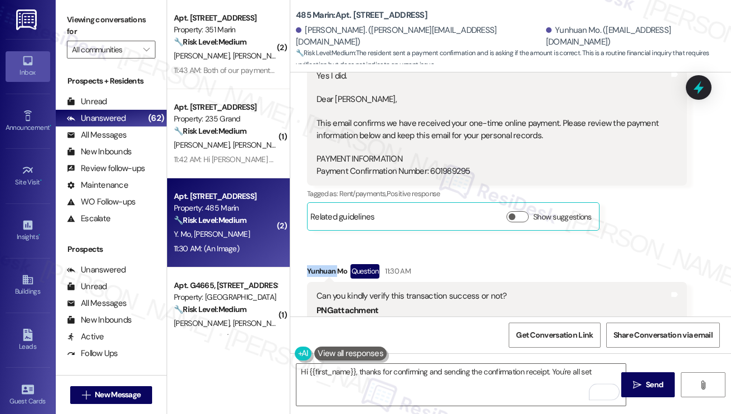
click at [308, 264] on div "Yunhuan Mo Question 11:30 AM" at bounding box center [497, 273] width 380 height 18
copy div "Yunhuan"
click at [308, 372] on textarea "Hi {{first_name}}, thanks for confirming and sending the confirmation receipt. …" at bounding box center [461, 385] width 329 height 42
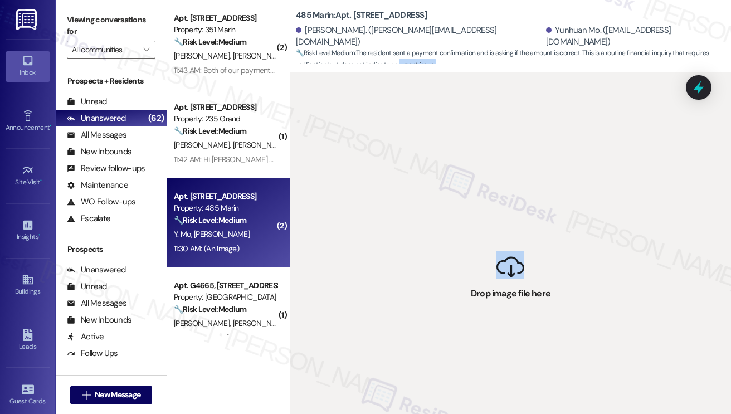
drag, startPoint x: 526, startPoint y: 283, endPoint x: 397, endPoint y: 64, distance: 254.1
click at [397, 64] on div "485 Marin: Apt. 1024, 485 Marin Blvd. Sijia Zhang. (zhang_sijia@outlook.com) Yu…" at bounding box center [510, 207] width 441 height 414
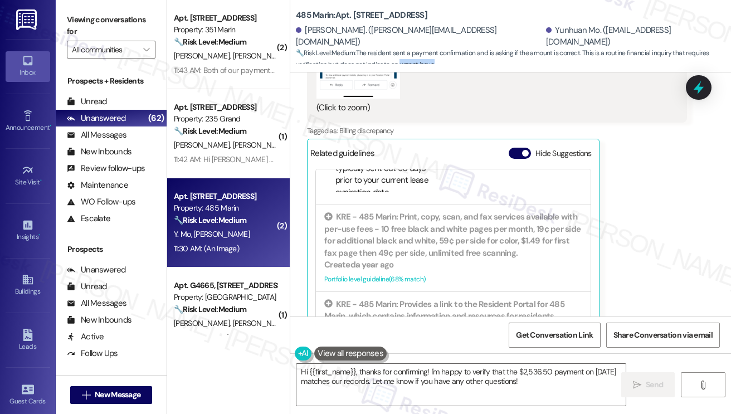
scroll to position [390, 0]
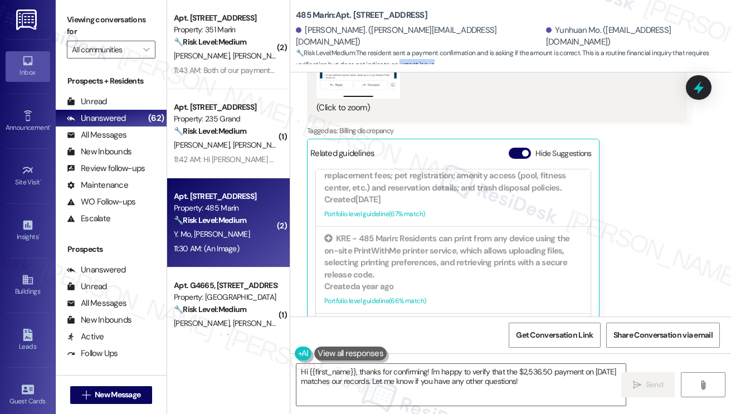
click at [516, 148] on button "Hide Suggestions" at bounding box center [520, 153] width 22 height 11
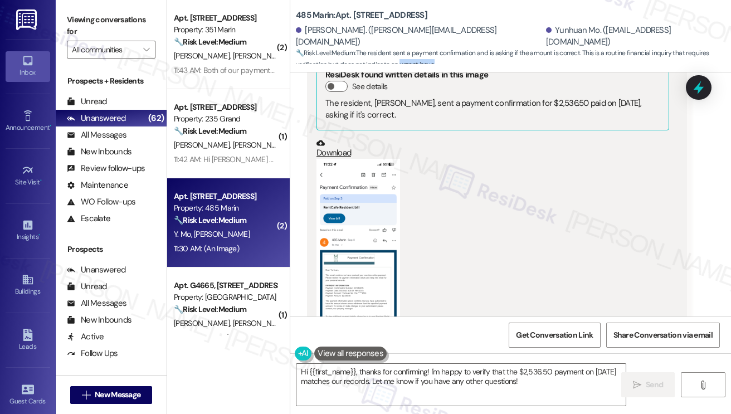
scroll to position [5558, 0]
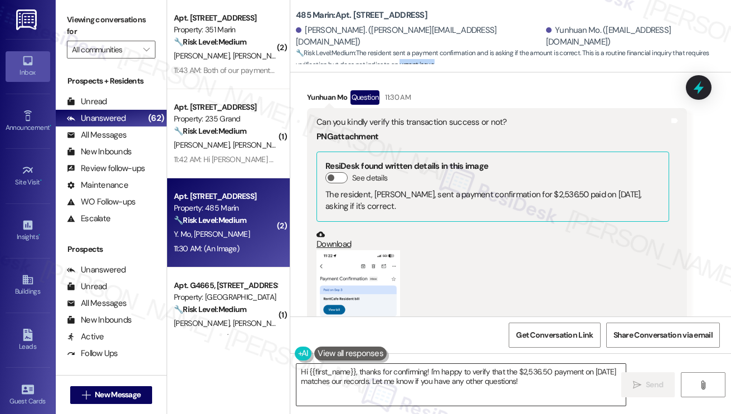
click at [426, 371] on textarea "Hi {{first_name}}, thanks for confirming! I'm happy to verify that the $2,536.5…" at bounding box center [461, 385] width 329 height 42
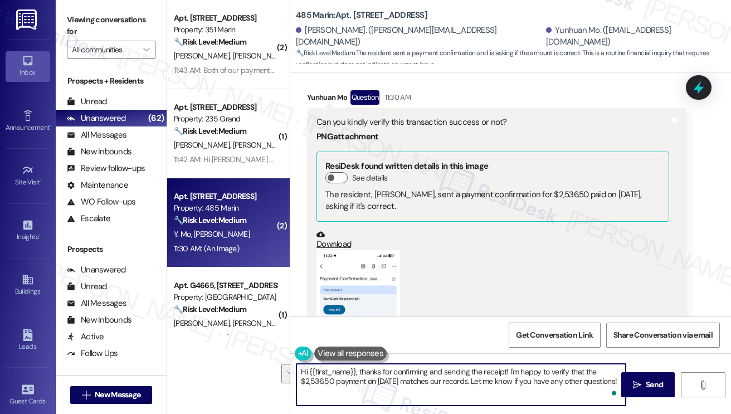
drag, startPoint x: 491, startPoint y: 383, endPoint x: 508, endPoint y: 371, distance: 21.5
click at [508, 371] on textarea "Hi {{first_name}}, thanks for confirming and sending the receipt! I'm happy to …" at bounding box center [461, 385] width 329 height 42
drag, startPoint x: 427, startPoint y: 371, endPoint x: 504, endPoint y: 374, distance: 77.5
click at [506, 374] on textarea "Hi {{first_name}}, thanks for confirming and sending the receipt! I'm happy to …" at bounding box center [461, 385] width 329 height 42
drag, startPoint x: 340, startPoint y: 392, endPoint x: 366, endPoint y: 381, distance: 28.7
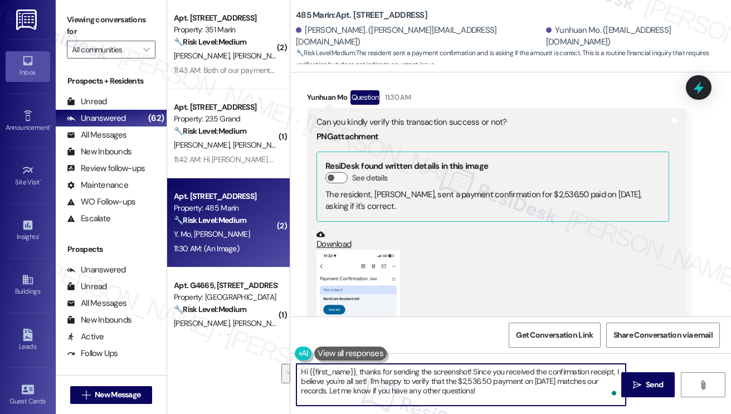
click at [366, 381] on textarea "Hi {{first_name}}, thanks for sending the screenshot! Since you received the co…" at bounding box center [461, 385] width 329 height 42
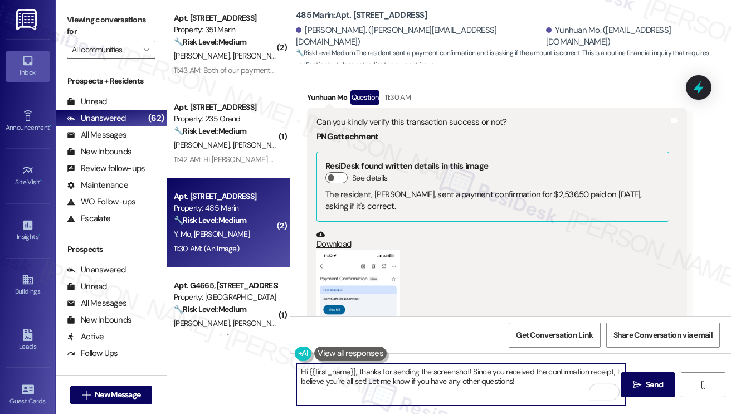
click at [548, 387] on textarea "Hi {{first_name}}, thanks for sending the screenshot! Since you received the co…" at bounding box center [461, 385] width 329 height 42
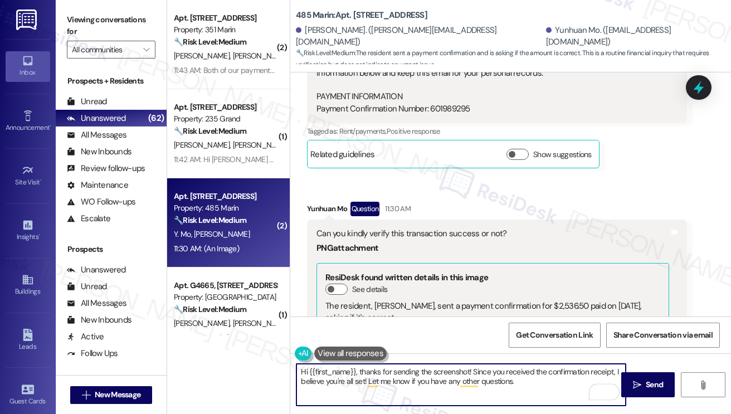
click at [315, 202] on div "Yunhuan Mo Question 11:30 AM" at bounding box center [497, 211] width 380 height 18
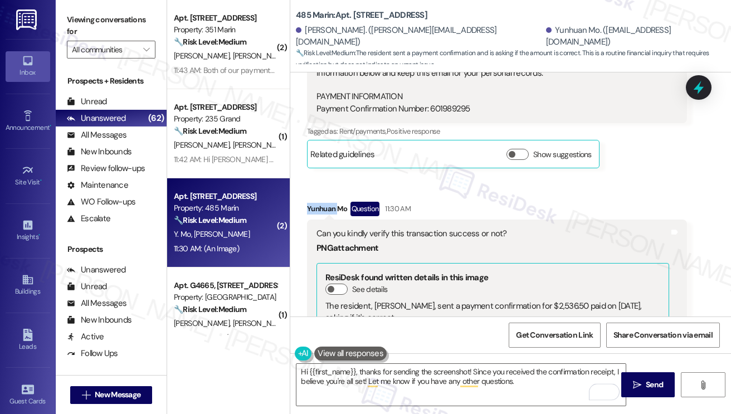
click at [315, 202] on div "Yunhuan Mo Question 11:30 AM" at bounding box center [497, 211] width 380 height 18
copy div "Yunhuan"
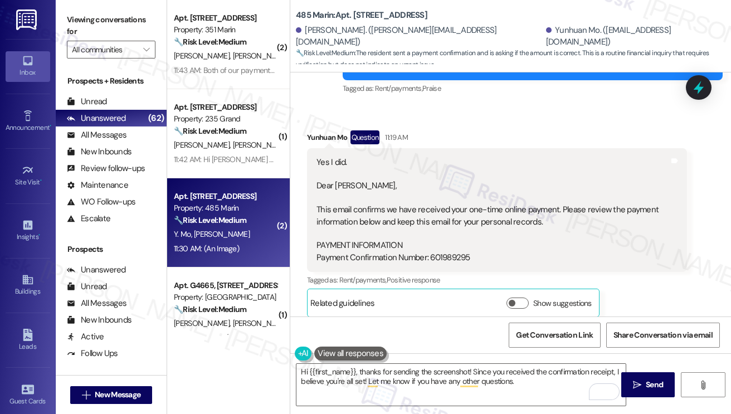
scroll to position [5279, 0]
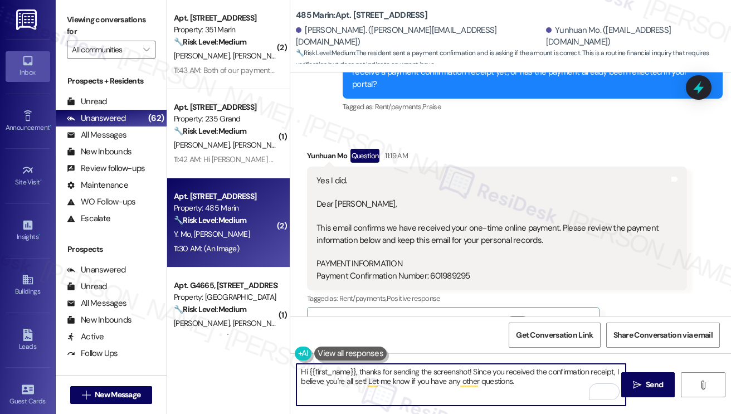
drag, startPoint x: 309, startPoint y: 371, endPoint x: 353, endPoint y: 364, distance: 44.5
click at [356, 364] on textarea "Hi {{first_name}}, thanks for sending the screenshot! Since you received the co…" at bounding box center [461, 385] width 329 height 42
paste textarea "Yunhuan"
click at [453, 378] on textarea "Hi Yunhuan, thanks for sending the screenshot! Since you received the confirmat…" at bounding box center [461, 385] width 329 height 42
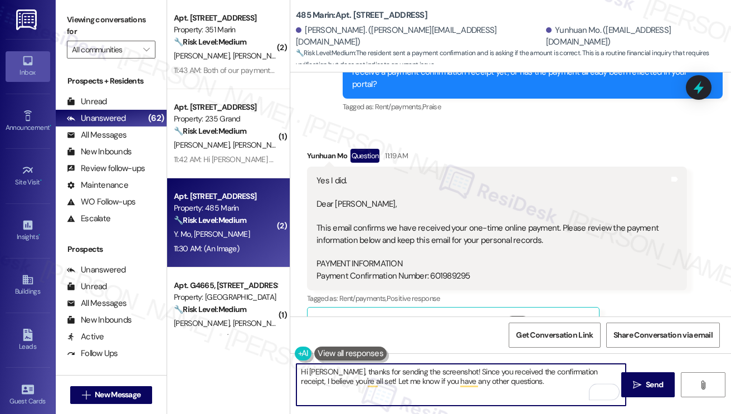
click at [453, 378] on textarea "Hi Yunhuan, thanks for sending the screenshot! Since you received the confirmat…" at bounding box center [461, 385] width 329 height 42
click at [532, 378] on textarea "Hi Yunhuan, thanks for sending the screenshot! Since you received the confirmat…" at bounding box center [461, 385] width 329 height 42
drag, startPoint x: 322, startPoint y: 381, endPoint x: 461, endPoint y: 361, distance: 141.4
click at [450, 361] on div "Hi Yunhuan, thanks for sending the screenshot! Since you received the confirmat…" at bounding box center [510, 395] width 441 height 84
drag, startPoint x: 526, startPoint y: 378, endPoint x: 562, endPoint y: 378, distance: 35.7
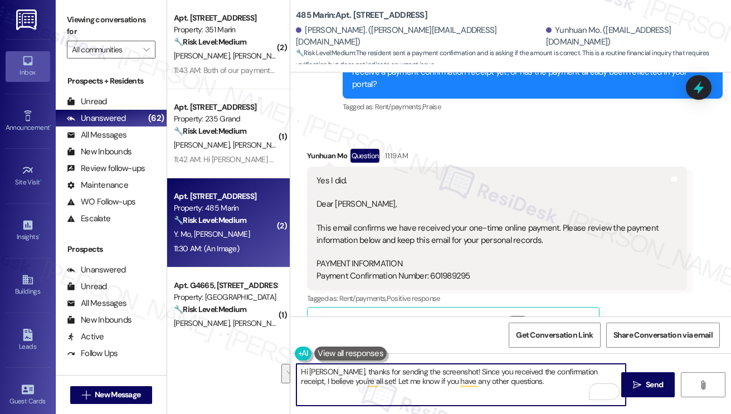
click at [526, 378] on textarea "Hi Yunhuan, thanks for sending the screenshot! Since you received the confirmat…" at bounding box center [461, 385] width 329 height 42
type textarea "Hi Yunhuan, thanks for sending the screenshot! Since you received the confirmat…"
click at [631, 380] on span " Send" at bounding box center [648, 385] width 35 height 12
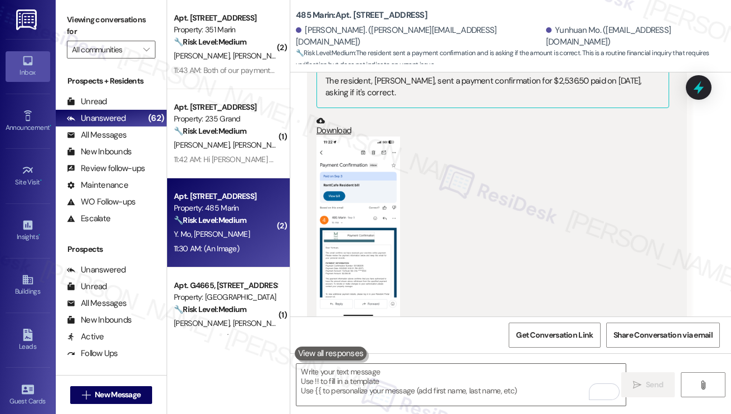
scroll to position [5814, 0]
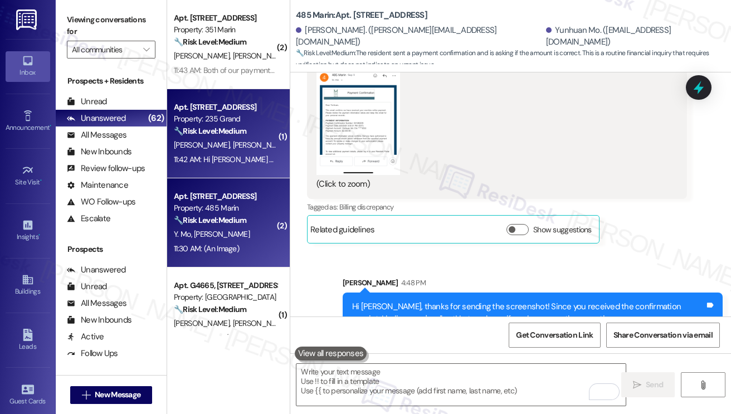
click at [232, 163] on div "11:42 AM: Hi Jane- I submitted another work request for our dishwasher. The out…" at bounding box center [539, 159] width 731 height 10
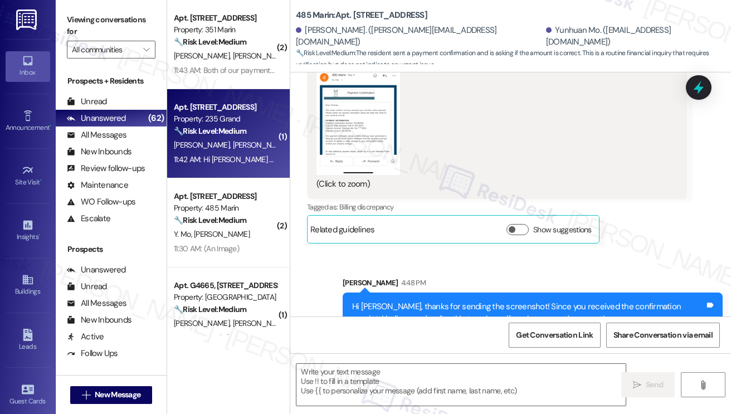
type textarea "Fetching suggested responses. Please feel free to read through the conversation…"
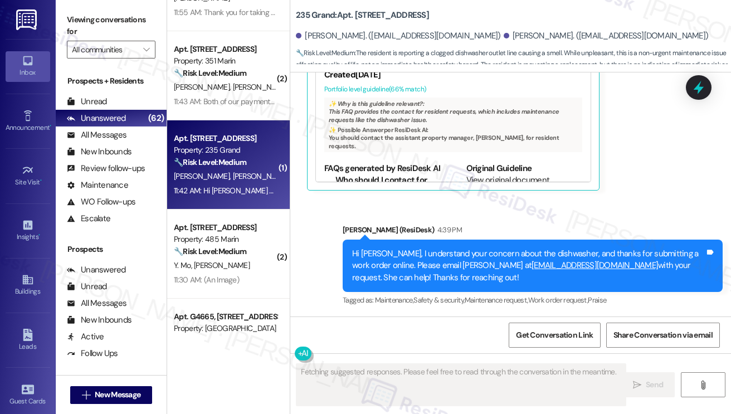
scroll to position [1282, 0]
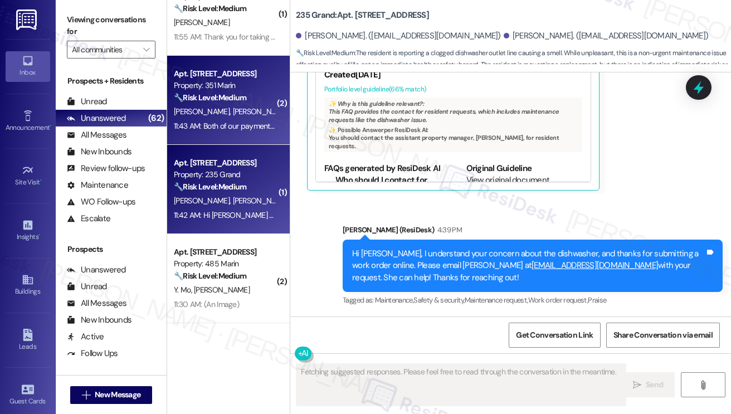
click at [244, 123] on div "11:43 AM: Both of our payments were deducted from our bank accounts 11:43 AM: B…" at bounding box center [290, 126] width 232 height 10
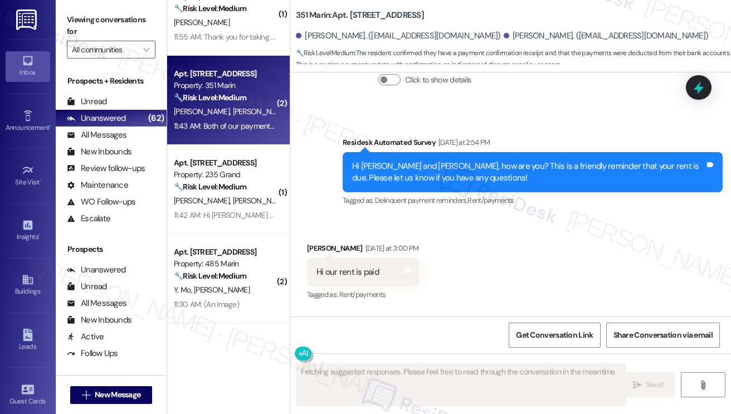
scroll to position [5261, 0]
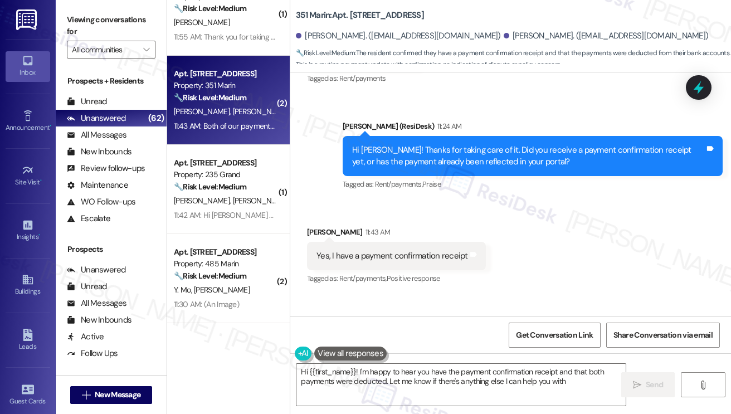
type textarea "Hi {{first_name}}! I'm happy to hear you have the payment confirmation receipt …"
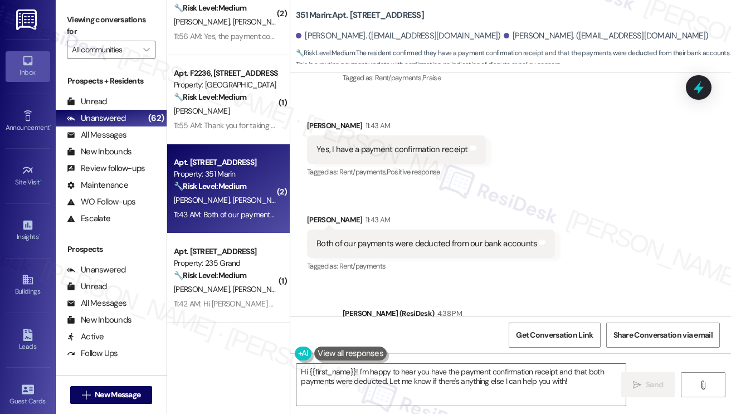
scroll to position [1115, 0]
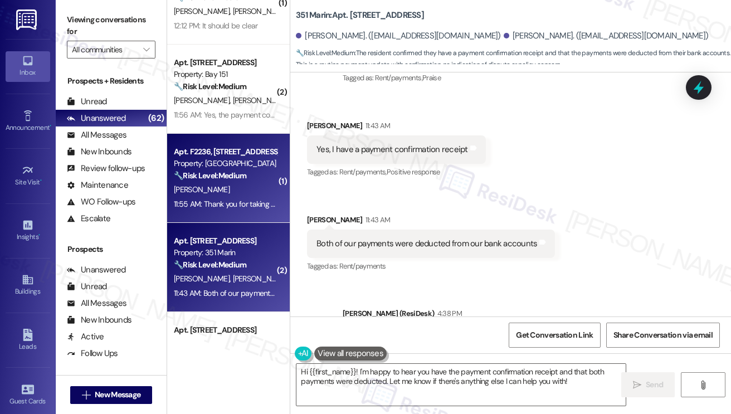
click at [234, 164] on div "Property: [GEOGRAPHIC_DATA]" at bounding box center [225, 164] width 103 height 12
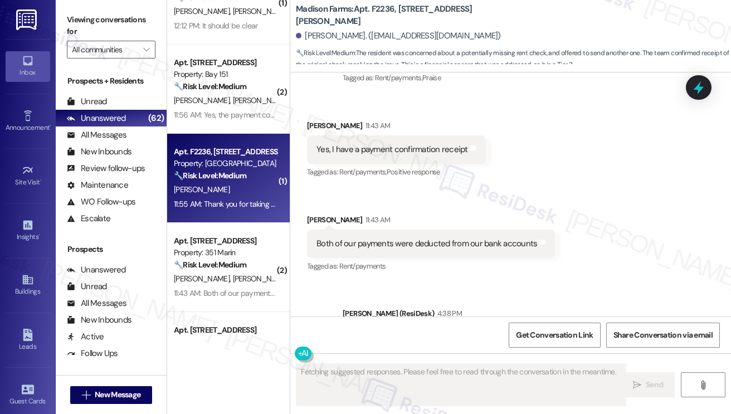
scroll to position [1918, 0]
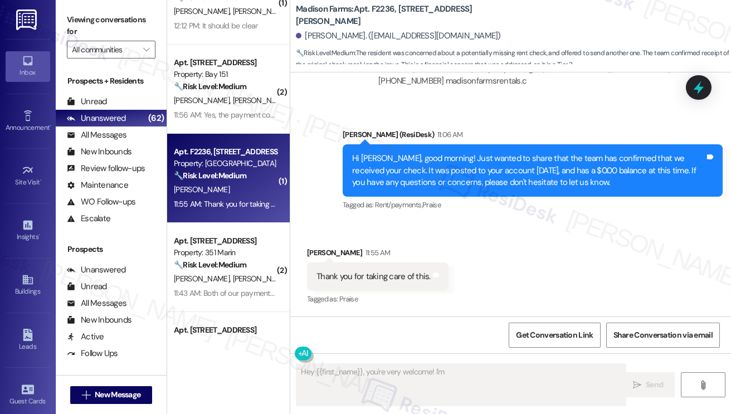
click at [439, 181] on div "Hi Paul, good morning! Just wanted to share that the team has confirmed that we…" at bounding box center [528, 171] width 353 height 36
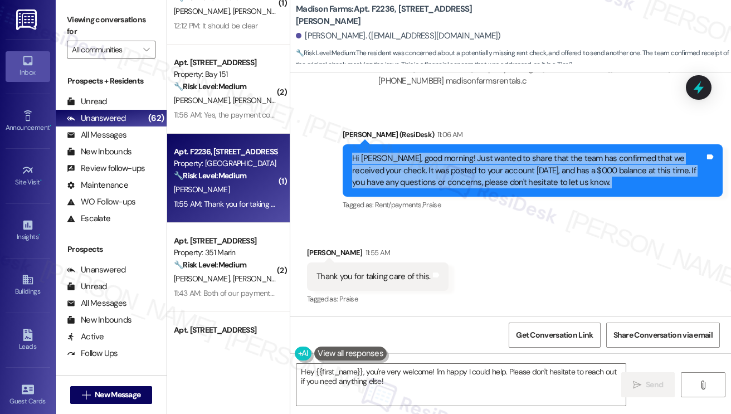
click at [439, 181] on div "Hi Paul, good morning! Just wanted to share that the team has confirmed that we…" at bounding box center [528, 171] width 353 height 36
click at [464, 172] on div "Hi Paul, good morning! Just wanted to share that the team has confirmed that we…" at bounding box center [528, 171] width 353 height 36
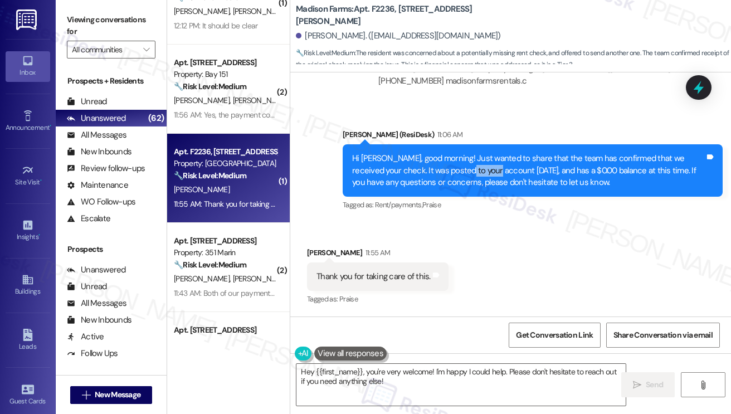
click at [464, 172] on div "Hi Paul, good morning! Just wanted to share that the team has confirmed that we…" at bounding box center [528, 171] width 353 height 36
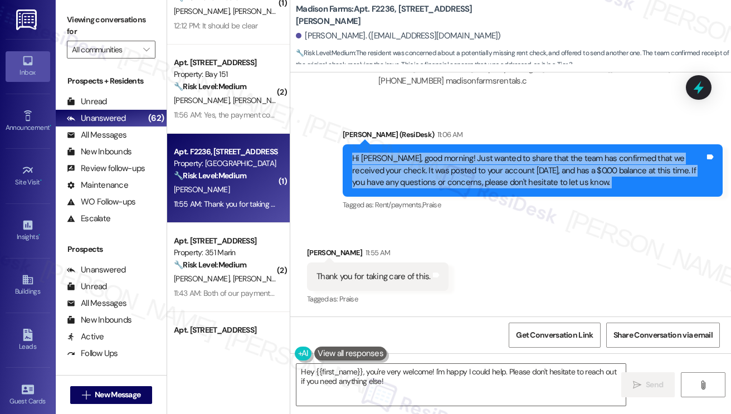
click at [464, 172] on div "Hi Paul, good morning! Just wanted to share that the team has confirmed that we…" at bounding box center [528, 171] width 353 height 36
click at [448, 178] on div "Hi Paul, good morning! Just wanted to share that the team has confirmed that we…" at bounding box center [528, 171] width 353 height 36
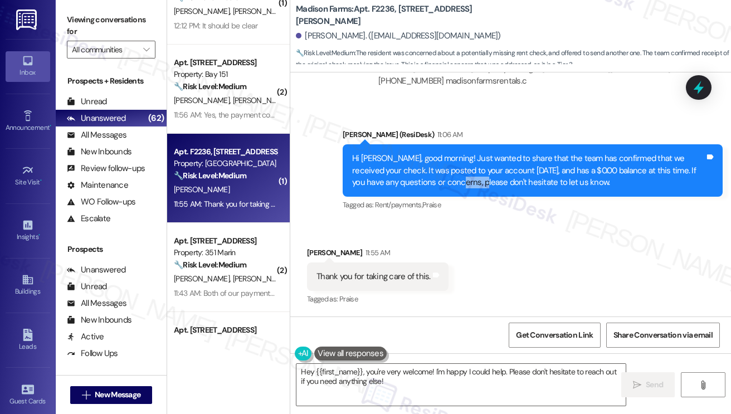
click at [448, 178] on div "Hi Paul, good morning! Just wanted to share that the team has confirmed that we…" at bounding box center [528, 171] width 353 height 36
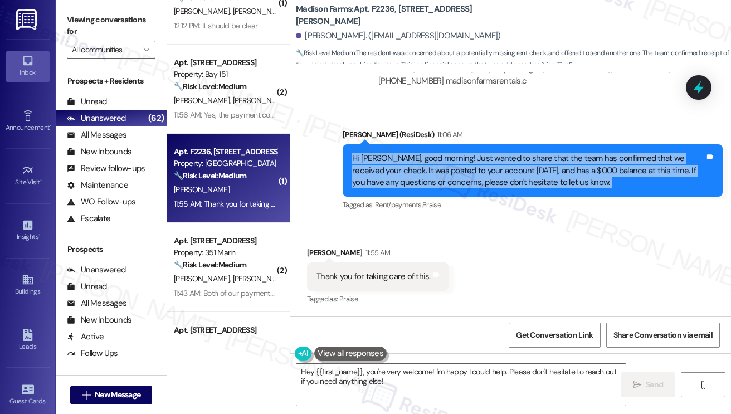
click at [448, 178] on div "Hi Paul, good morning! Just wanted to share that the team has confirmed that we…" at bounding box center [528, 171] width 353 height 36
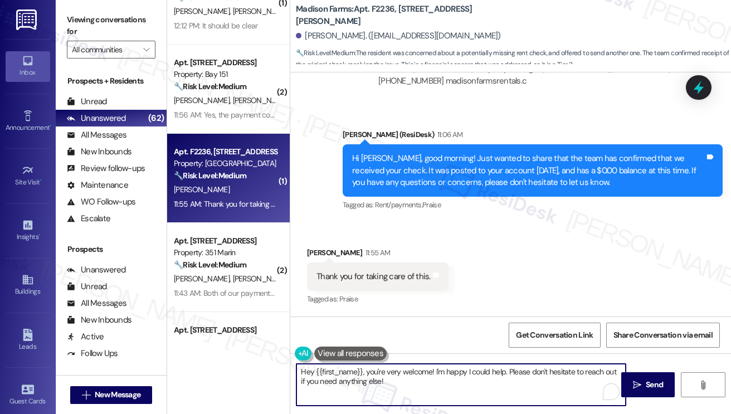
drag, startPoint x: 368, startPoint y: 371, endPoint x: 246, endPoint y: 359, distance: 123.2
click at [245, 361] on div "( 2 ) Apt. 515, 351 Marin Blvd. Property: 351 Marin 🔧 Risk Level: Medium The re…" at bounding box center [449, 207] width 564 height 414
click at [317, 255] on div "Paul Santora 11:55 AM" at bounding box center [378, 255] width 142 height 16
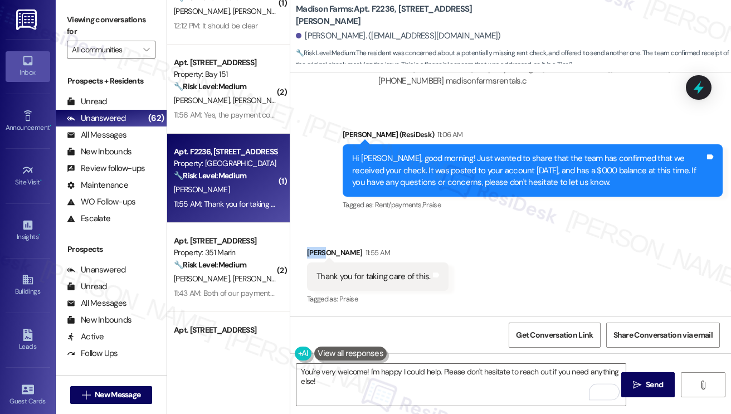
click at [317, 255] on div "Paul Santora 11:55 AM" at bounding box center [378, 255] width 142 height 16
copy div "Paul"
click at [366, 371] on textarea "You're very welcome! I'm happy I could help. Please don't hesitate to reach out…" at bounding box center [461, 385] width 329 height 42
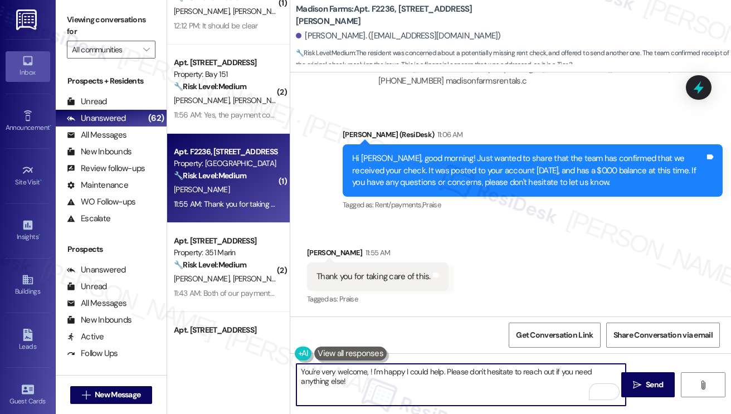
paste textarea "Paul"
drag, startPoint x: 375, startPoint y: 396, endPoint x: 460, endPoint y: 370, distance: 89.4
click at [460, 370] on textarea "You're very welcome, Paul! I'm happy I could help. Please don't hesitate to rea…" at bounding box center [461, 385] width 329 height 42
type textarea "You're very welcome, Paul! I'm happy I could help. Have a great rest of the day!"
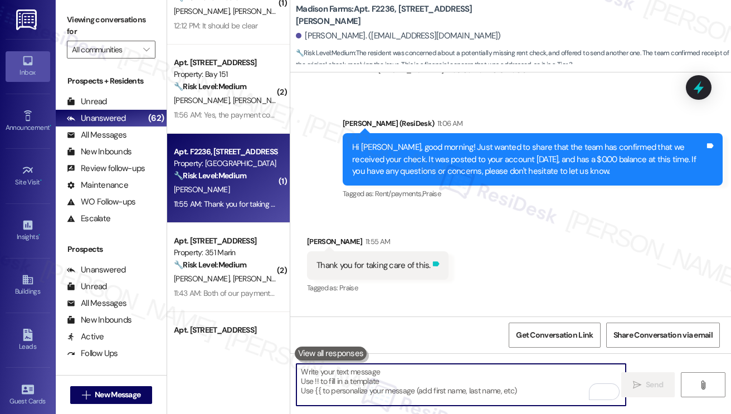
scroll to position [1996, 0]
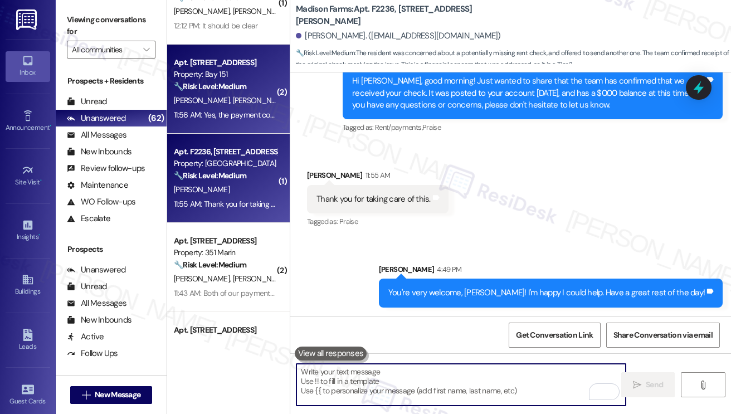
click at [235, 115] on div "11:56 AM: Yes, the payment confirmation is received. 11:56 AM: Yes, the payment…" at bounding box center [257, 115] width 167 height 10
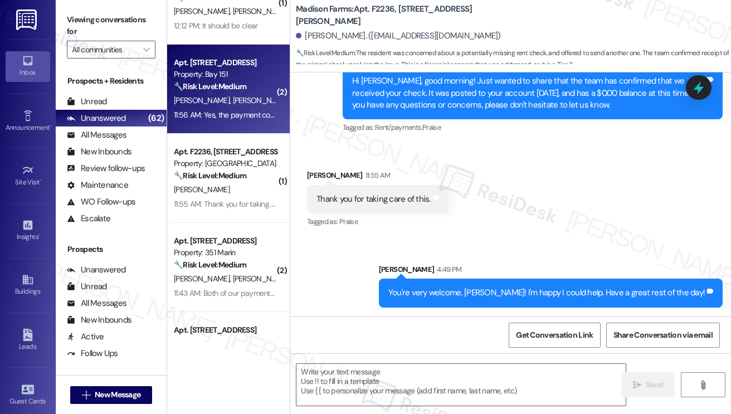
type textarea "Fetching suggested responses. Please feel free to read through the conversation…"
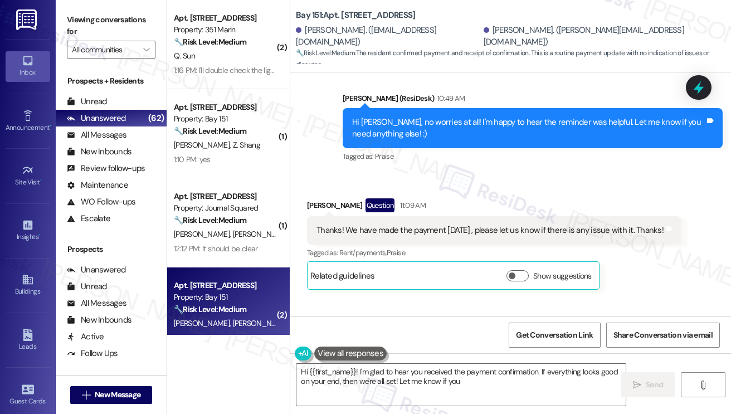
scroll to position [33846, 0]
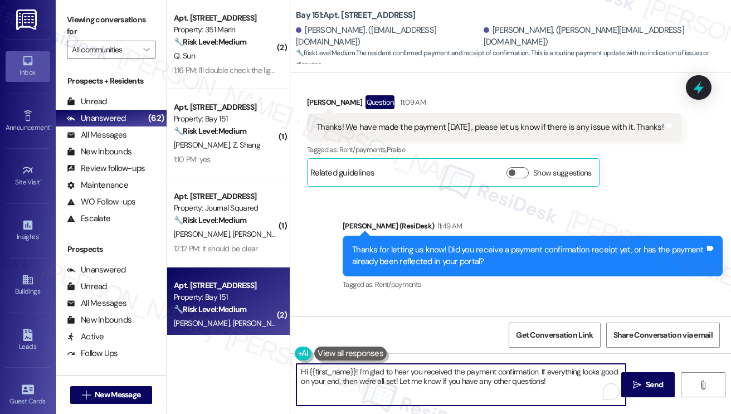
drag, startPoint x: 359, startPoint y: 371, endPoint x: 299, endPoint y: 368, distance: 60.3
click at [299, 368] on textarea "Hi {{first_name}}! I'm glad to hear you received the payment confirmation. If e…" at bounding box center [461, 385] width 329 height 42
click at [317, 326] on div "Diqing Zhang 11:56 AM" at bounding box center [396, 334] width 179 height 16
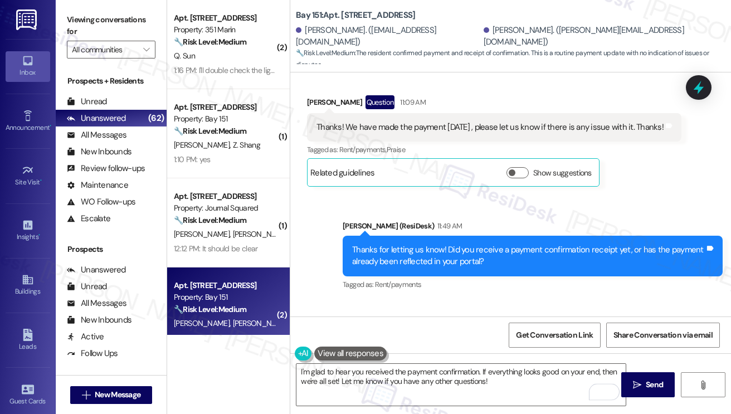
click at [317, 326] on div "Diqing Zhang 11:56 AM" at bounding box center [396, 334] width 179 height 16
copy div "Diqing"
click at [479, 370] on textarea "I'm glad to hear you received the payment confirmation. If everything looks goo…" at bounding box center [461, 385] width 329 height 42
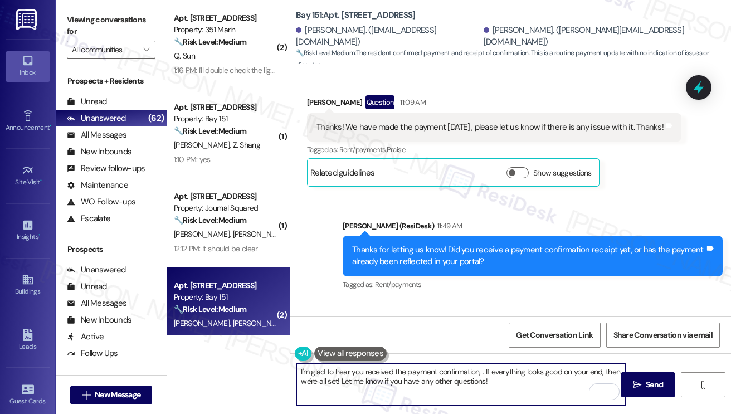
paste textarea "Diqing"
drag, startPoint x: 371, startPoint y: 382, endPoint x: 506, endPoint y: 370, distance: 136.0
click at [506, 370] on textarea "I'm glad to hear you received the payment confirmation, Diqing. If everything l…" at bounding box center [461, 385] width 329 height 42
click at [424, 390] on textarea "I'm glad to hear you received the payment confirmation, Diqing. Let me know if …" at bounding box center [461, 385] width 329 height 42
type textarea "I'm glad to hear you received the payment confirmation, Diqing. Let me know if …"
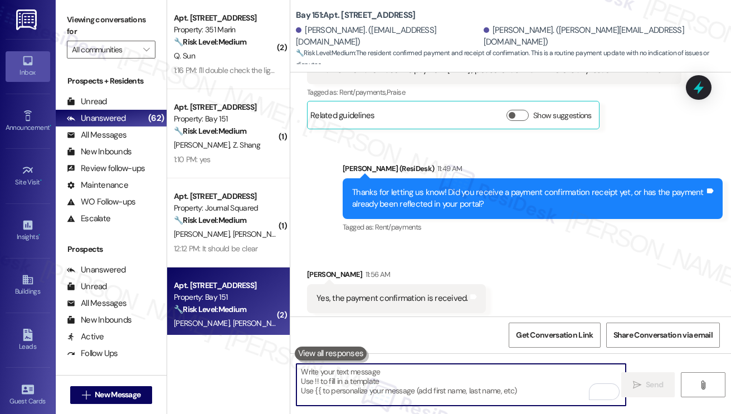
scroll to position [33936, 0]
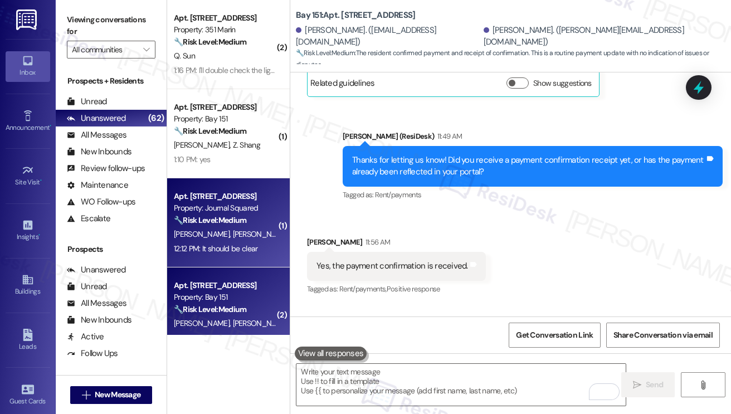
click at [256, 258] on div "Apt. 5602, 605 Pavonia Avenue Property: Journal Squared 🔧 Risk Level: Medium Th…" at bounding box center [228, 222] width 123 height 89
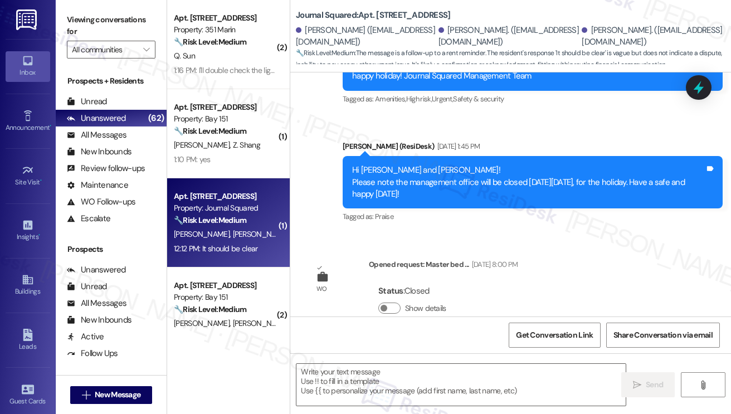
type textarea "Fetching suggested responses. Please feel free to read through the conversation…"
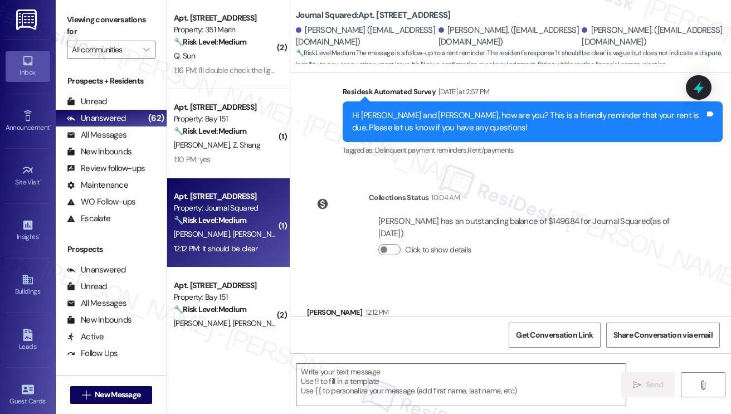
scroll to position [1795, 0]
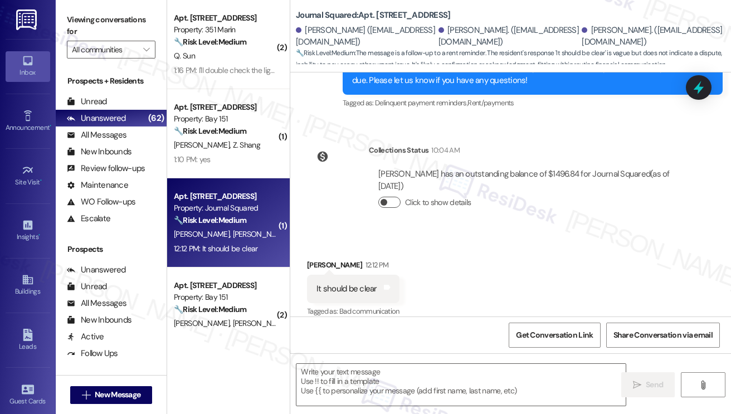
click at [385, 199] on span "button" at bounding box center [384, 202] width 7 height 7
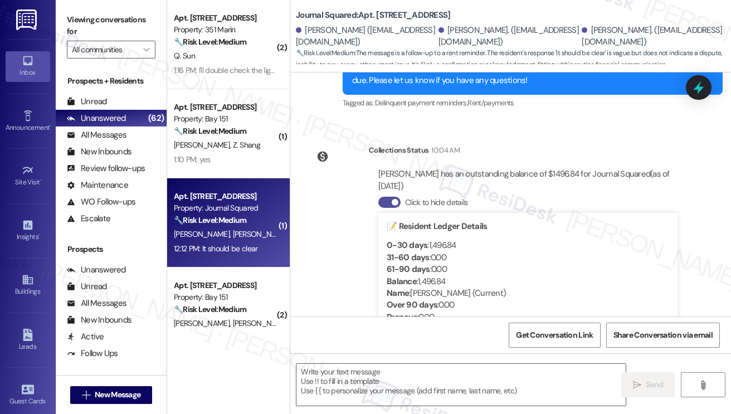
click at [386, 197] on button "Click to hide details" at bounding box center [389, 202] width 22 height 11
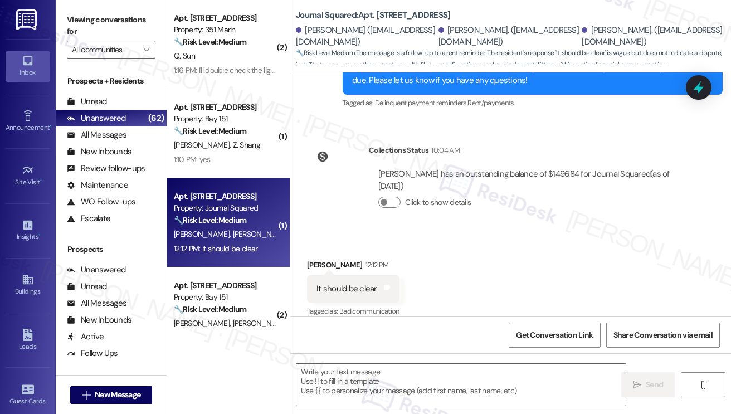
click at [365, 285] on div "It should be clear Tags and notes" at bounding box center [353, 289] width 93 height 28
click at [398, 363] on div at bounding box center [461, 384] width 330 height 43
click at [379, 376] on textarea at bounding box center [461, 385] width 329 height 42
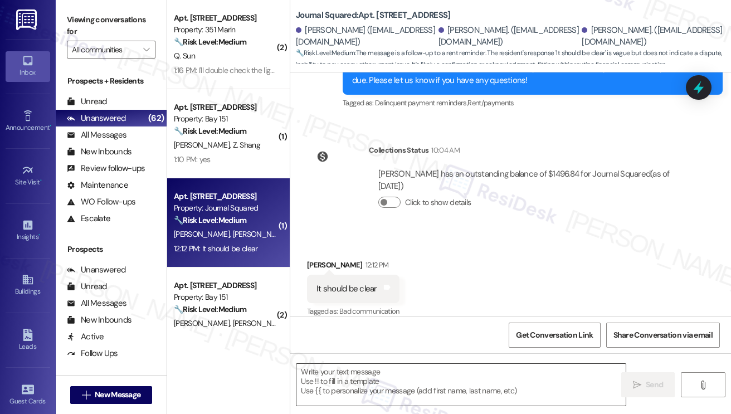
paste textarea "Hi {{first_name}}! Thanks for taking care of it. Did you receive a payment conf…"
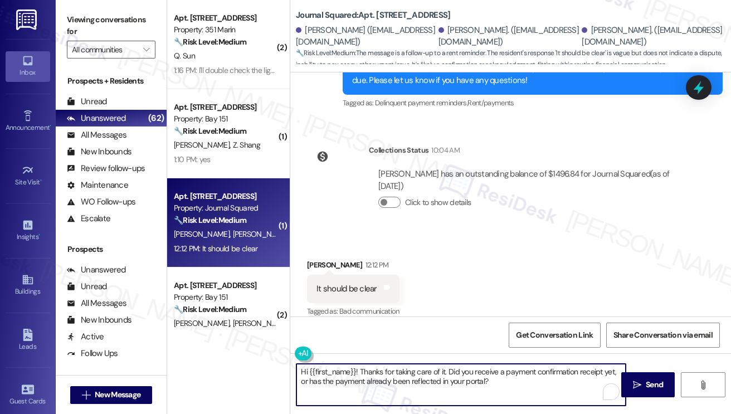
click at [310, 259] on div "Zhitong Yang 12:12 PM" at bounding box center [353, 267] width 93 height 16
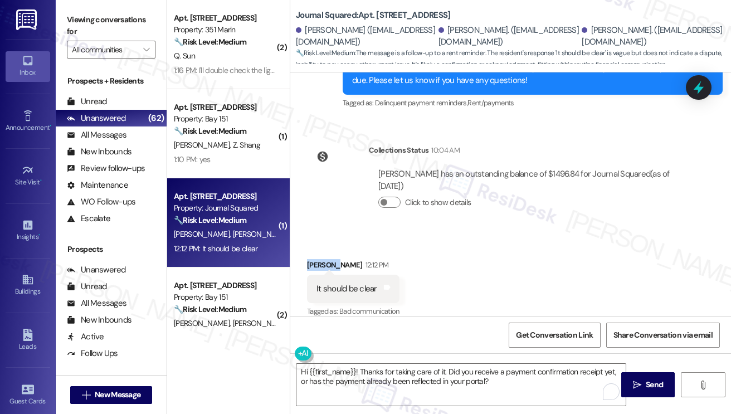
click at [310, 259] on div "Zhitong Yang 12:12 PM" at bounding box center [353, 267] width 93 height 16
copy div "Zhitong"
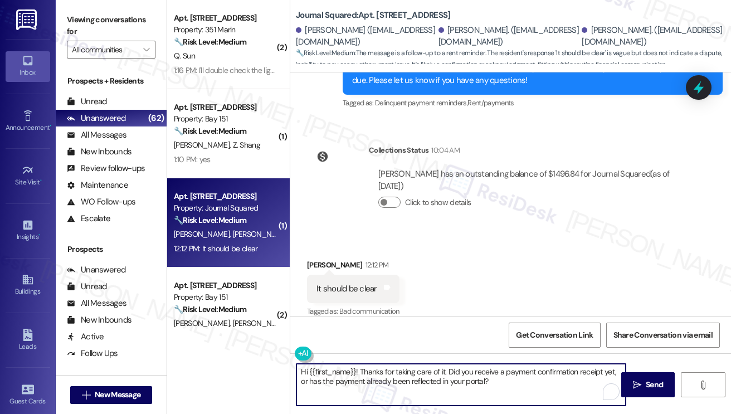
drag, startPoint x: 310, startPoint y: 370, endPoint x: 356, endPoint y: 368, distance: 45.8
click at [356, 368] on textarea "Hi {{first_name}}! Thanks for taking care of it. Did you receive a payment conf…" at bounding box center [461, 385] width 329 height 42
paste textarea "Zhitong"
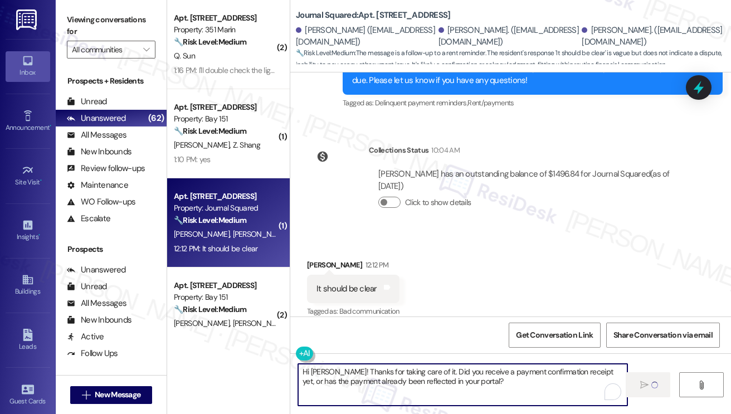
click at [494, 393] on textarea "Hi Zhitong! Thanks for taking care of it. Did you receive a payment confirmatio…" at bounding box center [462, 385] width 329 height 42
click at [466, 378] on textarea "Hi Zhitong! Thanks for taking care of it. Did you receive a payment confirmatio…" at bounding box center [462, 385] width 329 height 42
type textarea "Hi Zhitong! Thanks for taking care of it. Did you receive a payment confirmatio…"
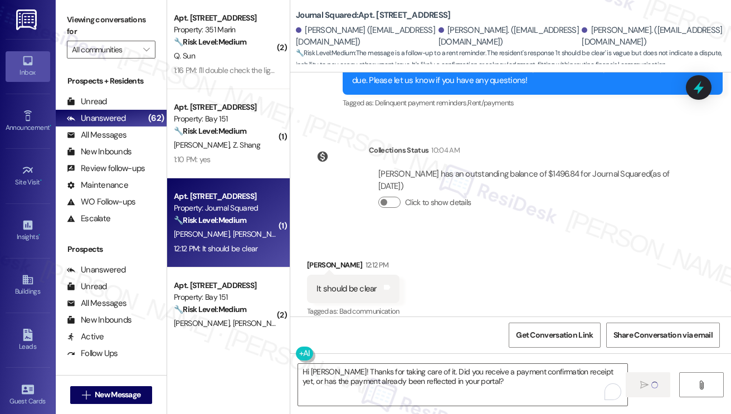
click at [529, 283] on div "Received via SMS Zhitong Yang 12:12 PM It should be clear Tags and notes Tagged…" at bounding box center [510, 281] width 441 height 94
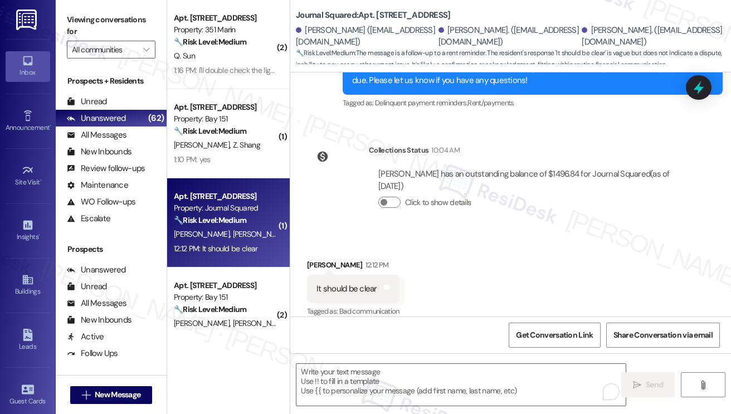
scroll to position [1794, 0]
click at [98, 27] on label "Viewing conversations for" at bounding box center [111, 26] width 89 height 30
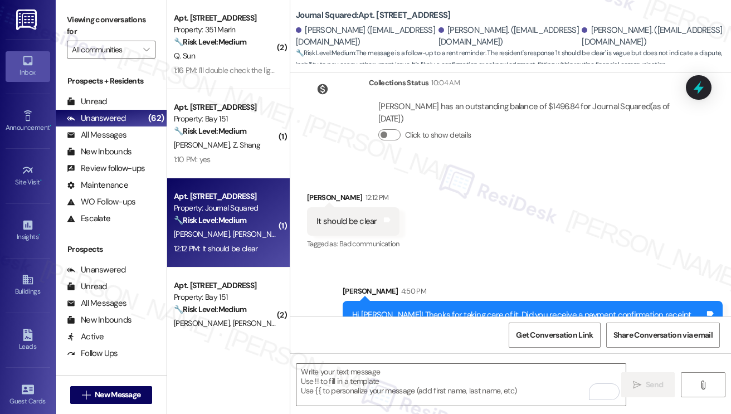
scroll to position [1884, 0]
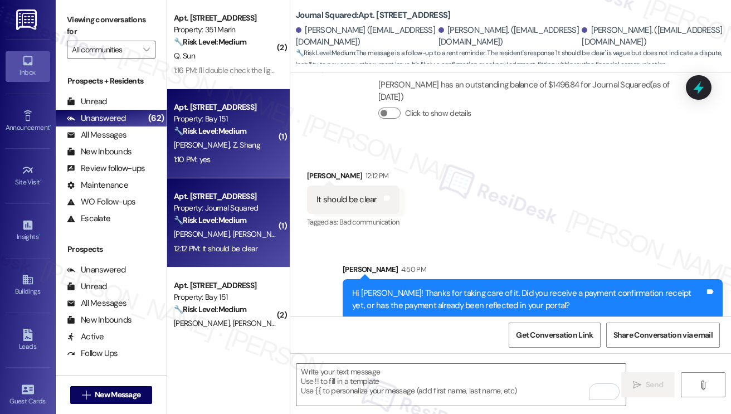
click at [207, 155] on div "1:10 PM: yes 1:10 PM: yes" at bounding box center [192, 159] width 37 height 10
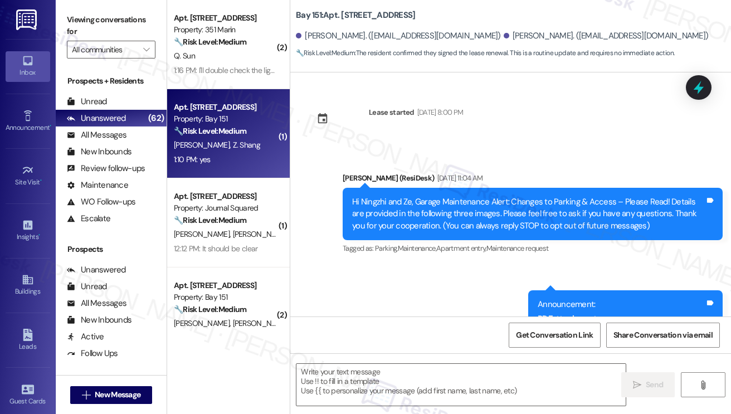
type textarea "Fetching suggested responses. Please feel free to read through the conversation…"
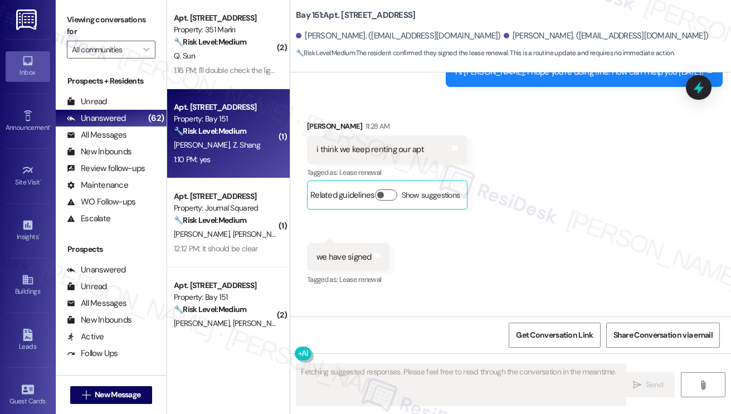
scroll to position [17567, 0]
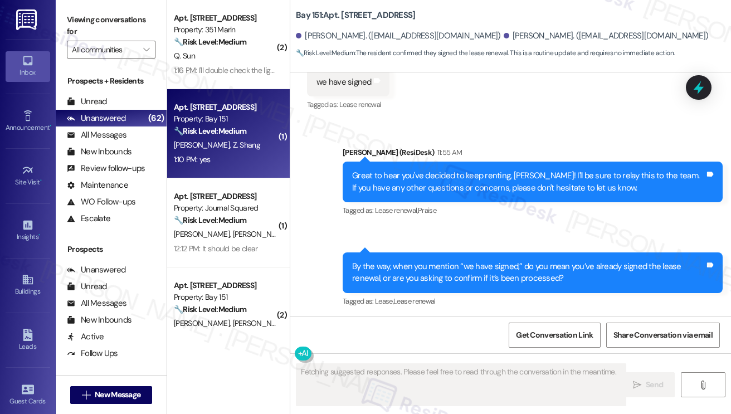
click at [488, 261] on div "By the way, when you mention “we have signed,” do you mean you’ve already signe…" at bounding box center [528, 273] width 353 height 24
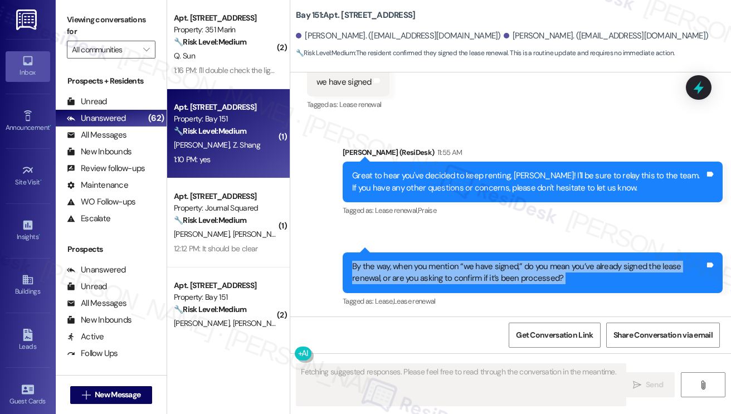
click at [488, 261] on div "By the way, when you mention “we have signed,” do you mean you’ve already signe…" at bounding box center [528, 273] width 353 height 24
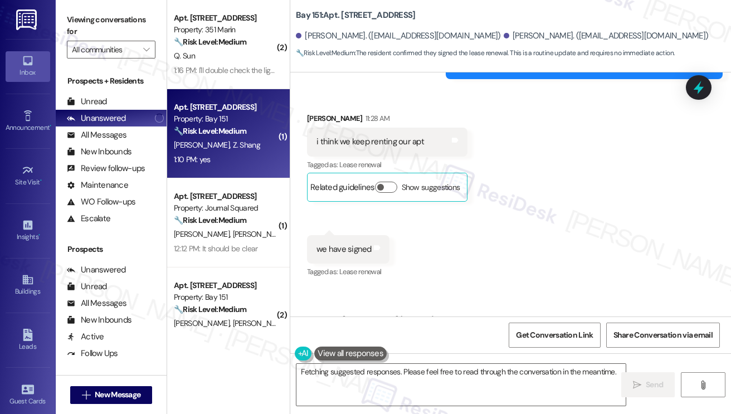
scroll to position [17567, 0]
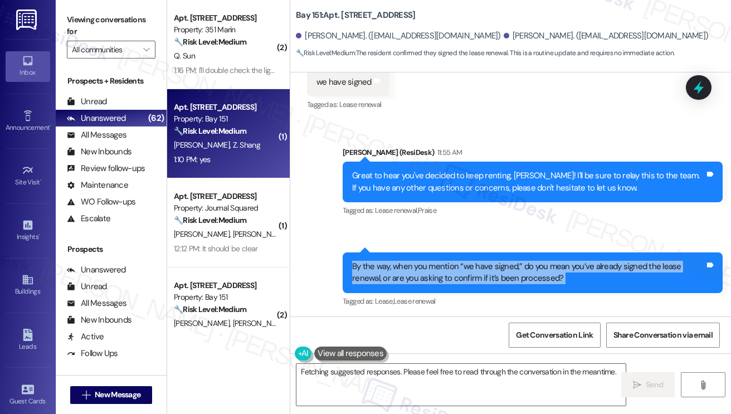
click at [441, 261] on div "By the way, when you mention “we have signed,” do you mean you’ve already signe…" at bounding box center [528, 273] width 353 height 24
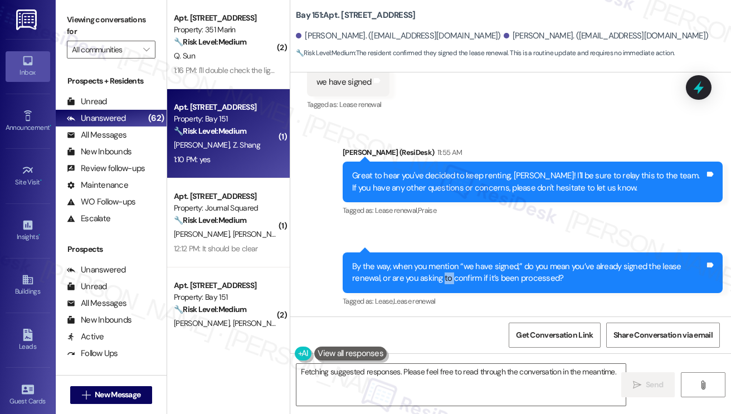
click at [441, 261] on div "By the way, when you mention “we have signed,” do you mean you’ve already signe…" at bounding box center [528, 273] width 353 height 24
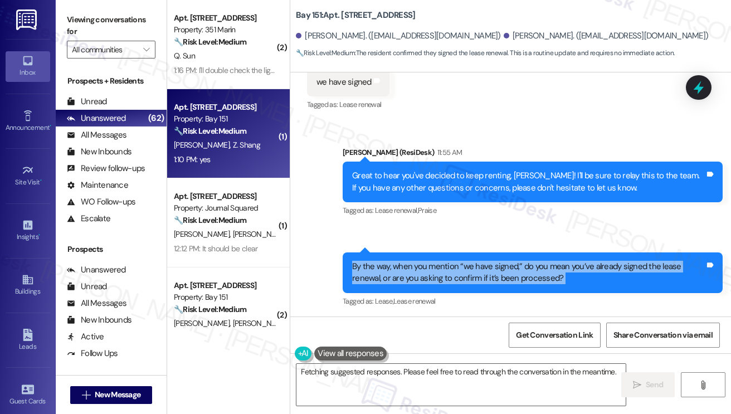
click at [441, 261] on div "By the way, when you mention “we have signed,” do you mean you’ve already signe…" at bounding box center [528, 273] width 353 height 24
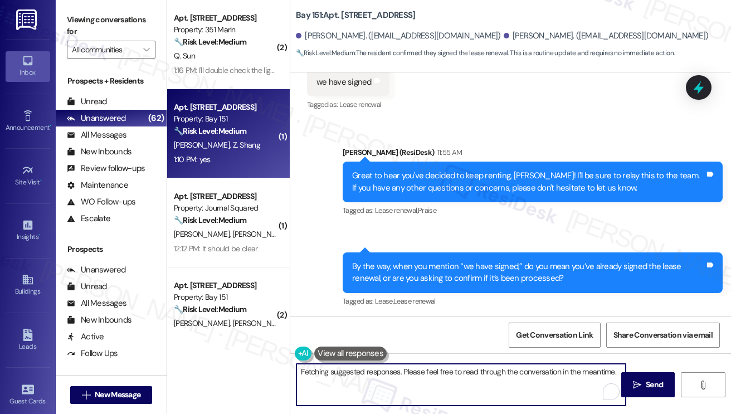
drag, startPoint x: 433, startPoint y: 370, endPoint x: 260, endPoint y: 370, distance: 173.3
click at [260, 370] on div "( 2 ) Apt. 1001, 100 C. Columbus Drive Property: Grove Pointe 🔧 Risk Level: Med…" at bounding box center [449, 207] width 564 height 414
click at [439, 391] on textarea "Just to be clear, are you confirming that you've already signed the lease renew…" at bounding box center [461, 385] width 329 height 42
drag, startPoint x: 441, startPoint y: 387, endPoint x: 562, endPoint y: 367, distance: 122.0
click at [562, 367] on textarea "Just to be clear, are you confirming that you've already signed the lease renew…" at bounding box center [461, 385] width 329 height 42
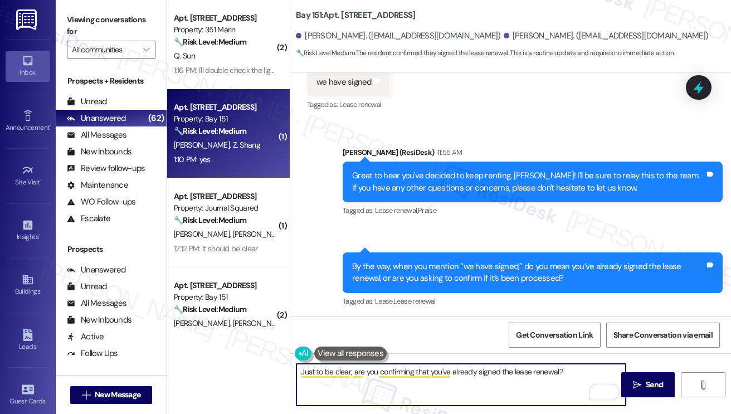
click at [314, 334] on div "Received via SMS Ningzhi Jiang 1:10 PM yes Tags and notes Tagged as: Positive r…" at bounding box center [350, 372] width 103 height 77
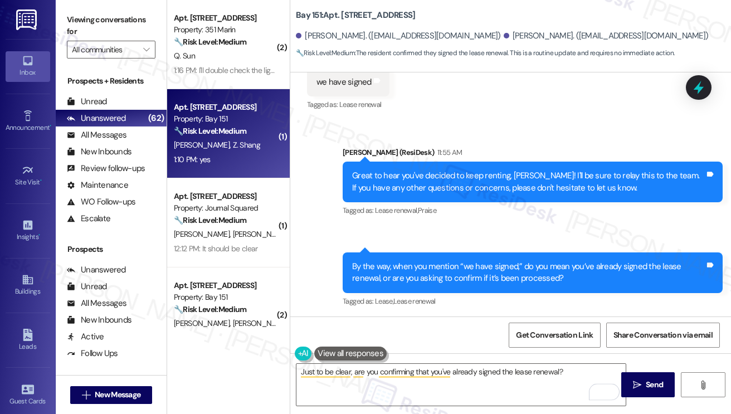
click at [314, 334] on div "Received via SMS Ningzhi Jiang 1:10 PM yes Tags and notes Tagged as: Positive r…" at bounding box center [350, 372] width 103 height 77
copy div "Ningzhi"
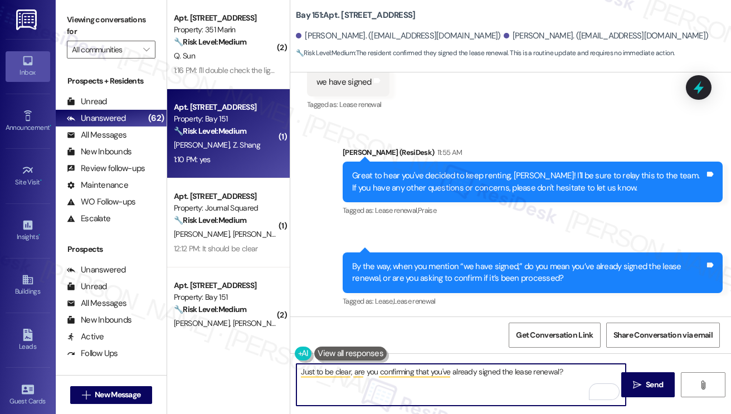
drag, startPoint x: 557, startPoint y: 370, endPoint x: 568, endPoint y: 365, distance: 12.0
click at [557, 370] on textarea "Just to be clear, are you confirming that you've already signed the lease renew…" at bounding box center [461, 385] width 329 height 42
paste textarea "Ningzhi"
type textarea "Just to be clear, are you confirming that you've already signed the lease renew…"
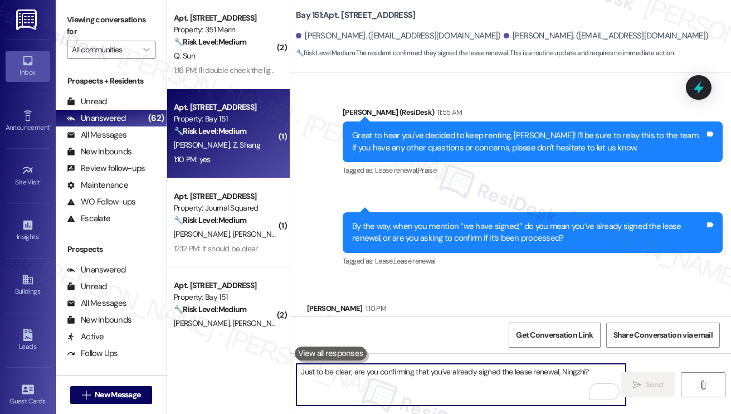
scroll to position [17645, 0]
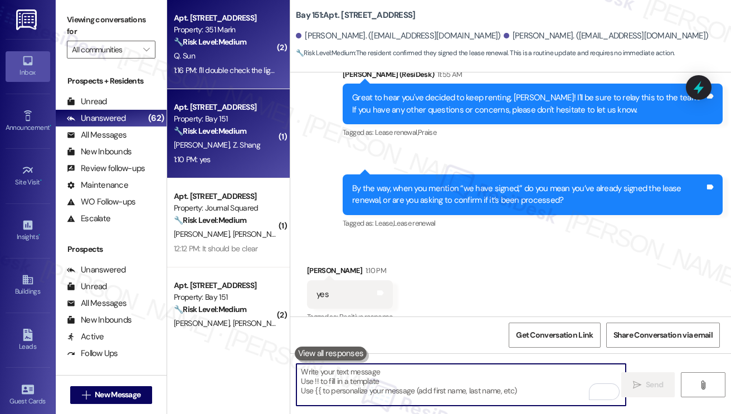
click at [259, 77] on div "1:16 PM: I'll double check the light when I get back home 1:16 PM: I'll double …" at bounding box center [225, 71] width 105 height 14
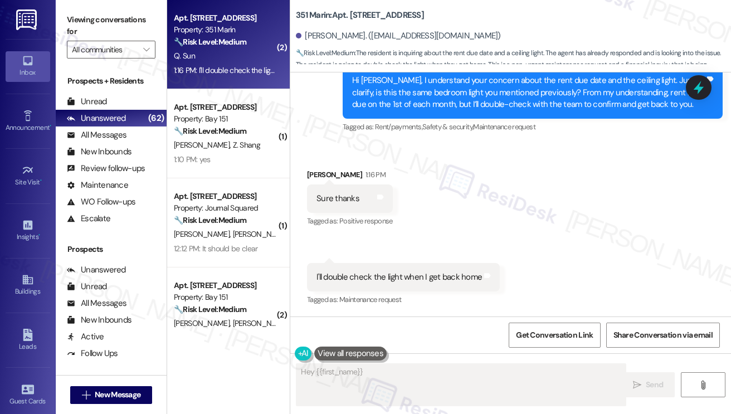
scroll to position [1099, 0]
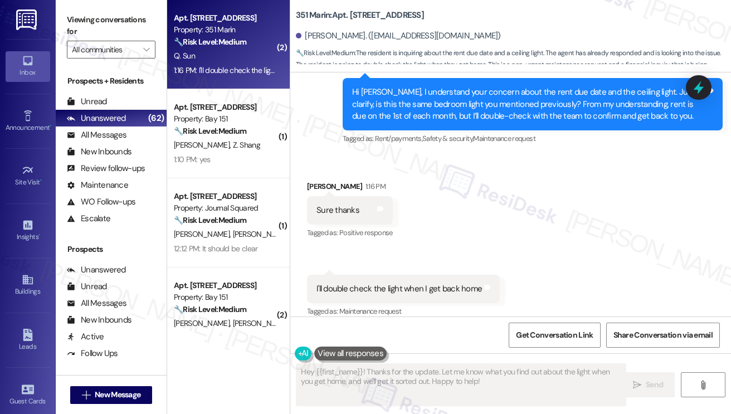
click at [392, 283] on div "I'll double check the light when I get back home" at bounding box center [400, 289] width 166 height 12
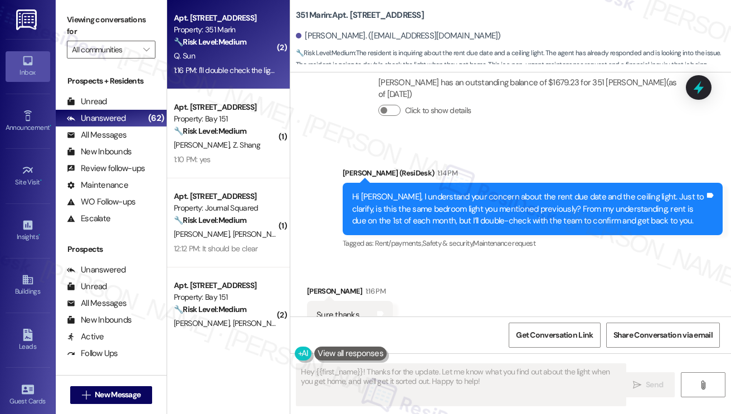
scroll to position [988, 0]
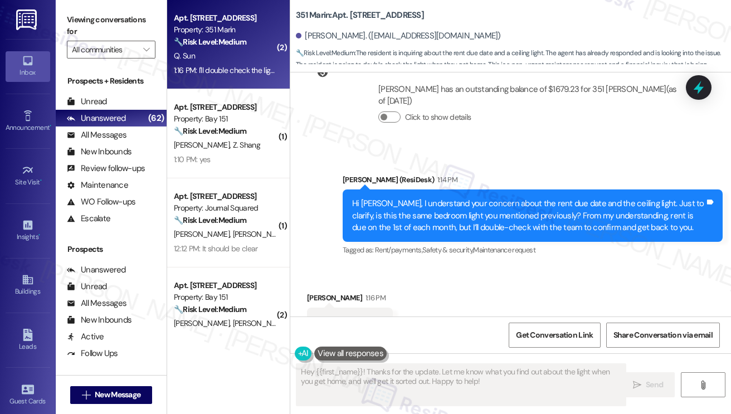
click at [419, 202] on div "Hi Qianqi, I understand your concern about the rent due date and the ceiling li…" at bounding box center [528, 216] width 353 height 36
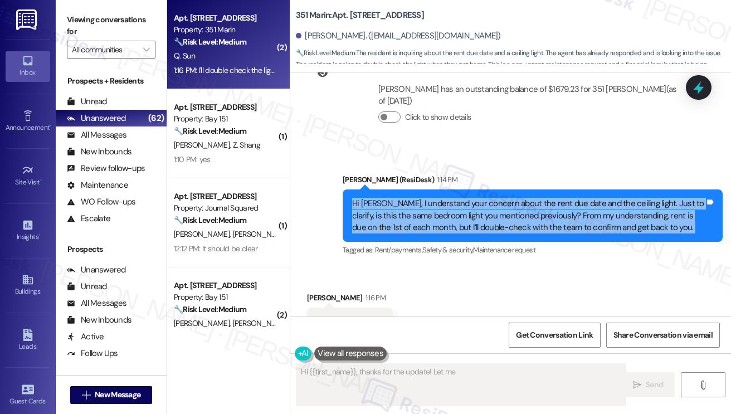
click at [419, 202] on div "Hi Qianqi, I understand your concern about the rent due date and the ceiling li…" at bounding box center [528, 216] width 353 height 36
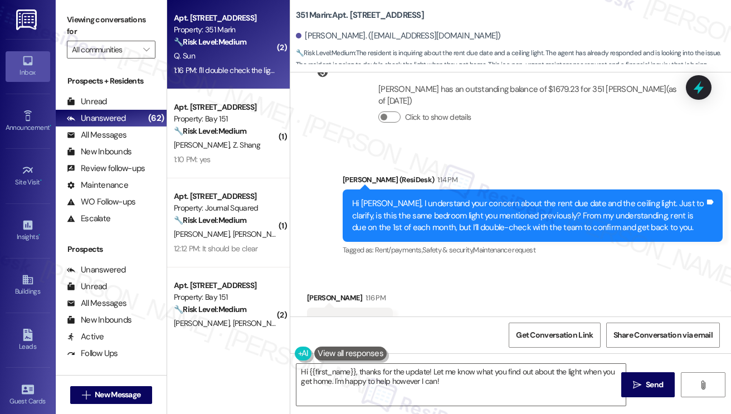
click at [473, 166] on div "Sent via SMS Jane (ResiDesk) 1:14 PM Hi Qianqi, I understand your concern about…" at bounding box center [532, 216] width 397 height 101
click at [408, 218] on div "Hi Qianqi, I understand your concern about the rent due date and the ceiling li…" at bounding box center [528, 216] width 353 height 36
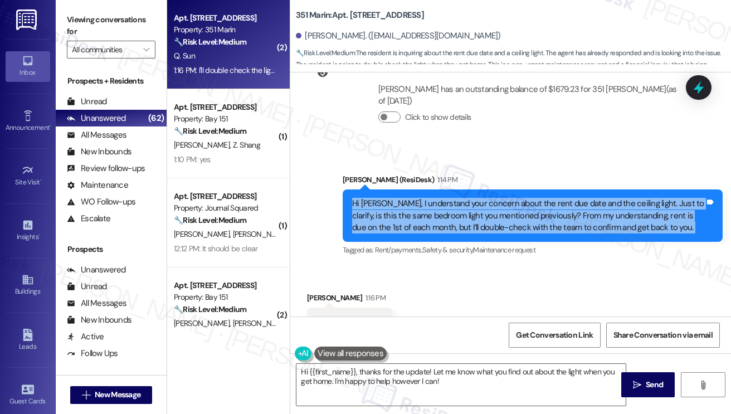
click at [408, 218] on div "Hi Qianqi, I understand your concern about the rent due date and the ceiling li…" at bounding box center [528, 216] width 353 height 36
click at [533, 198] on div "Hi Qianqi, I understand your concern about the rent due date and the ceiling li…" at bounding box center [528, 216] width 353 height 36
click at [584, 202] on div "Hi Qianqi, I understand your concern about the rent due date and the ceiling li…" at bounding box center [528, 216] width 353 height 36
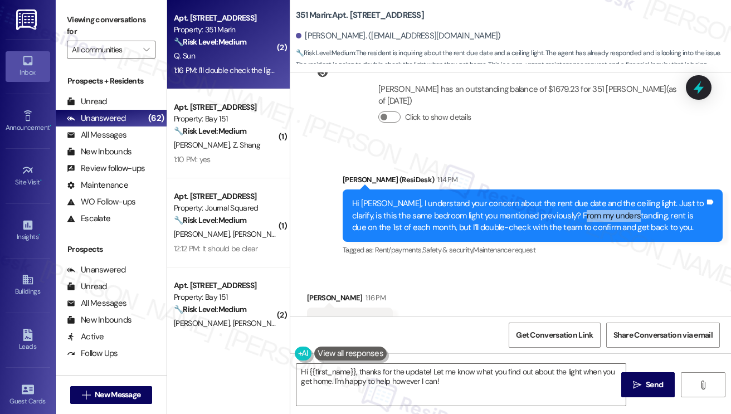
click at [584, 202] on div "Hi Qianqi, I understand your concern about the rent due date and the ceiling li…" at bounding box center [528, 216] width 353 height 36
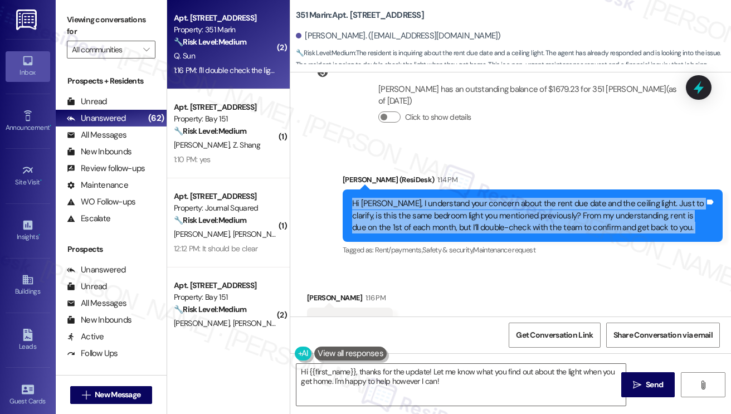
click at [584, 202] on div "Hi Qianqi, I understand your concern about the rent due date and the ceiling li…" at bounding box center [528, 216] width 353 height 36
click at [500, 198] on div "Hi Qianqi, I understand your concern about the rent due date and the ceiling li…" at bounding box center [528, 216] width 353 height 36
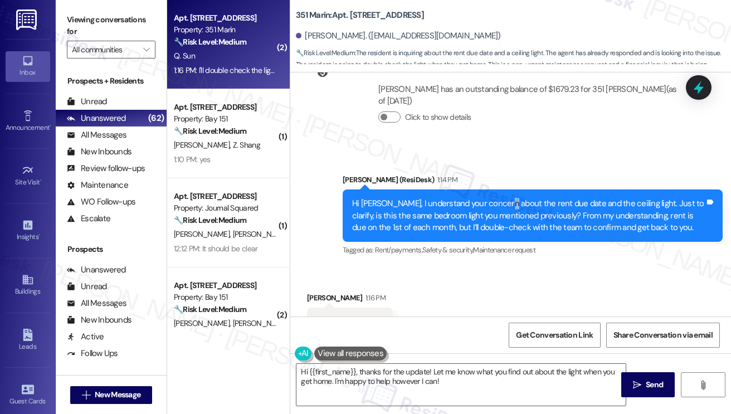
click at [500, 198] on div "Hi Qianqi, I understand your concern about the rent due date and the ceiling li…" at bounding box center [528, 216] width 353 height 36
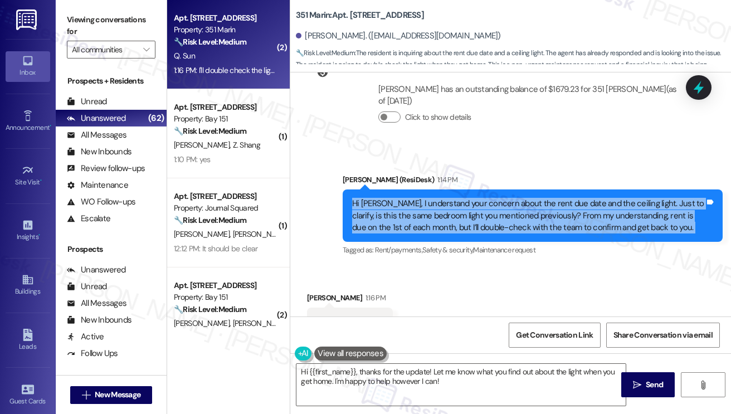
click at [500, 198] on div "Hi Qianqi, I understand your concern about the rent due date and the ceiling li…" at bounding box center [528, 216] width 353 height 36
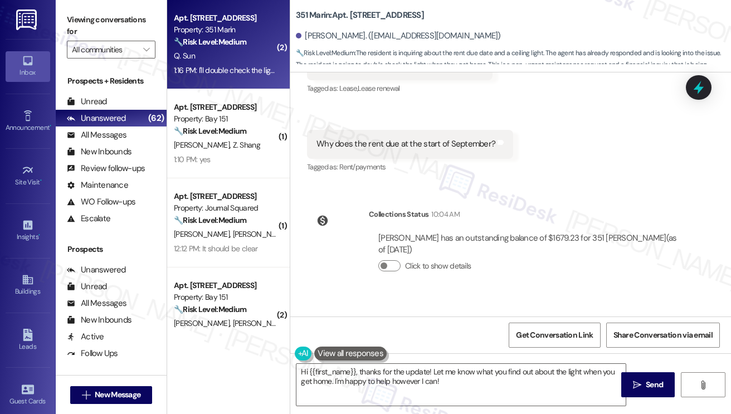
scroll to position [820, 0]
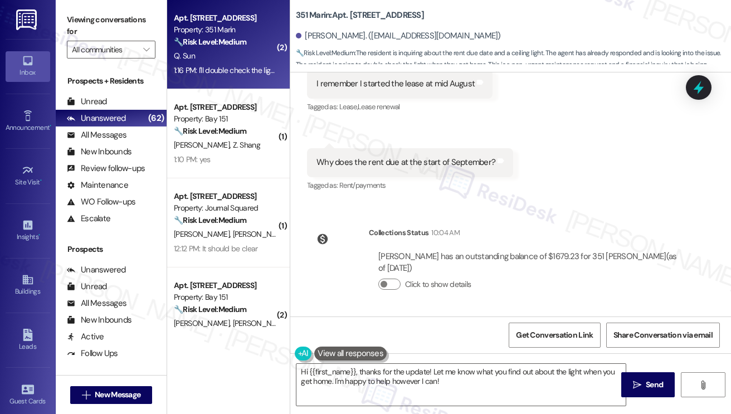
click at [413, 172] on div "Why does the rent due at the start of September? Tags and notes" at bounding box center [410, 162] width 206 height 28
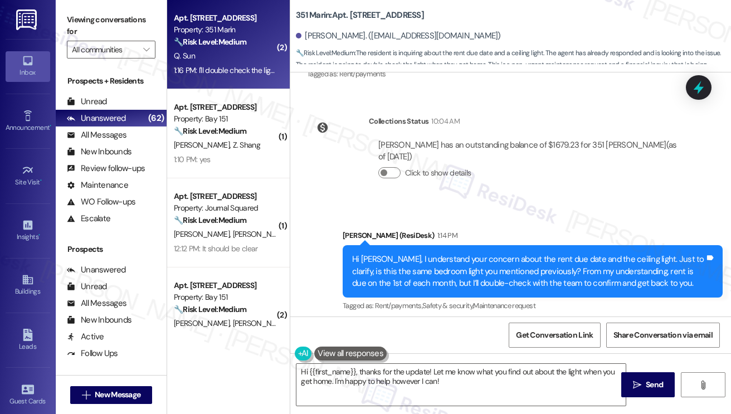
scroll to position [1099, 0]
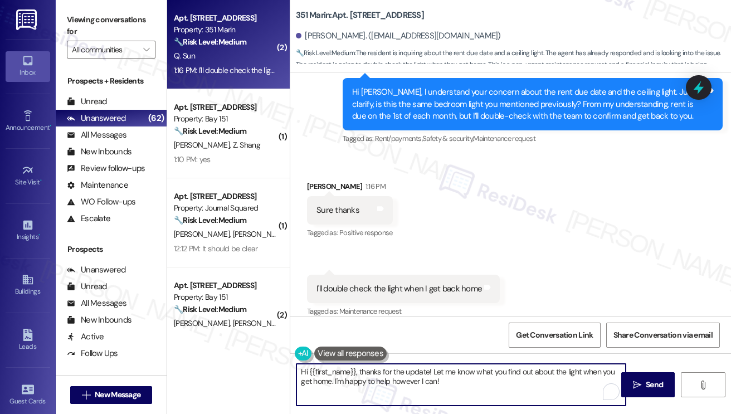
drag, startPoint x: 360, startPoint y: 372, endPoint x: 259, endPoint y: 371, distance: 101.4
click at [259, 371] on div "( 2 ) Apt. 1001, 100 C. Columbus Drive Property: Grove Pointe 🔧 Risk Level: Med…" at bounding box center [449, 207] width 564 height 414
click at [446, 387] on textarea "Thanks for the update! Let me know what you find out about the light when you g…" at bounding box center [461, 385] width 329 height 42
drag, startPoint x: 441, startPoint y: 387, endPoint x: 588, endPoint y: 354, distance: 150.1
click at [592, 354] on div "Thanks for the update! Let me know what you find out about the light when you g…" at bounding box center [510, 395] width 441 height 84
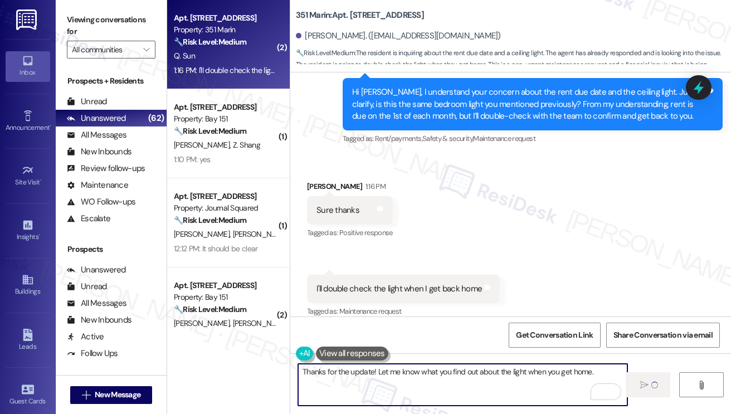
type textarea "Hi"
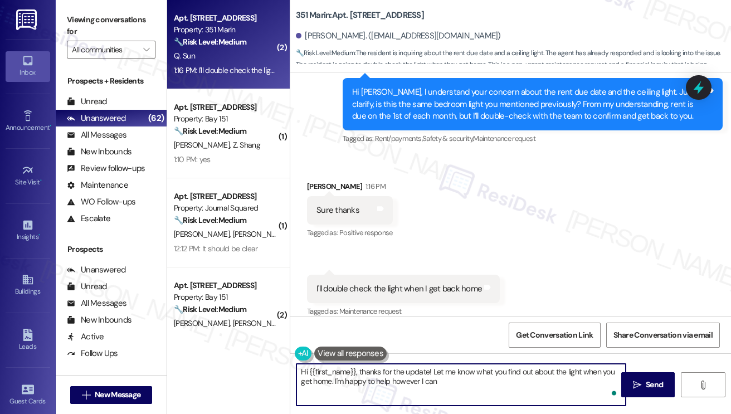
type textarea "Hi {{first_name}}, thanks for the update! Let me know what you find out about t…"
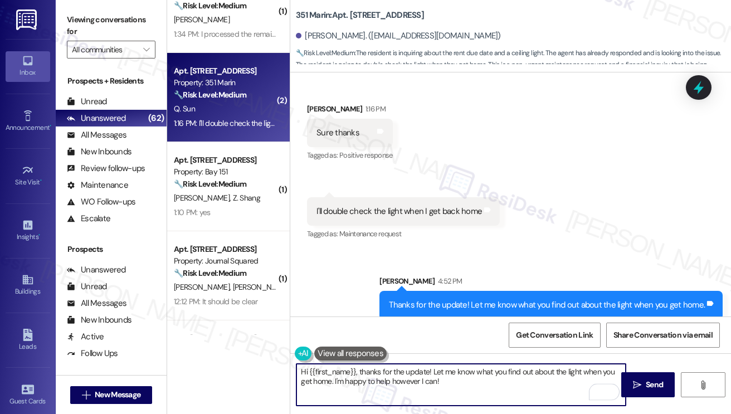
scroll to position [725, 0]
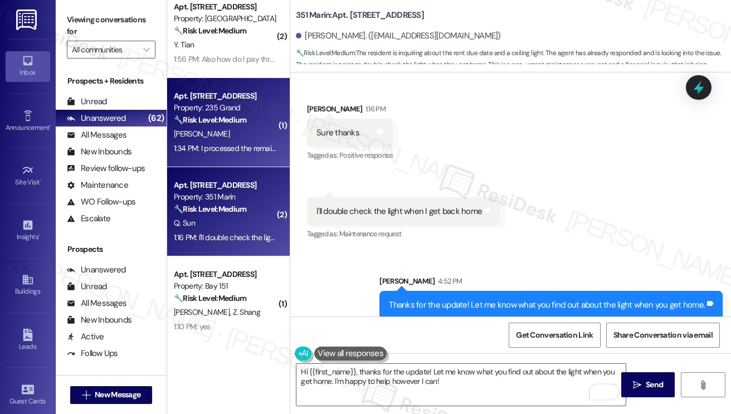
click at [237, 124] on strong "🔧 Risk Level: Medium" at bounding box center [210, 120] width 72 height 10
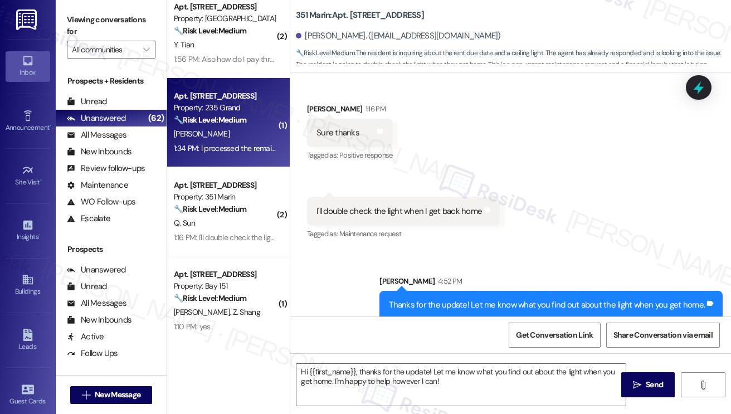
type textarea "Fetching suggested responses. Please feel free to read through the conversation…"
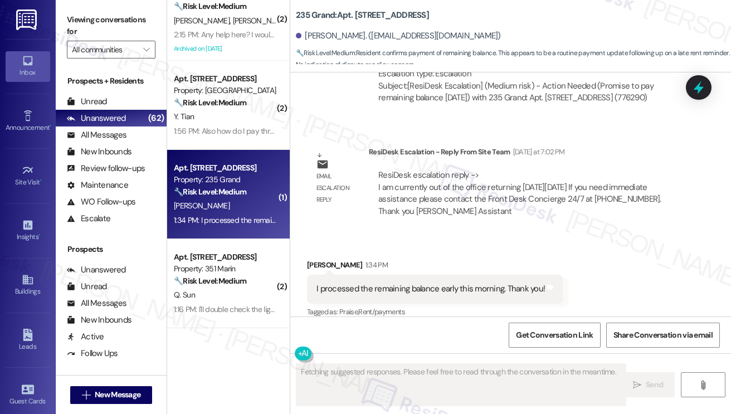
scroll to position [502, 0]
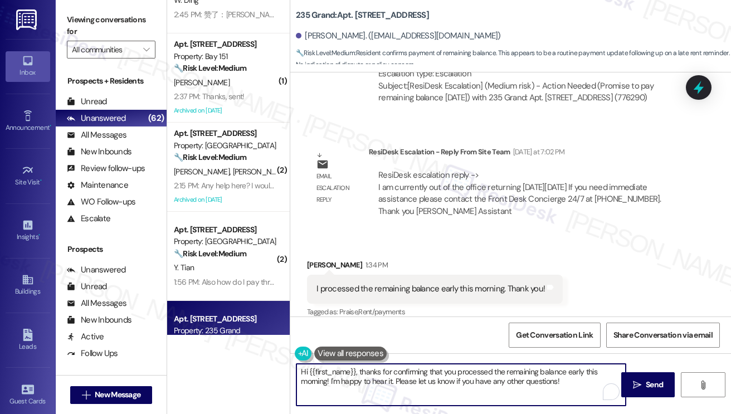
drag, startPoint x: 361, startPoint y: 370, endPoint x: 230, endPoint y: 370, distance: 131.5
click at [230, 370] on div "( 1 ) Apt. 2107, 605 Pavonia Avenue Property: Journal Squared 🔧 Risk Level: Med…" at bounding box center [449, 207] width 564 height 414
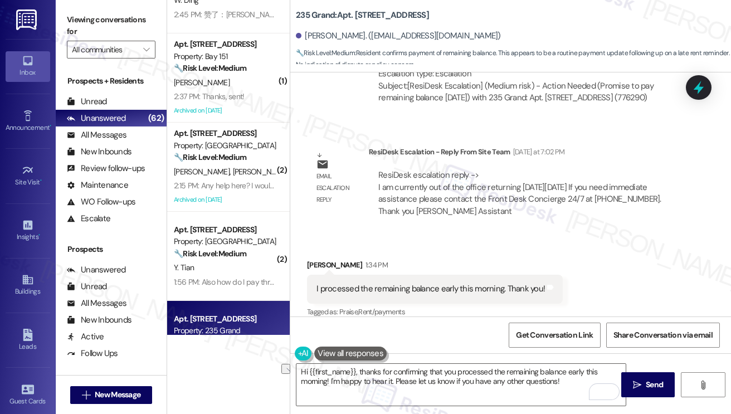
click at [111, 23] on label "Viewing conversations for" at bounding box center [111, 26] width 89 height 30
click at [351, 368] on textarea "Hi {{first_name}}, thanks for confirming that you processed the remaining balan…" at bounding box center [461, 385] width 329 height 42
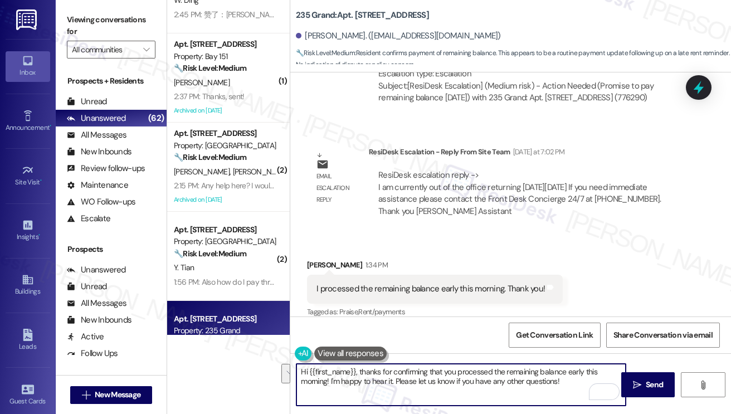
paste textarea "the heads up! If you have questions or concerns, please don't hesitate to let u…"
click at [421, 383] on textarea "Hi {{first_name}}, thanks for the heads up! If you have questions or concerns, …" at bounding box center [461, 385] width 329 height 42
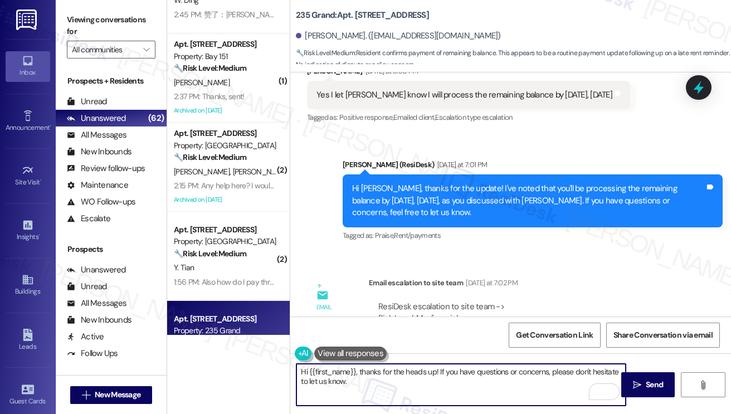
scroll to position [9120, 0]
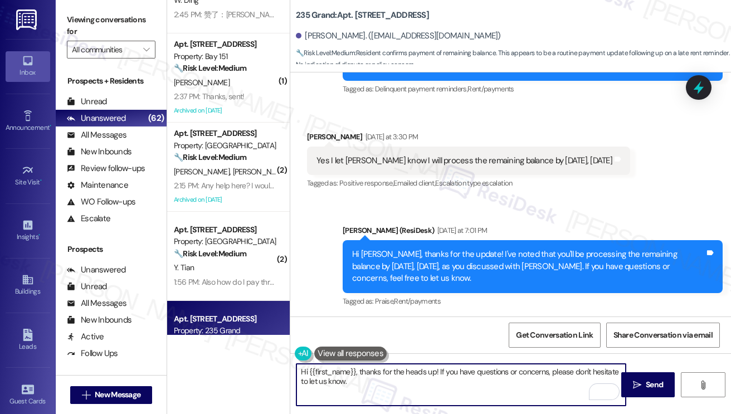
type textarea "Hi {{first_name}}, thanks for the heads up! If you have questions or concerns, …"
click at [404, 361] on div "Hi {{first_name}}, thanks for the heads up! If you have questions or concerns, …" at bounding box center [510, 395] width 441 height 84
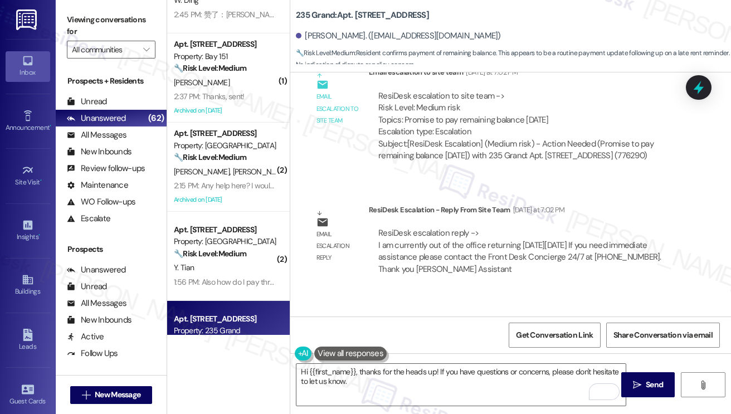
scroll to position [9399, 0]
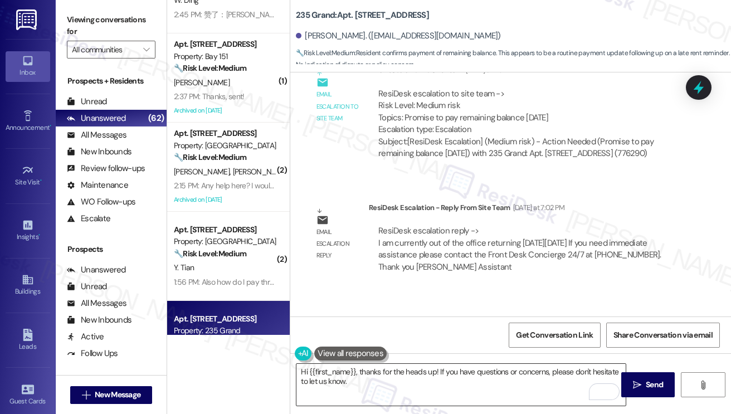
click at [406, 378] on textarea "Hi {{first_name}}, thanks for the heads up! If you have questions or concerns, …" at bounding box center [461, 385] width 329 height 42
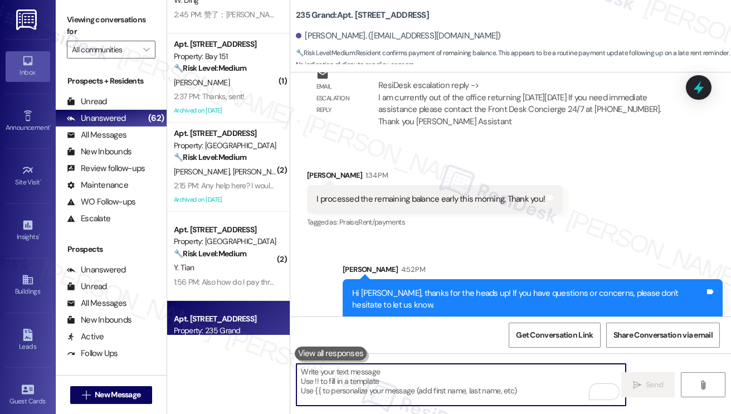
scroll to position [669, 0]
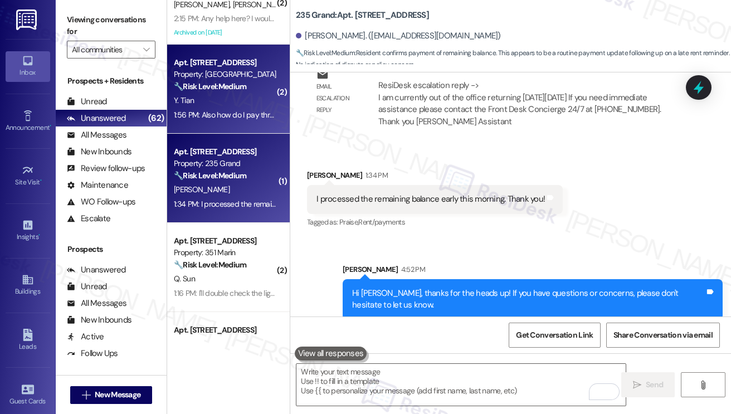
click at [231, 131] on div "Apt. 1001, 100 C. Columbus Drive Property: Grove Pointe 🔧 Risk Level: Medium Th…" at bounding box center [228, 89] width 123 height 89
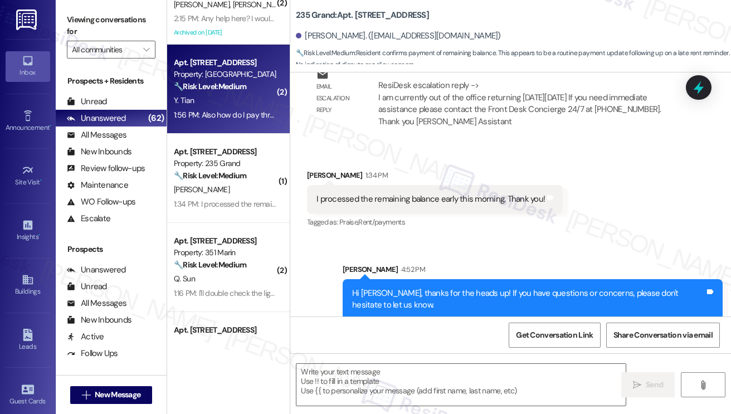
type textarea "Fetching suggested responses. Please feel free to read through the conversation…"
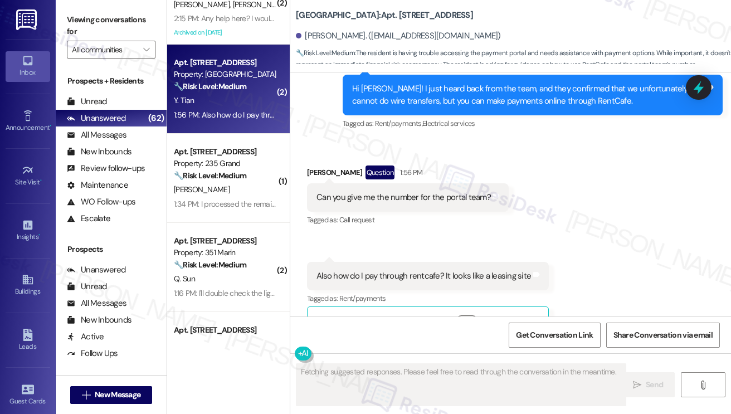
scroll to position [6273, 0]
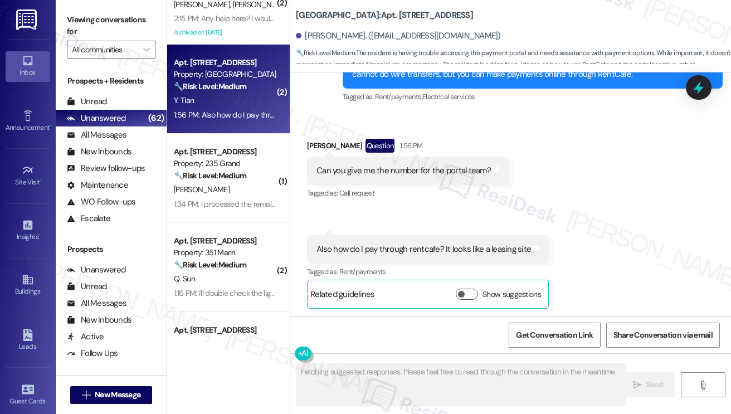
click at [422, 173] on div "Can you give me the number for the portal team?" at bounding box center [404, 171] width 174 height 12
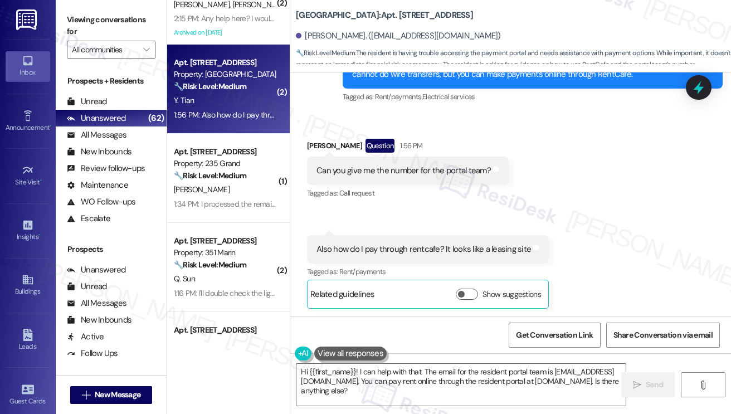
click at [453, 245] on div "Also how do I pay through rentcafe? It looks like a leasing site" at bounding box center [424, 250] width 215 height 12
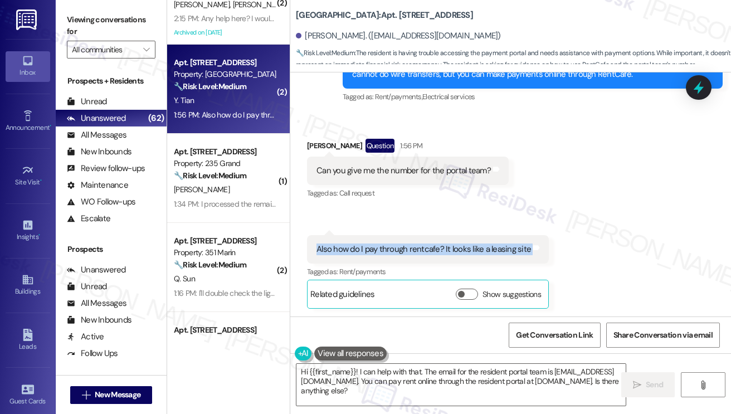
click at [453, 245] on div "Also how do I pay through rentcafe? It looks like a leasing site" at bounding box center [424, 250] width 215 height 12
click at [553, 217] on div "Received via SMS Yuan Tian Question 1:56 PM Can you give me the number for the …" at bounding box center [510, 215] width 441 height 203
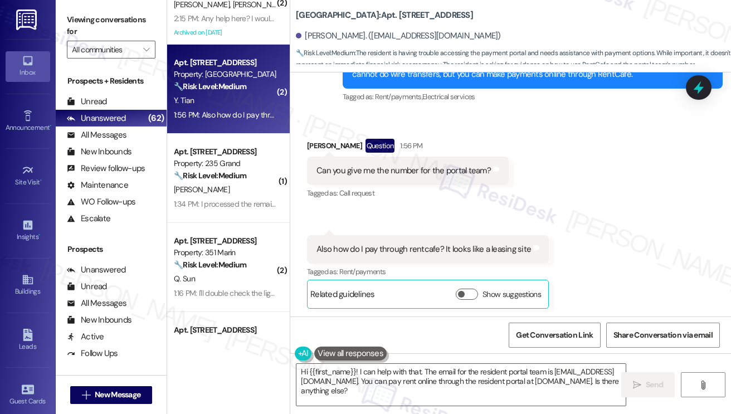
click at [413, 173] on div "Can you give me the number for the portal team?" at bounding box center [404, 171] width 174 height 12
click at [468, 293] on button "Show suggestions" at bounding box center [467, 294] width 22 height 11
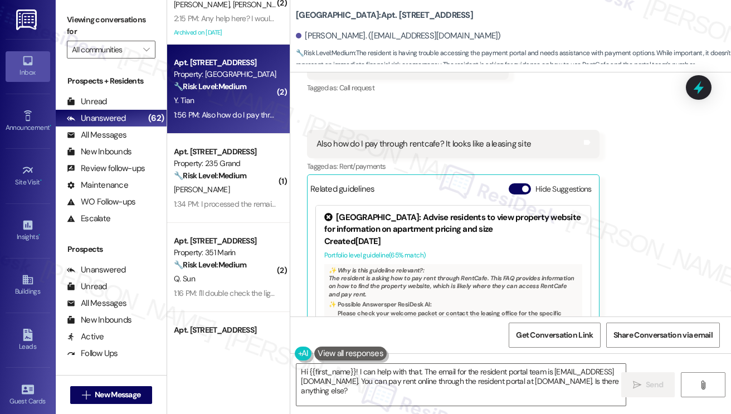
scroll to position [6385, 0]
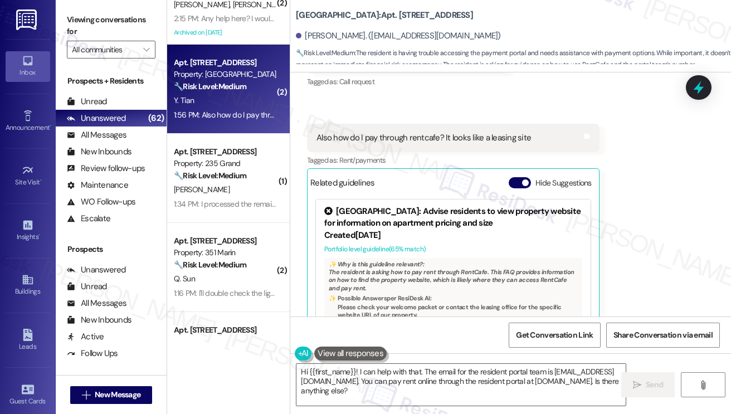
click at [628, 215] on div "Received via SMS Yuan Tian Question 1:56 PM Can you give me the number for the …" at bounding box center [510, 186] width 441 height 369
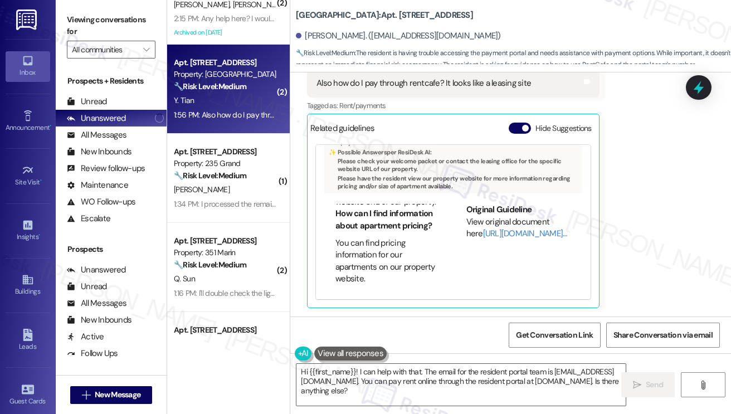
scroll to position [111, 0]
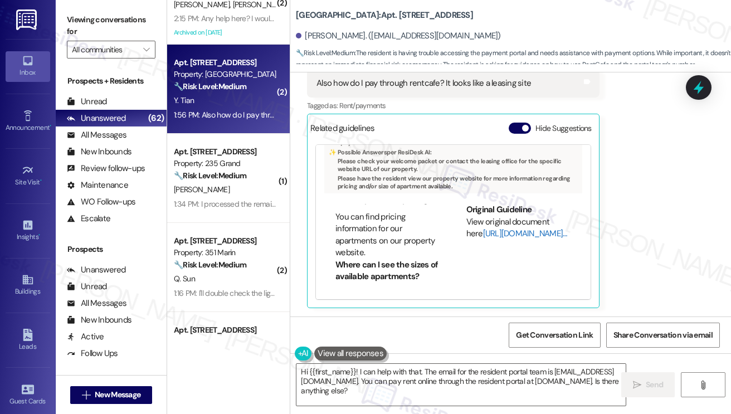
click at [485, 230] on link "[URL][DOMAIN_NAME]…" at bounding box center [525, 233] width 84 height 11
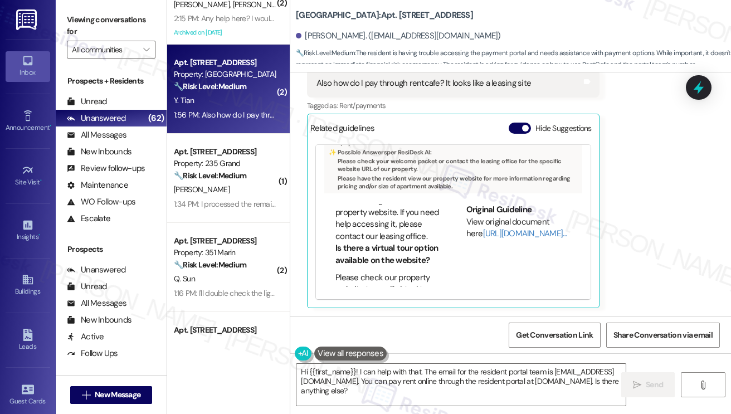
scroll to position [669, 0]
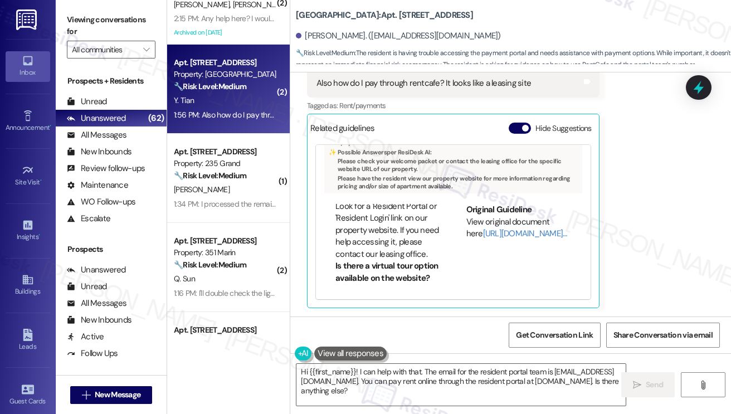
click at [367, 222] on li "Look for a 'Resident Portal' or 'Resident Login' link on our property website. …" at bounding box center [388, 231] width 105 height 60
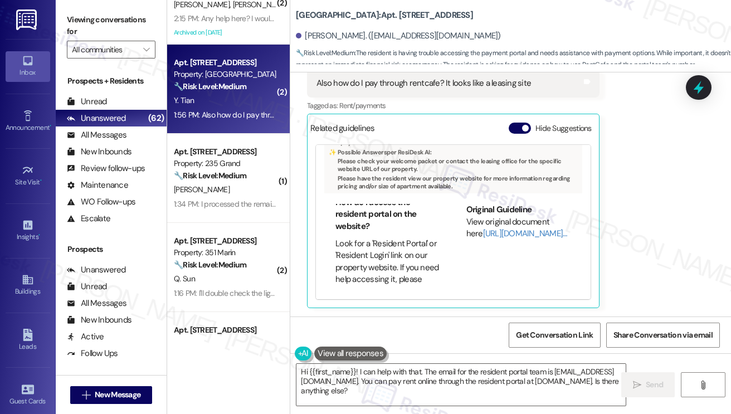
scroll to position [613, 0]
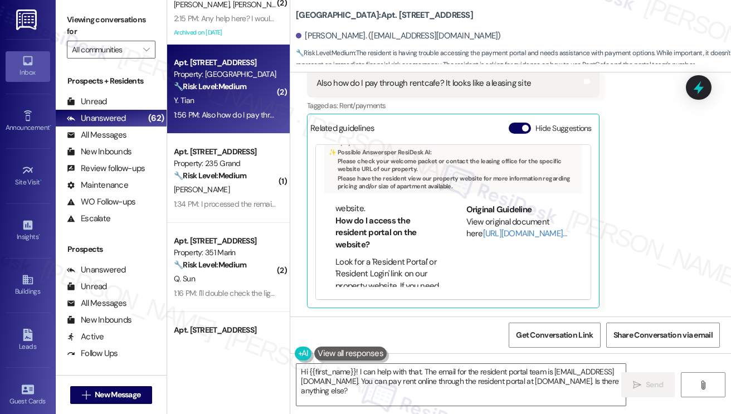
click at [89, 28] on label "Viewing conversations for" at bounding box center [111, 26] width 89 height 30
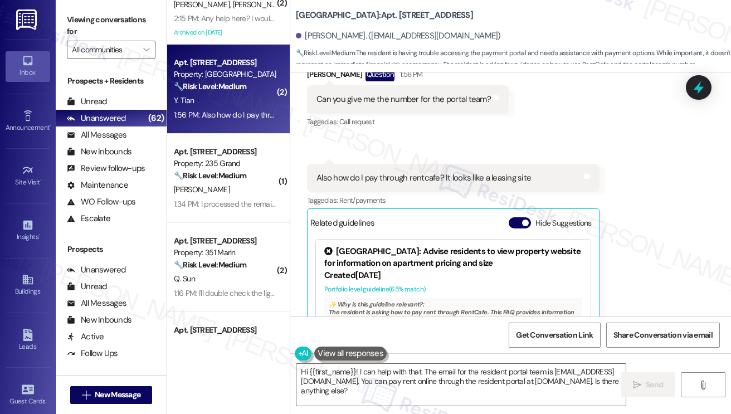
scroll to position [6328, 0]
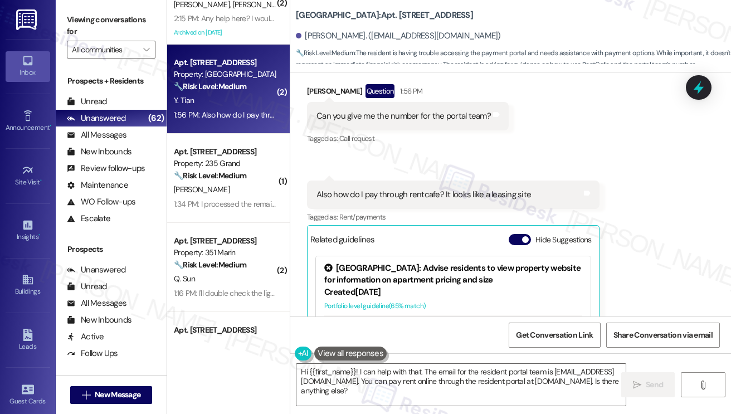
click at [86, 29] on label "Viewing conversations for" at bounding box center [111, 26] width 89 height 30
click at [82, 14] on label "Viewing conversations for" at bounding box center [111, 26] width 89 height 30
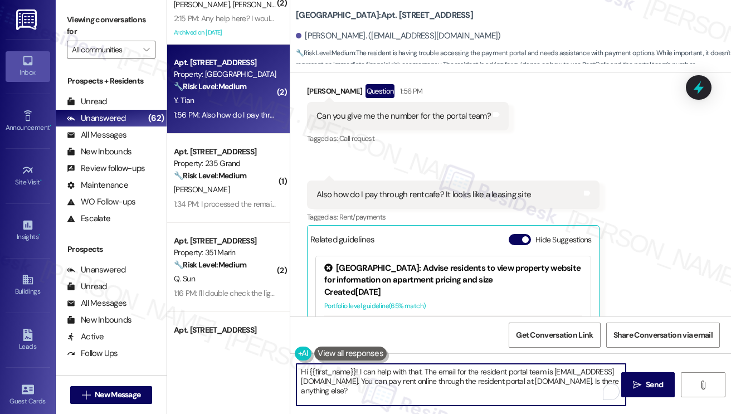
drag, startPoint x: 477, startPoint y: 392, endPoint x: 444, endPoint y: 386, distance: 32.9
click at [444, 386] on textarea "Hi {{first_name}}! I can help with that. The email for the resident portal team…" at bounding box center [461, 385] width 329 height 42
click at [446, 376] on textarea "Hi {{first_name}}! I can help with that. The email for the resident portal team…" at bounding box center [461, 385] width 329 height 42
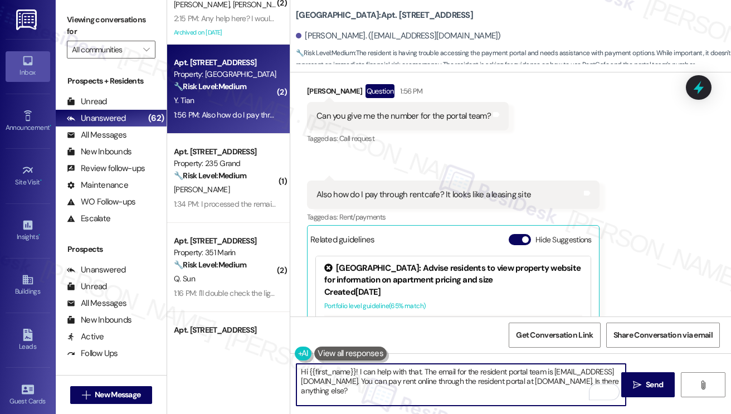
click at [446, 376] on textarea "Hi {{first_name}}! I can help with that. The email for the resident portal team…" at bounding box center [461, 385] width 329 height 42
click at [404, 385] on textarea "Hi {{first_name}}! I can help with that. The email for the resident portal team…" at bounding box center [461, 385] width 329 height 42
drag, startPoint x: 488, startPoint y: 389, endPoint x: 397, endPoint y: 390, distance: 90.3
click at [397, 391] on textarea "Hi {{first_name}}! I can help with that. The email for the resident portal team…" at bounding box center [461, 385] width 329 height 42
drag, startPoint x: 392, startPoint y: 391, endPoint x: 302, endPoint y: 395, distance: 90.4
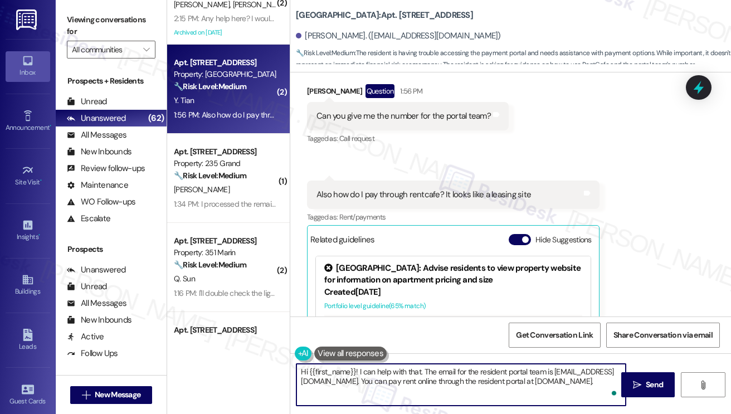
click at [302, 395] on textarea "Hi {{first_name}}! I can help with that. The email for the resident portal team…" at bounding box center [461, 385] width 329 height 42
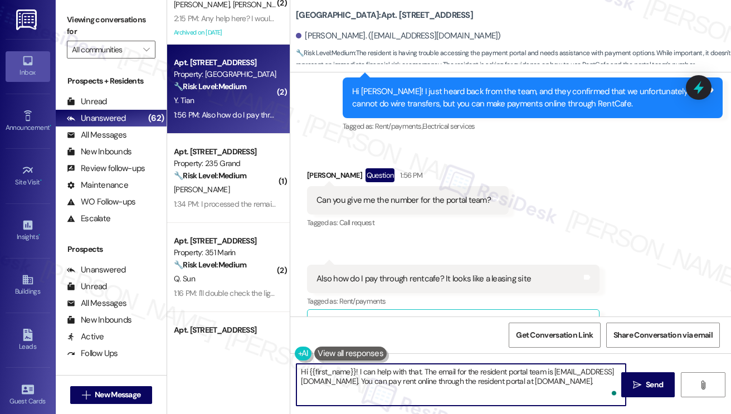
scroll to position [6105, 0]
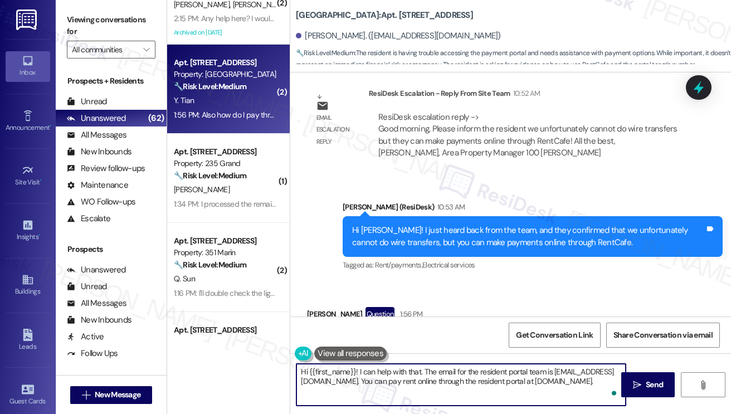
drag, startPoint x: 425, startPoint y: 371, endPoint x: 256, endPoint y: 363, distance: 169.1
click at [256, 363] on div "( 2 ) Apt. 2507, 605 Pavonia Avenue Property: Journal Squared 🔧 Risk Level: Med…" at bounding box center [449, 207] width 564 height 414
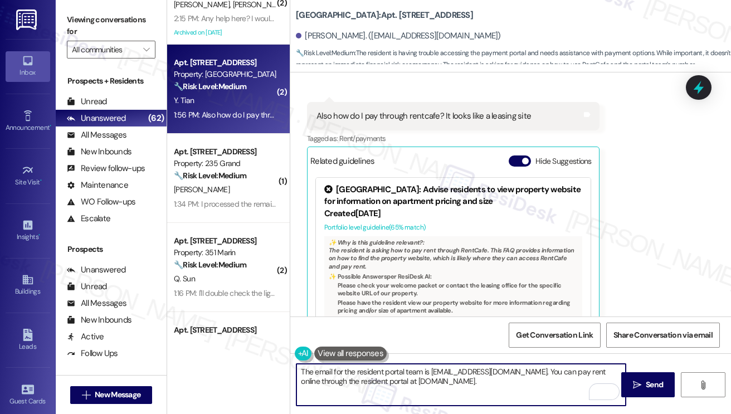
scroll to position [6439, 0]
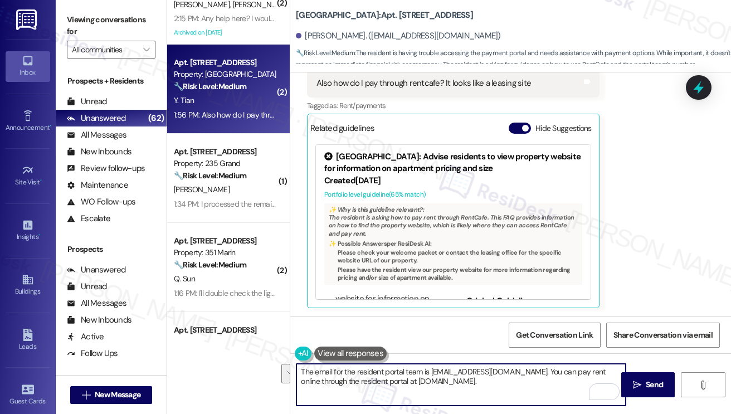
drag, startPoint x: 564, startPoint y: 385, endPoint x: 557, endPoint y: 375, distance: 12.1
click at [557, 375] on textarea "The email for the resident portal team is residentportalhelp@thekregroup.com. Y…" at bounding box center [461, 385] width 329 height 42
click at [419, 376] on textarea "The email for the resident portal team is residentportalhelp@thekregroup.com. T…" at bounding box center [461, 385] width 329 height 42
type textarea "The email for the resident portal is residentportalhelp@thekregroup.com. They c…"
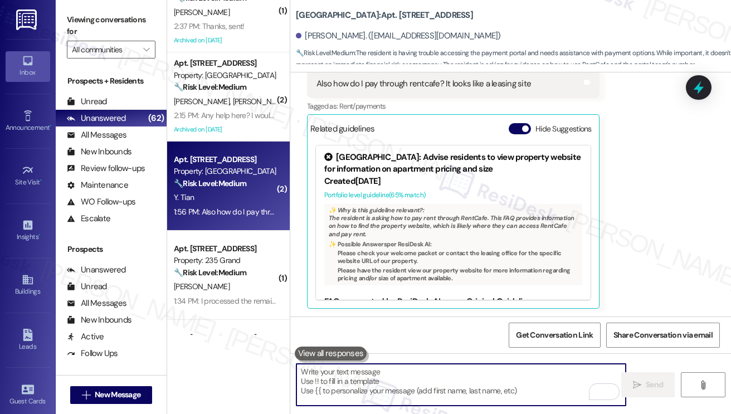
scroll to position [557, 0]
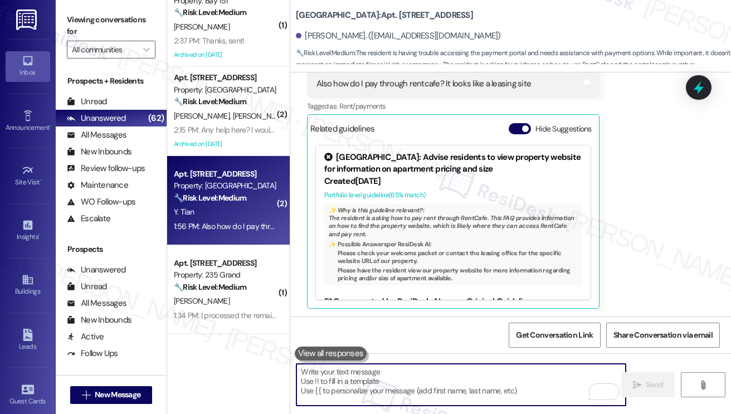
click at [203, 121] on div "R. Stern R. Kautz" at bounding box center [225, 116] width 105 height 14
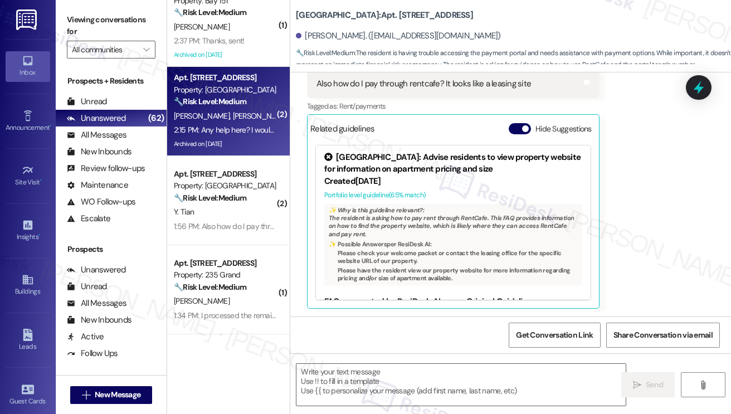
type textarea "Fetching suggested responses. Please feel free to read through the conversation…"
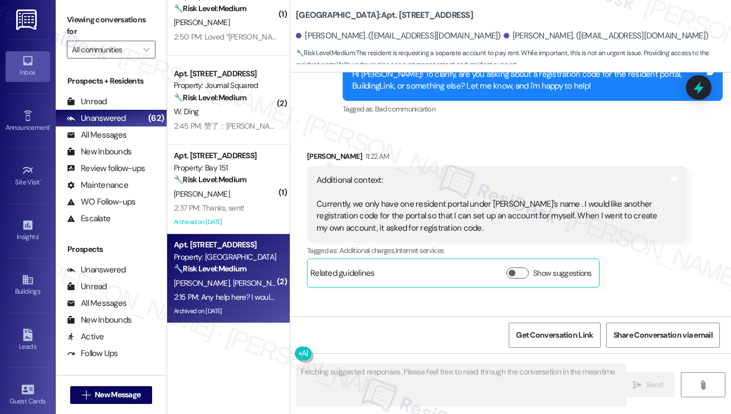
scroll to position [2337, 0]
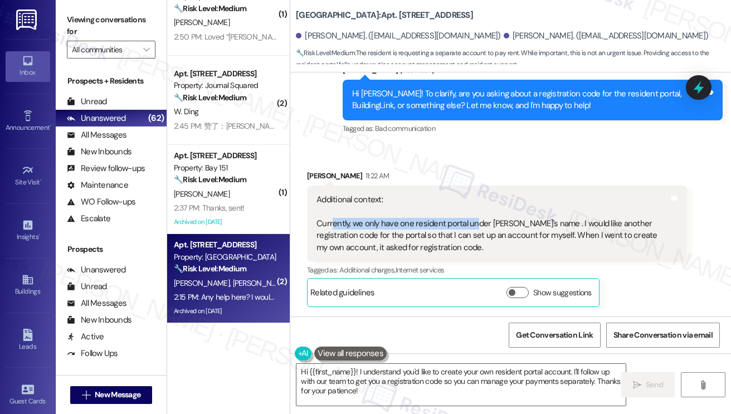
drag, startPoint x: 332, startPoint y: 188, endPoint x: 474, endPoint y: 190, distance: 141.6
click at [474, 194] on div "Additional context: Currently, we only have one resident portal under Rebecca's…" at bounding box center [493, 224] width 353 height 60
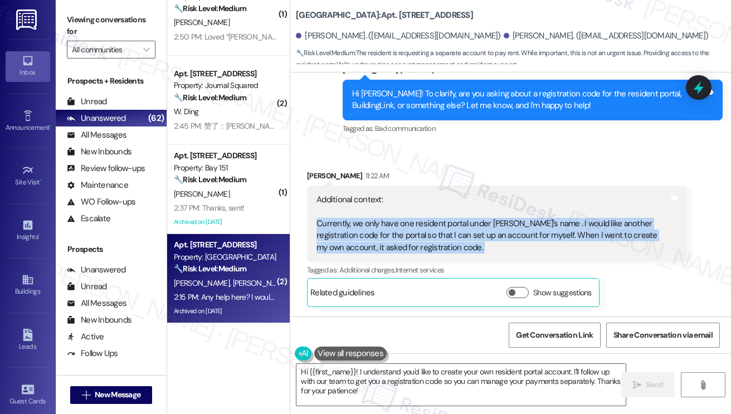
click at [474, 194] on div "Additional context: Currently, we only have one resident portal under Rebecca's…" at bounding box center [493, 224] width 353 height 60
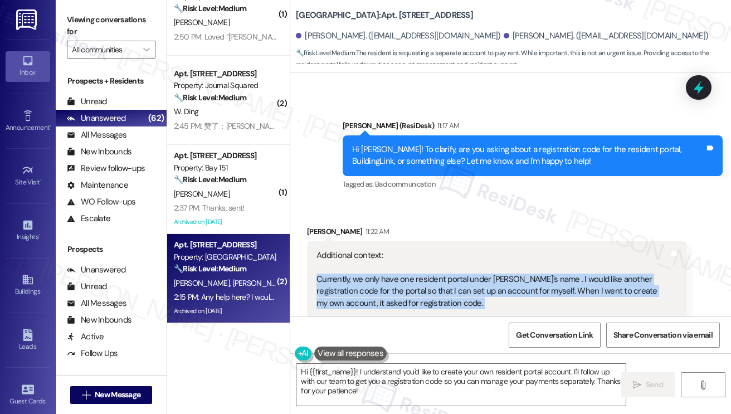
scroll to position [2225, 0]
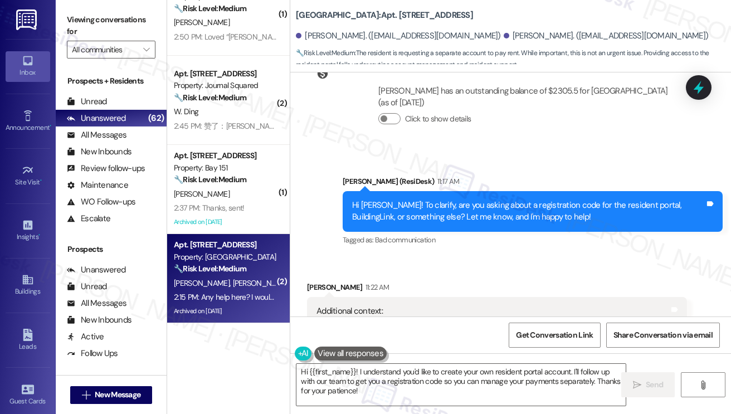
click at [470, 200] on div "Hi Ryan! To clarify, are you asking about a registration code for the resident …" at bounding box center [528, 212] width 353 height 24
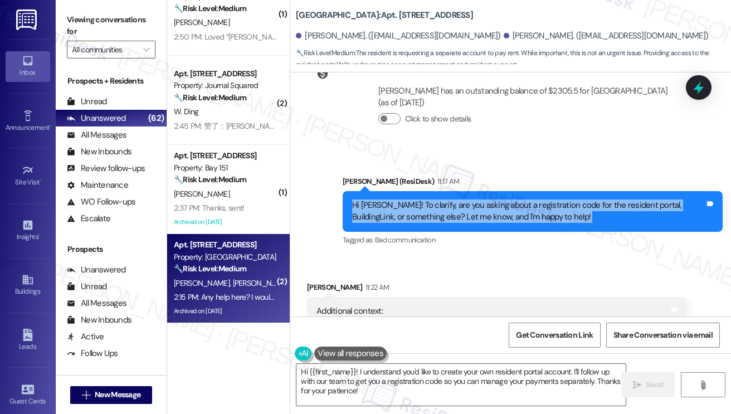
click at [470, 200] on div "Hi Ryan! To clarify, are you asking about a registration code for the resident …" at bounding box center [528, 212] width 353 height 24
click at [475, 200] on div "Hi Ryan! To clarify, are you asking about a registration code for the resident …" at bounding box center [528, 212] width 353 height 24
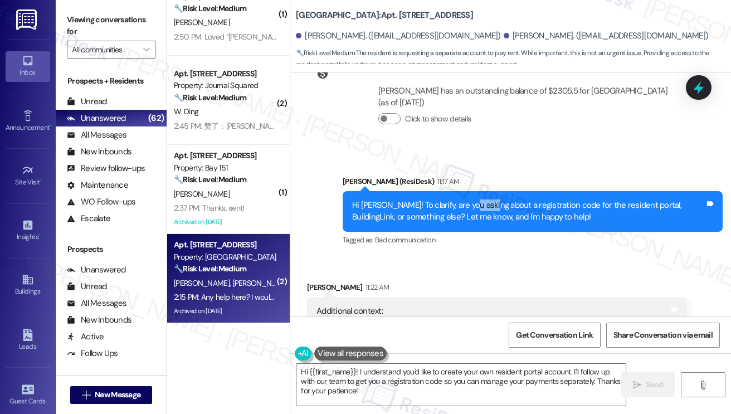
click at [475, 200] on div "Hi Ryan! To clarify, are you asking about a registration code for the resident …" at bounding box center [528, 212] width 353 height 24
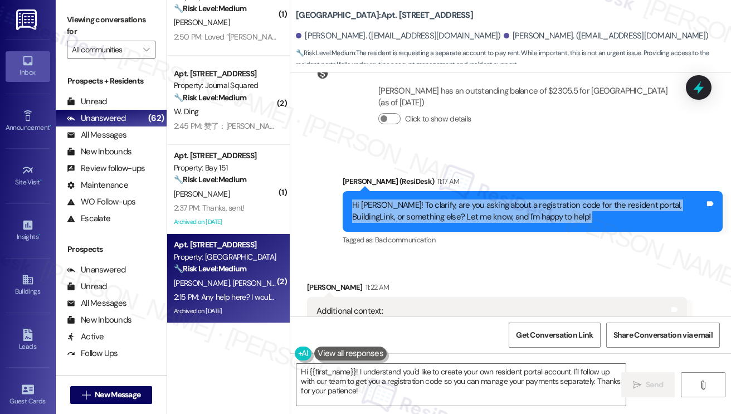
click at [475, 200] on div "Hi Ryan! To clarify, are you asking about a registration code for the resident …" at bounding box center [528, 212] width 353 height 24
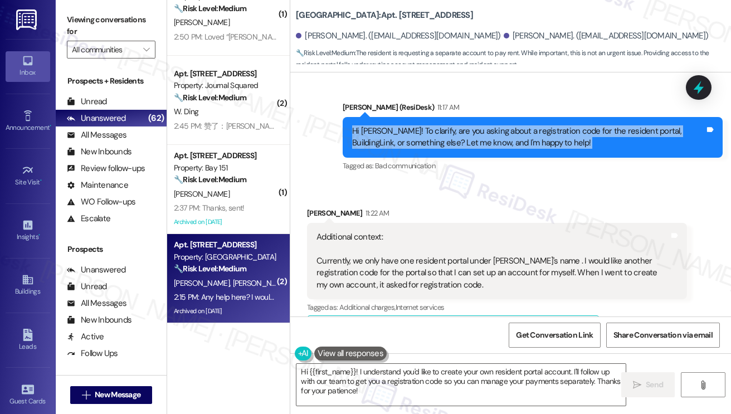
scroll to position [2393, 0]
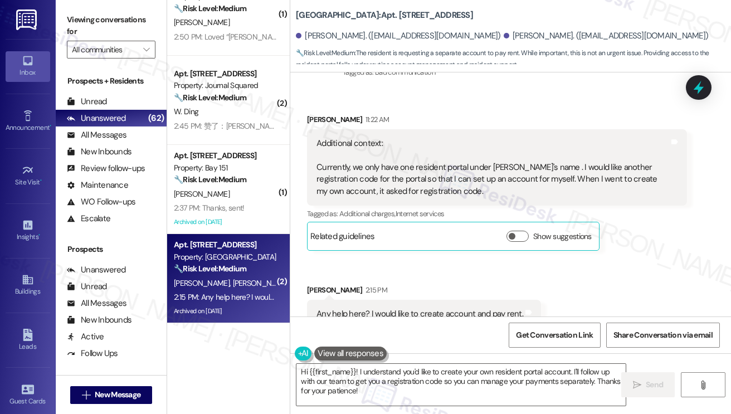
click at [439, 308] on div "Any help here? I would like to create account and pay rent." at bounding box center [420, 314] width 207 height 12
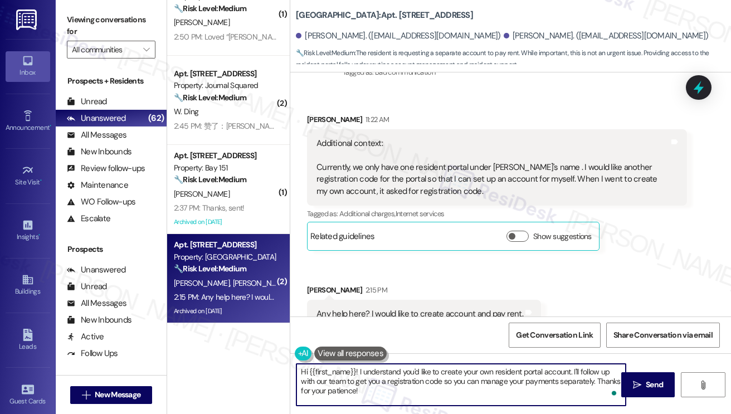
drag, startPoint x: 575, startPoint y: 370, endPoint x: 274, endPoint y: 371, distance: 301.0
click at [274, 371] on div "( 2 ) Apt. 1525, 485 Marin Blvd. Property: 485 Marin ⚠️ Risk Level: High The re…" at bounding box center [449, 207] width 564 height 414
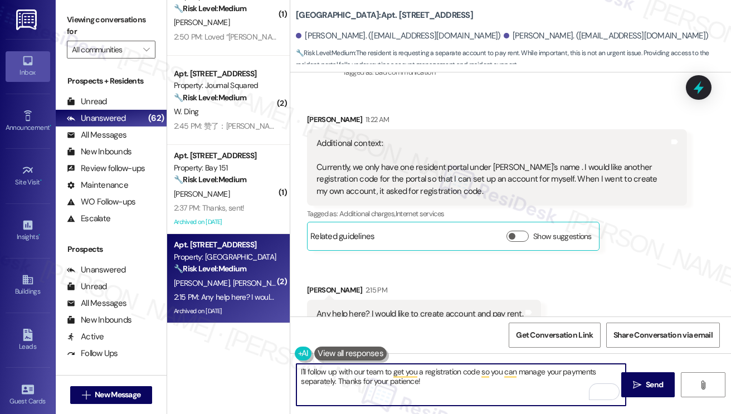
click at [447, 380] on textarea "I'll follow up with our team to get you a registration code so you can manage y…" at bounding box center [461, 385] width 329 height 42
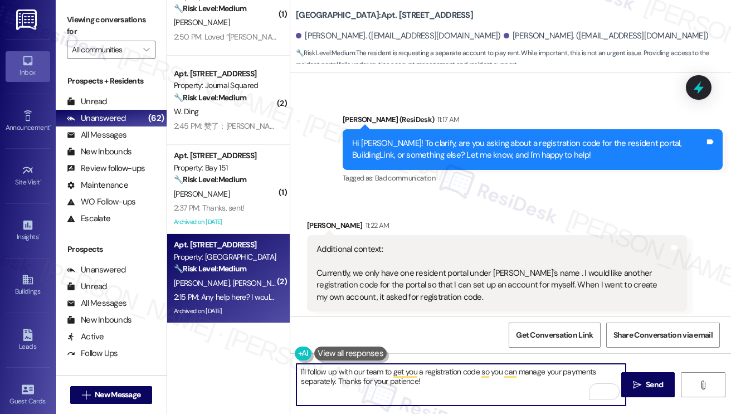
scroll to position [2282, 0]
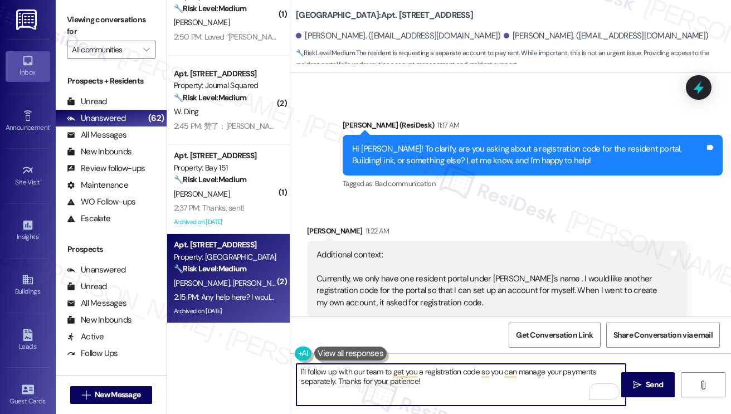
click at [318, 225] on div "Ryan Kautz 11:22 AM" at bounding box center [497, 233] width 380 height 16
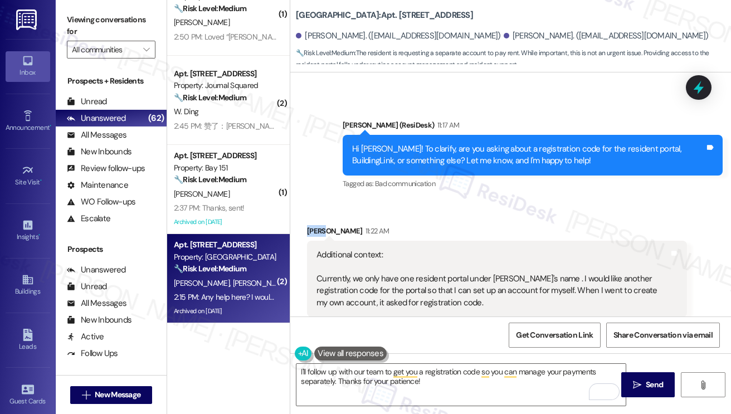
click at [318, 225] on div "Ryan Kautz 11:22 AM" at bounding box center [497, 233] width 380 height 16
copy div "Ryan"
click at [333, 381] on textarea "I'll follow up with our team to get you a registration code so you can manage y…" at bounding box center [461, 385] width 329 height 42
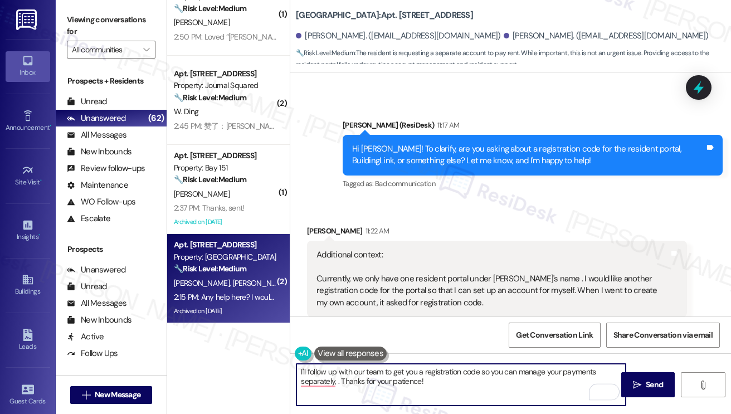
paste textarea "Ryan"
click at [357, 382] on textarea "I'll follow up with our team to get you a registration code so you can manage y…" at bounding box center [461, 385] width 329 height 42
click at [564, 383] on textarea "I'll follow up with our team to get you a registration code so you can manage y…" at bounding box center [461, 385] width 329 height 42
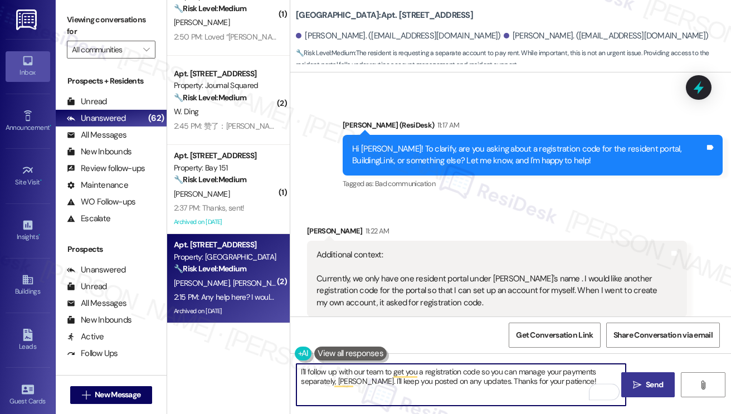
type textarea "I'll follow up with our team to get you a registration code so you can manage y…"
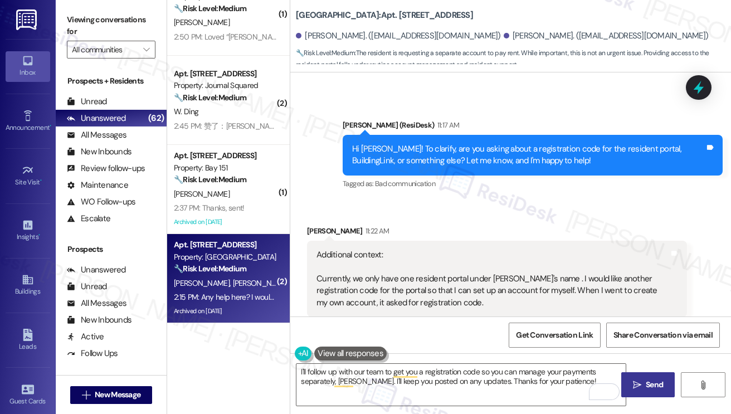
click at [639, 381] on icon "" at bounding box center [637, 385] width 8 height 9
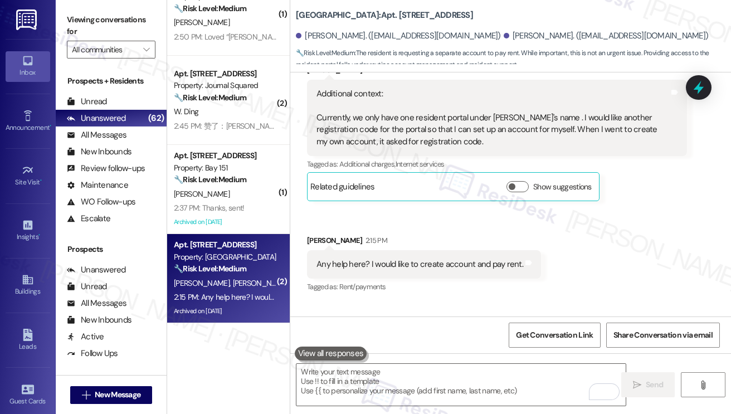
scroll to position [2483, 0]
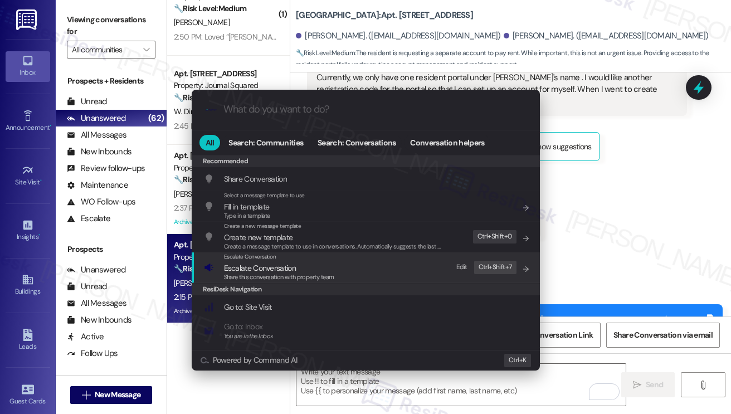
click at [404, 275] on div "Escalate Conversation Escalate Conversation Share this conversation with proper…" at bounding box center [367, 267] width 326 height 30
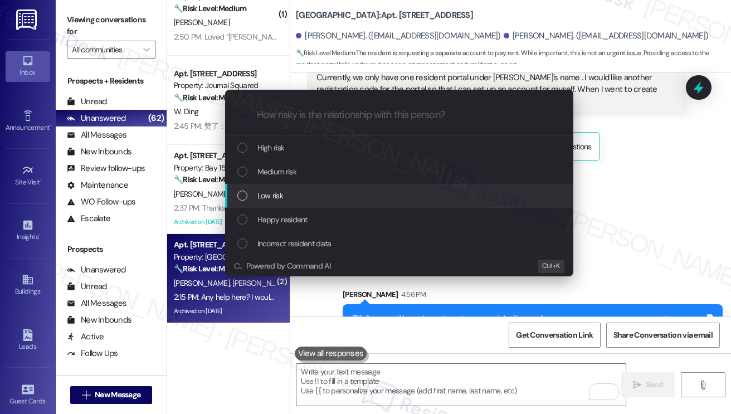
click at [285, 196] on div "Low risk" at bounding box center [400, 195] width 326 height 12
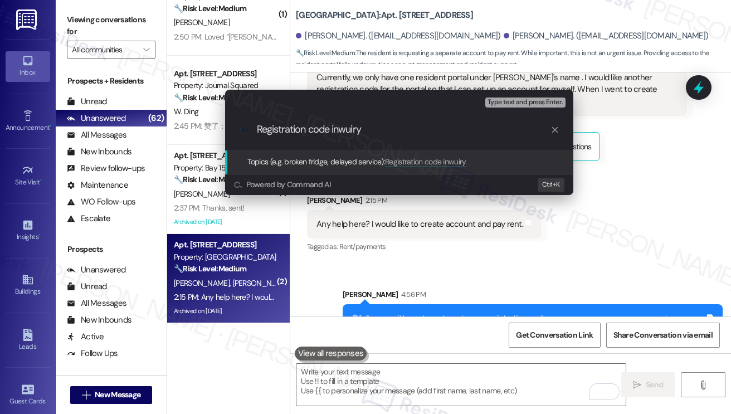
click at [85, 16] on div "Escalate Conversation Low risk Topics (e.g. broken fridge, delayed service) Any…" at bounding box center [365, 207] width 731 height 414
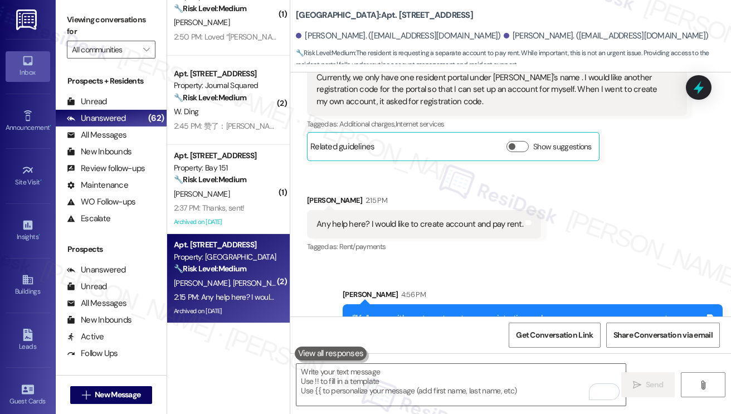
click at [302, 13] on b "Grove Pointe: Apt. 1104, 100 C. Columbus Drive" at bounding box center [384, 15] width 177 height 12
copy b "Grove"
click at [73, 23] on label "Viewing conversations for" at bounding box center [111, 26] width 89 height 30
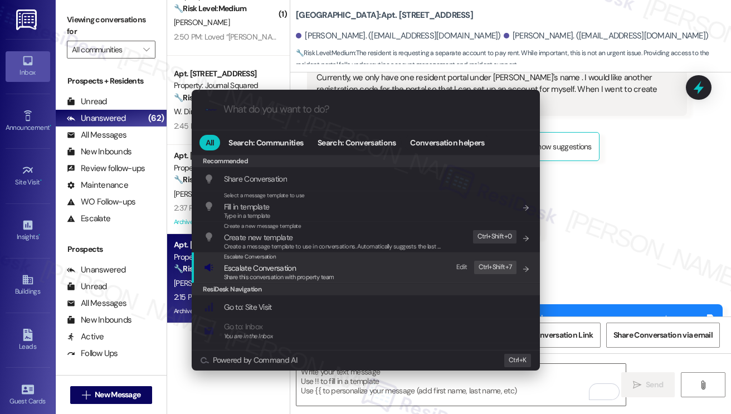
click at [346, 280] on div "Escalate Conversation Escalate Conversation Share this conversation with proper…" at bounding box center [367, 267] width 326 height 30
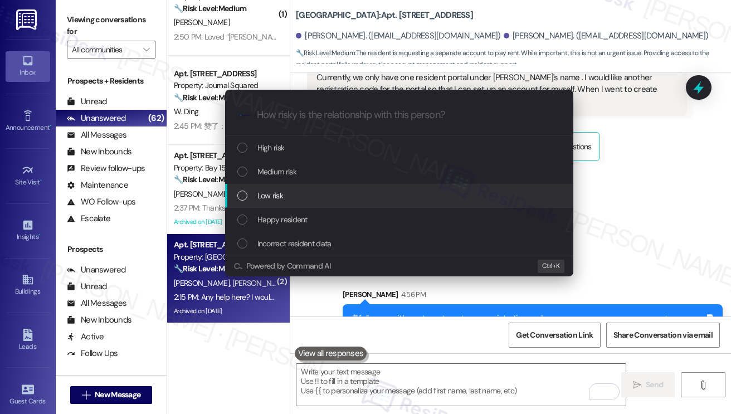
click at [311, 188] on div "Low risk" at bounding box center [399, 196] width 348 height 24
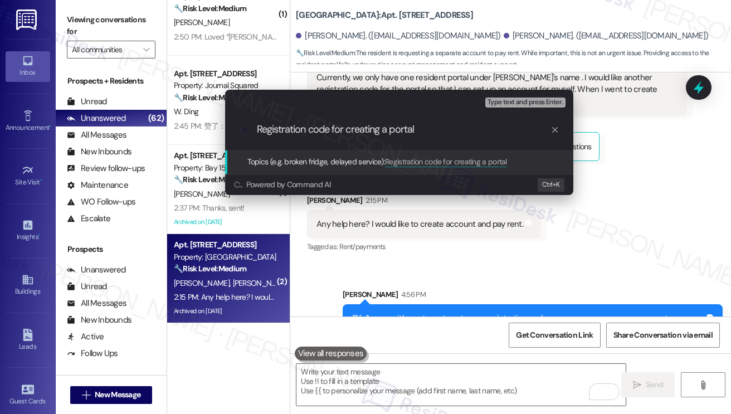
click at [422, 135] on div ".cls-1{fill:#0a055f;}.cls-2{fill:#0cc4c4;} resideskLogoBlueOrange Registration …" at bounding box center [399, 130] width 348 height 40
click at [422, 135] on input "Registration code for creating a portal" at bounding box center [404, 130] width 294 height 12
type input "Registration code for creating a portal inquiry"
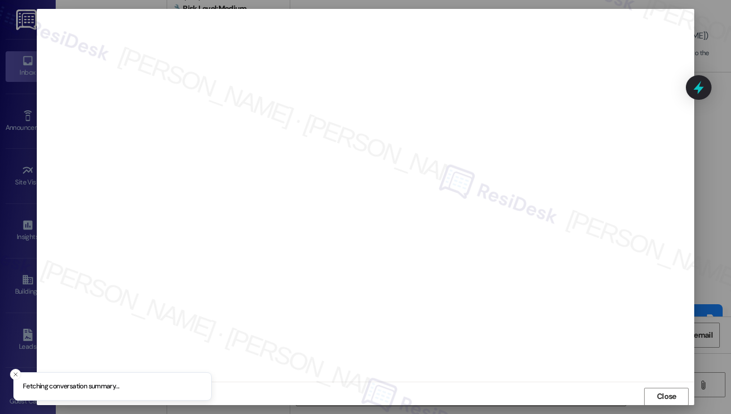
scroll to position [0, 0]
click at [668, 396] on span "Close" at bounding box center [667, 397] width 20 height 12
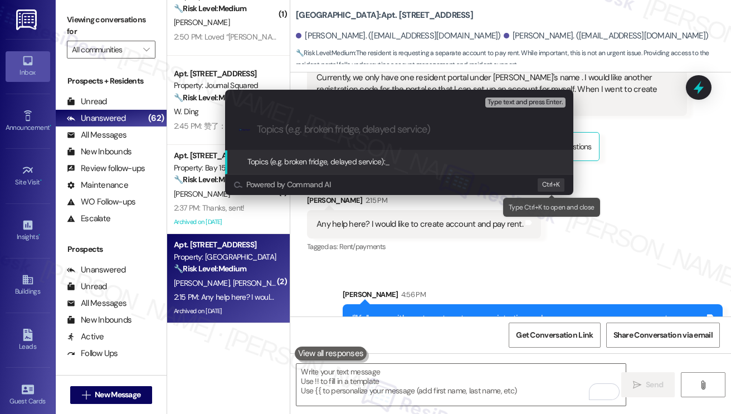
paste input "Registration code for creating a portal inquiry"
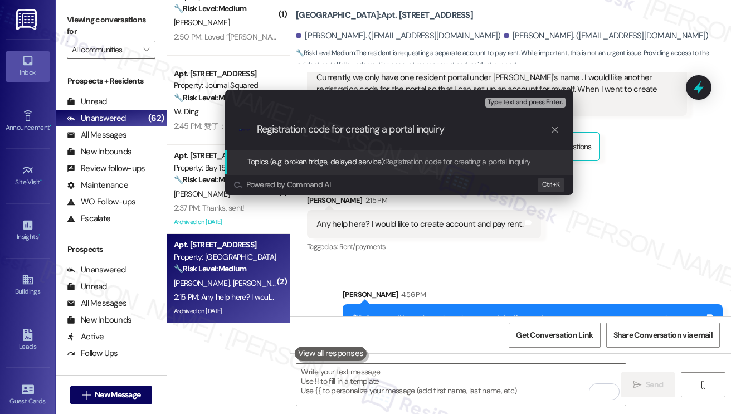
click at [402, 132] on input "Registration code for creating a portal inquiry" at bounding box center [404, 130] width 294 height 12
click at [430, 130] on input "Registration code for creating a separate account inquiry" at bounding box center [404, 130] width 294 height 12
type input "Registration code for creating a separate resident account inquiry"
click at [473, 124] on input "Registration code for creating a separate resident account inquiry" at bounding box center [404, 130] width 294 height 12
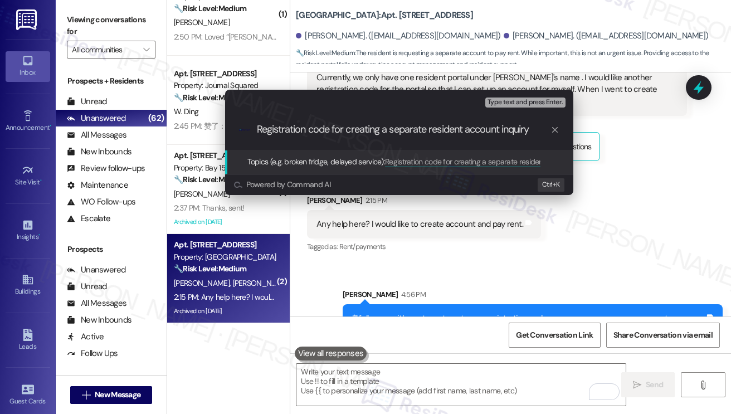
click at [473, 124] on input "Registration code for creating a separate resident account inquiry" at bounding box center [404, 130] width 294 height 12
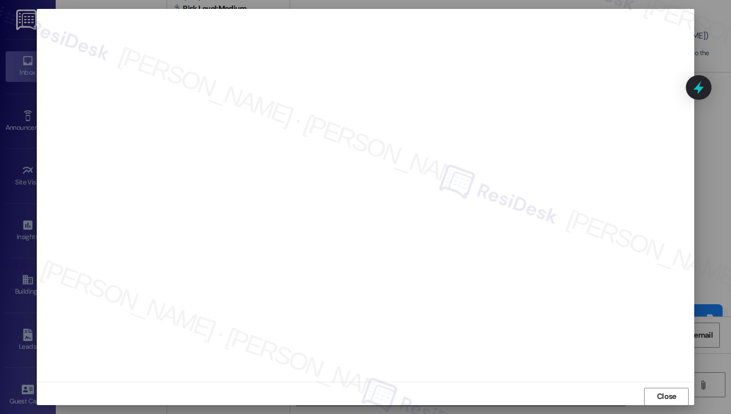
scroll to position [6, 0]
click at [669, 387] on button "Close" at bounding box center [666, 391] width 45 height 18
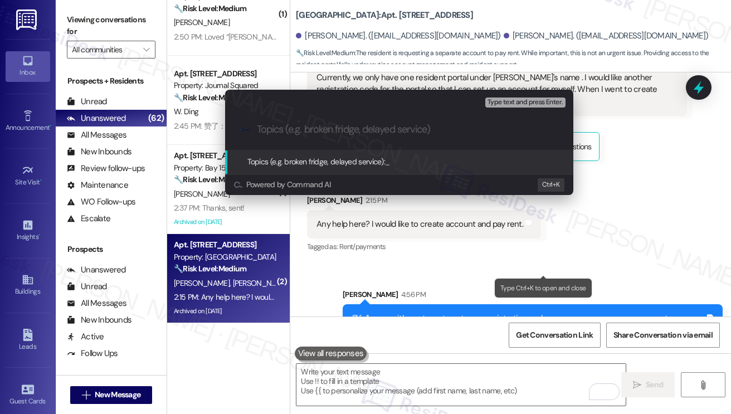
paste input "Registration code for creating a separate resident account inquiry"
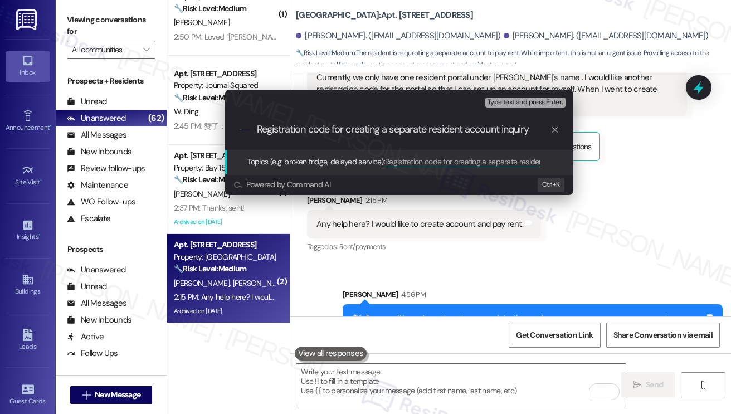
type input "Registration code for creating a separate resident account inquiry"
click at [665, 191] on div "Escalate Conversation Medium risk Topics (e.g. broken fridge, delayed service) …" at bounding box center [365, 207] width 731 height 414
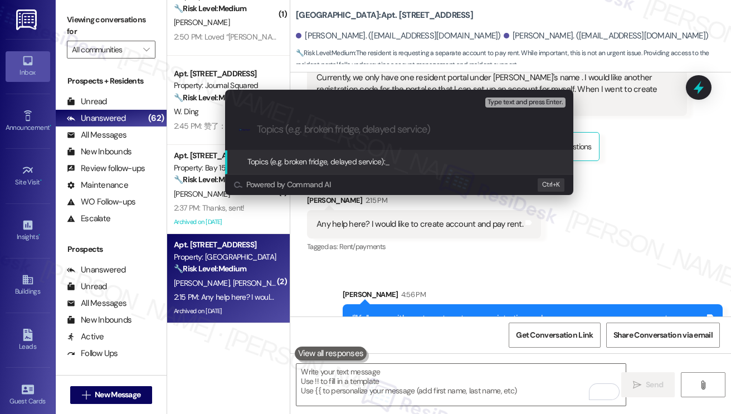
paste input "Registration code for creating a separate resident account inquiry"
type input "Registration code for creating a separate resident account inquiry"
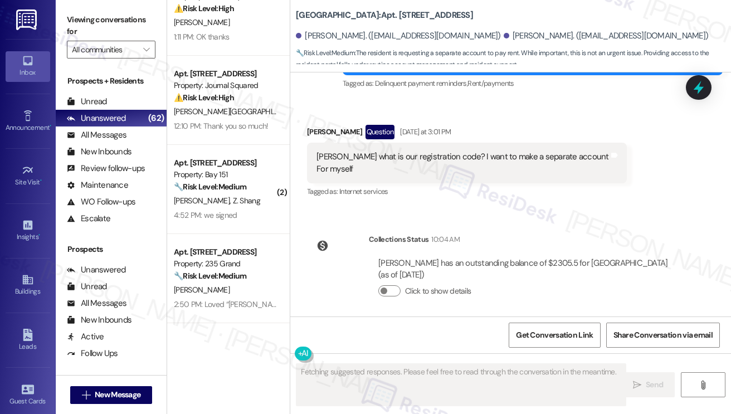
scroll to position [2393, 0]
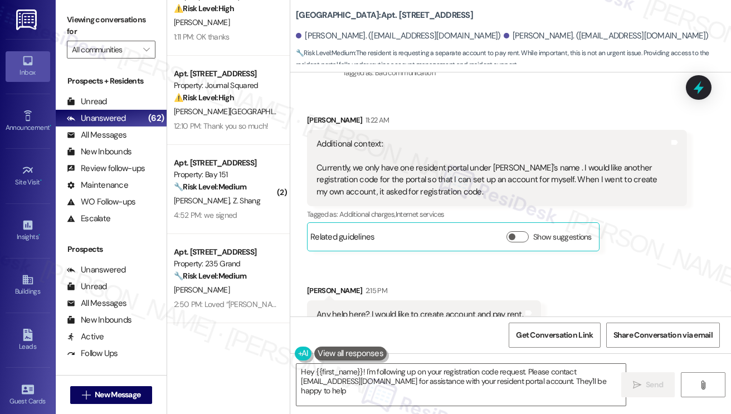
type textarea "Hey {{first_name}}! I'm following up on your registration code request. Please …"
click at [78, 12] on label "Viewing conversations for" at bounding box center [111, 26] width 89 height 30
click at [391, 309] on div "Any help here? I would like to create account and pay rent." at bounding box center [420, 315] width 207 height 12
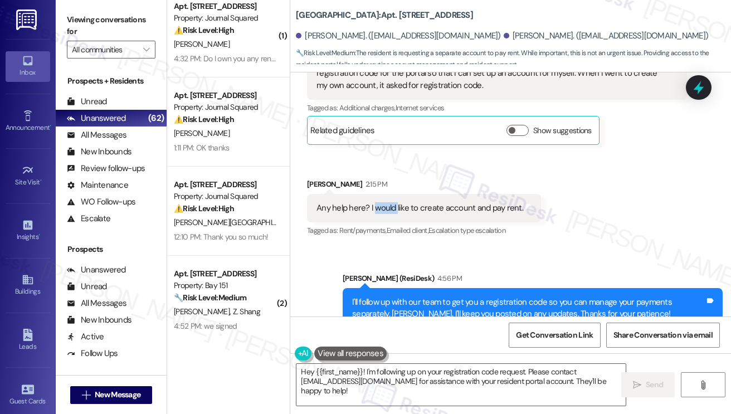
scroll to position [279, 0]
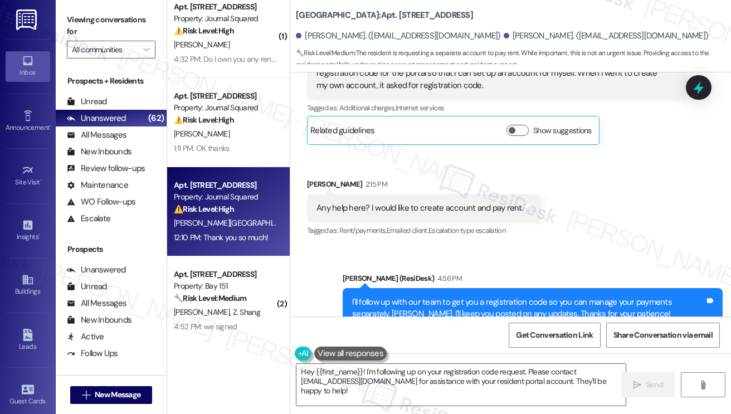
click at [210, 221] on div "[PERSON_NAME][GEOGRAPHIC_DATA]" at bounding box center [225, 223] width 105 height 14
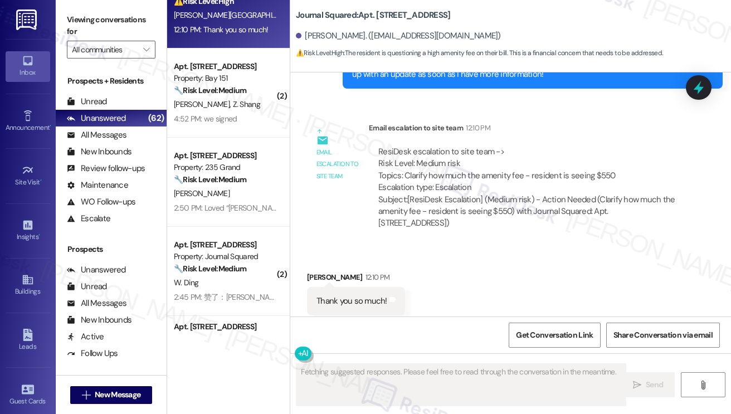
scroll to position [557, 0]
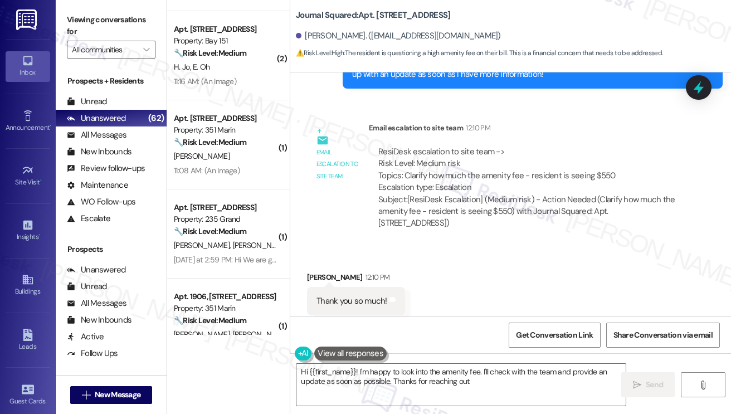
type textarea "Hi {{first_name}}! I'm happy to look into the amenity fee. I'll check with the …"
